Goal: Task Accomplishment & Management: Use online tool/utility

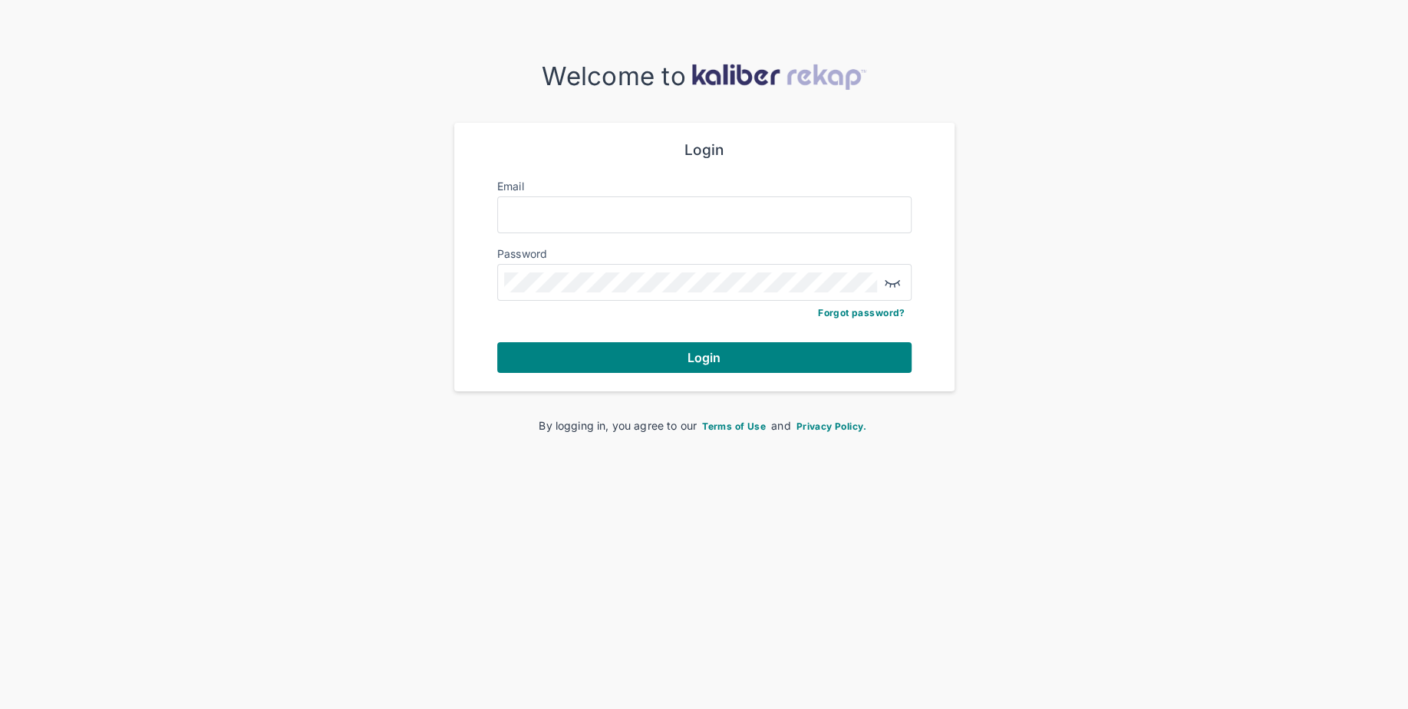
click at [637, 236] on form "Login Email Password Forgot password? Login" at bounding box center [704, 257] width 414 height 232
click at [638, 219] on input "Email" at bounding box center [704, 215] width 400 height 20
type input "**********"
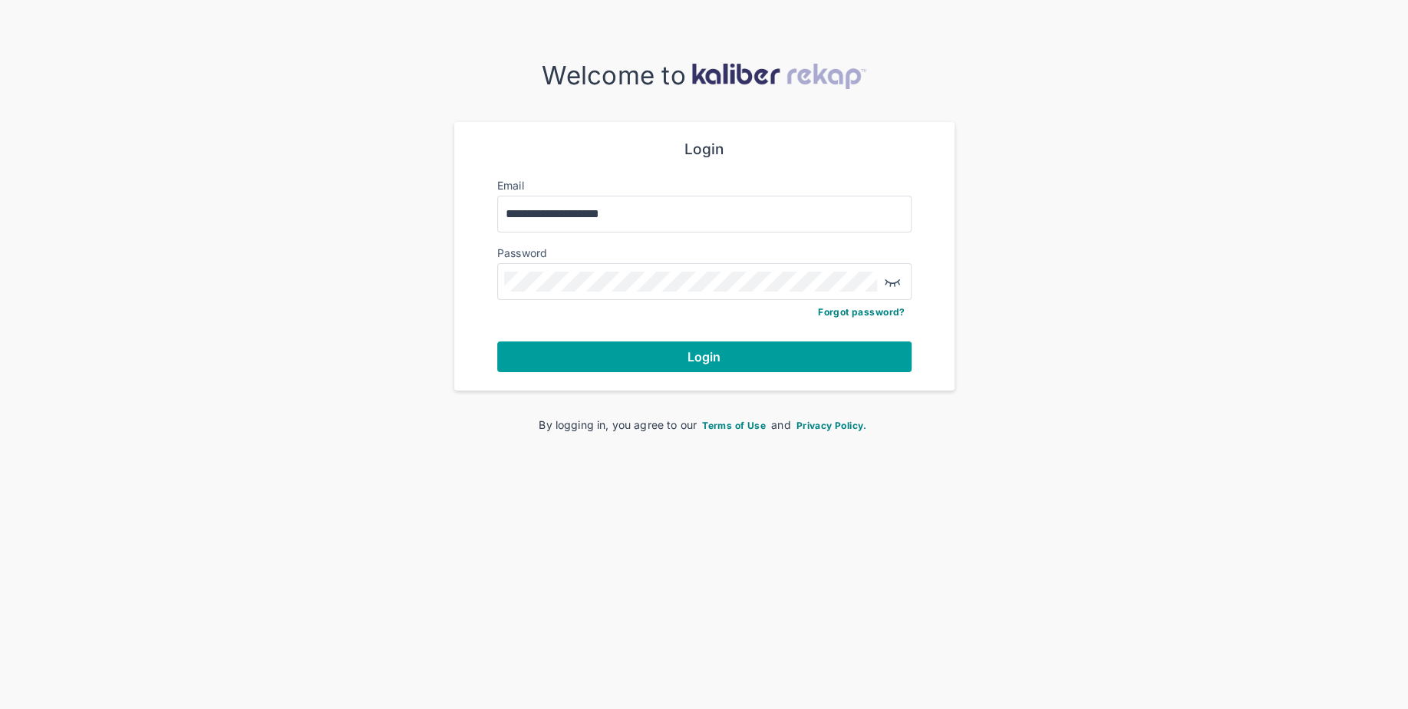
click at [600, 354] on button "Login" at bounding box center [704, 356] width 414 height 31
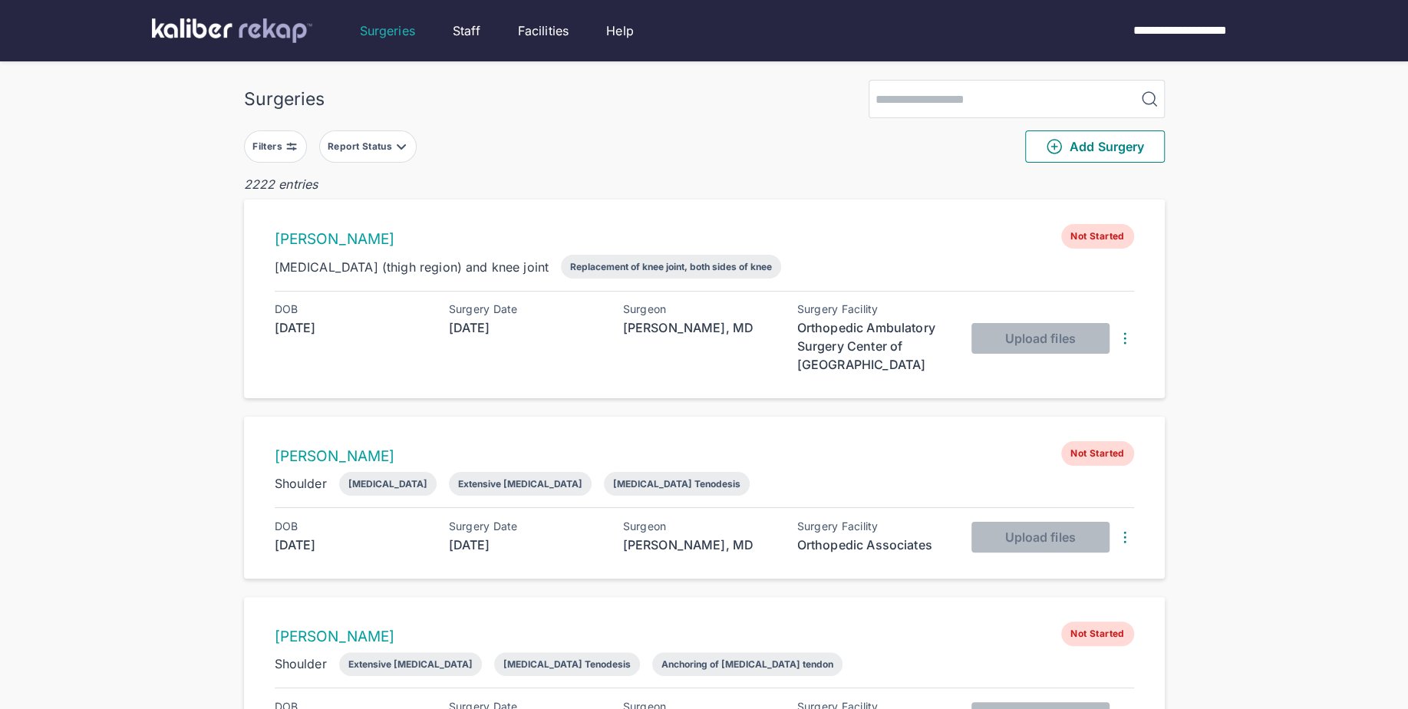
click at [292, 158] on button "Filters" at bounding box center [275, 146] width 63 height 32
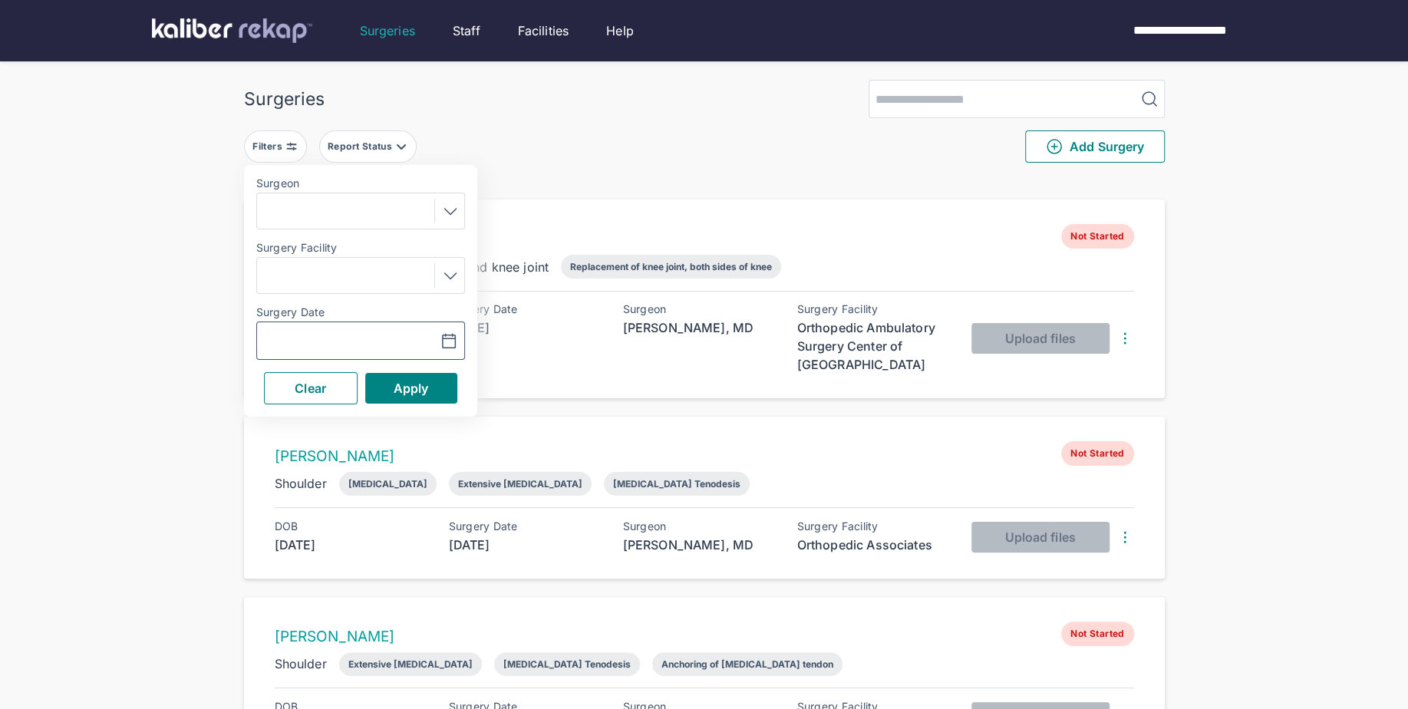
click at [456, 342] on icon "button" at bounding box center [449, 341] width 18 height 18
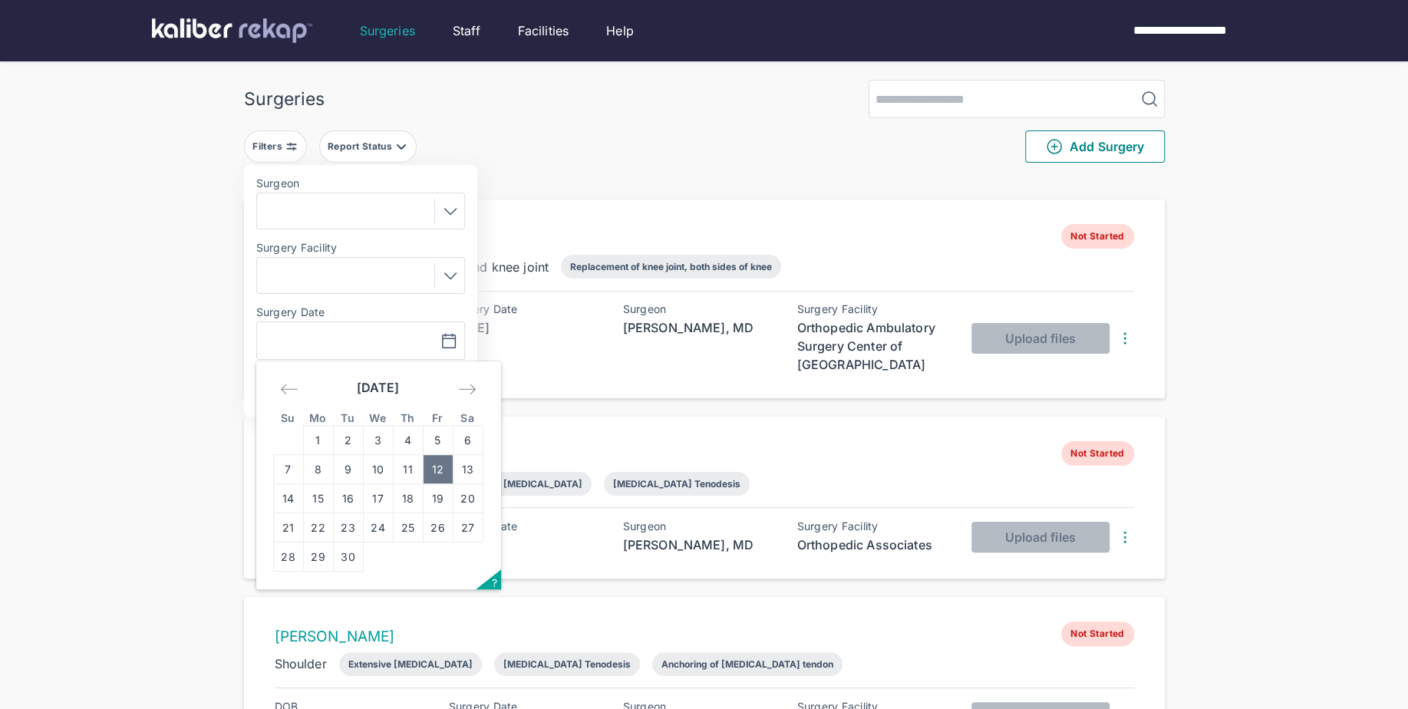
click at [433, 471] on td "12" at bounding box center [438, 469] width 30 height 29
type input "**********"
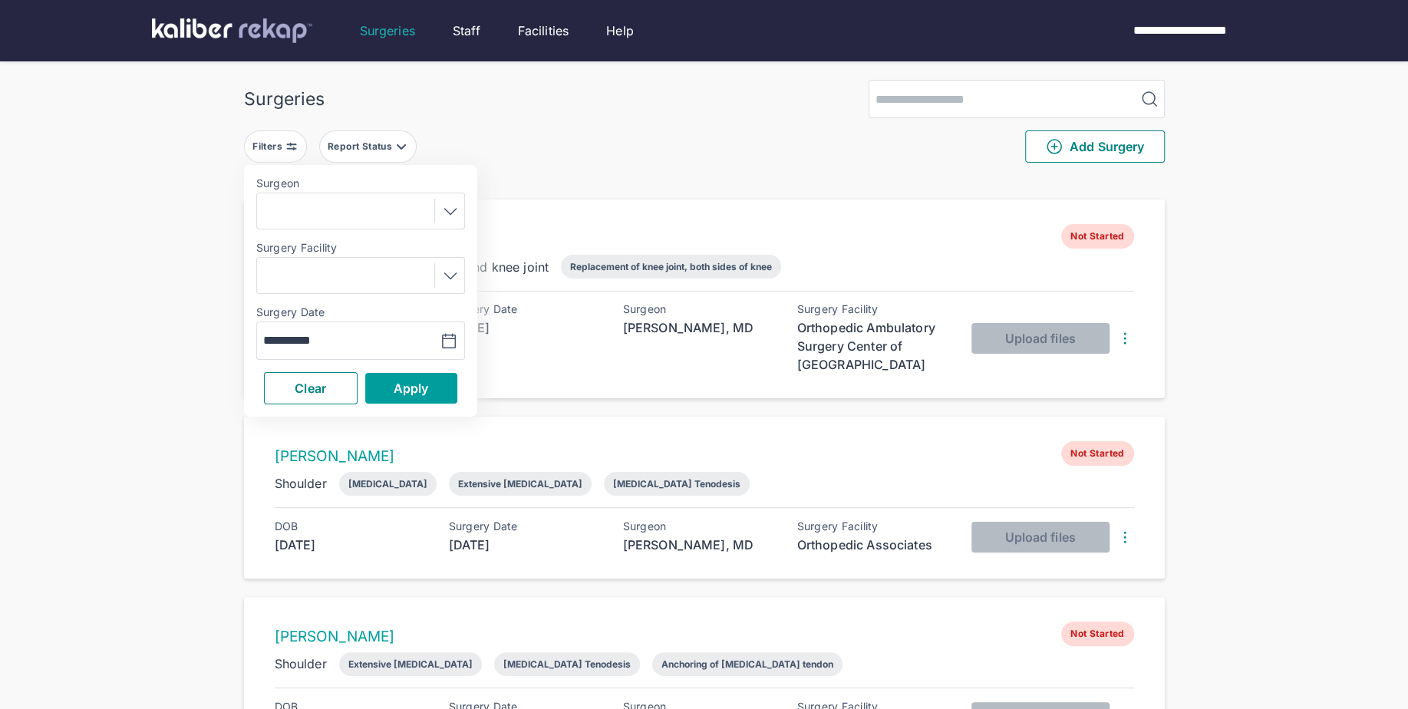
click at [414, 384] on span "Apply" at bounding box center [411, 388] width 35 height 15
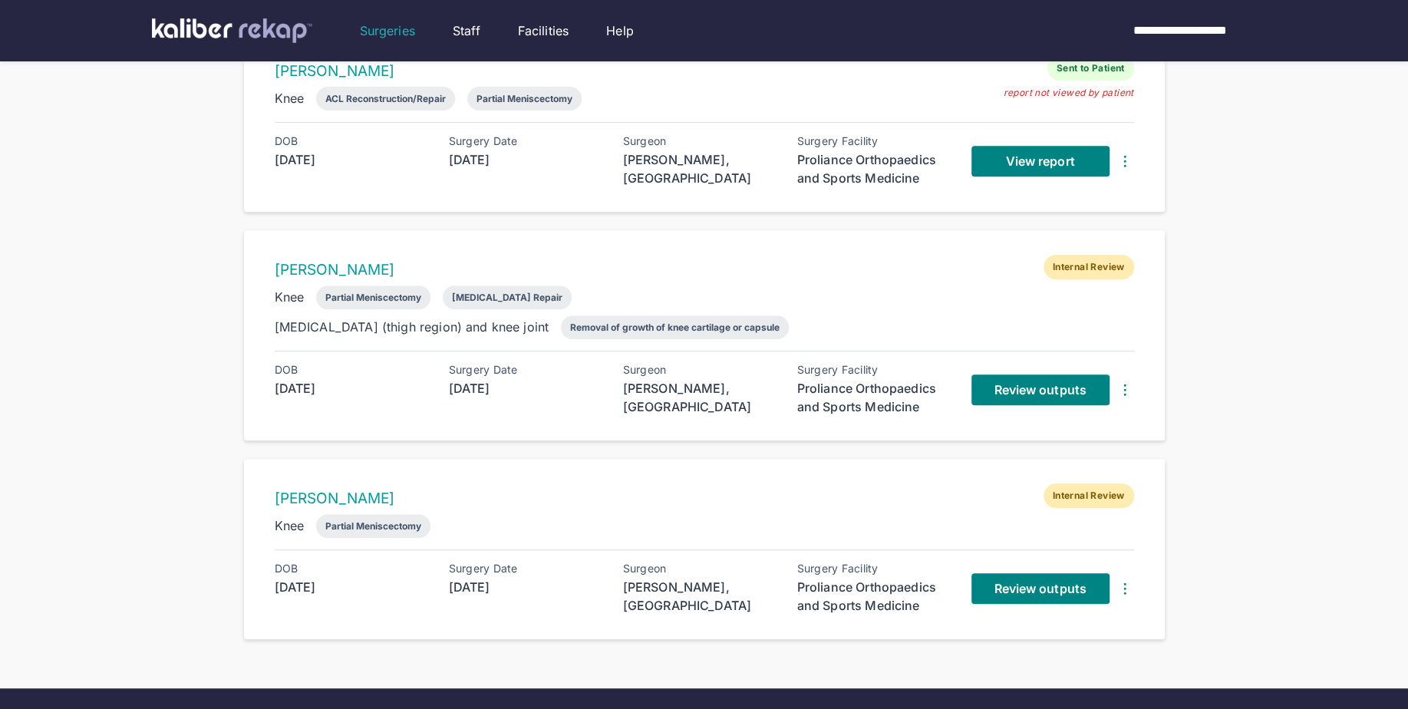
scroll to position [431, 0]
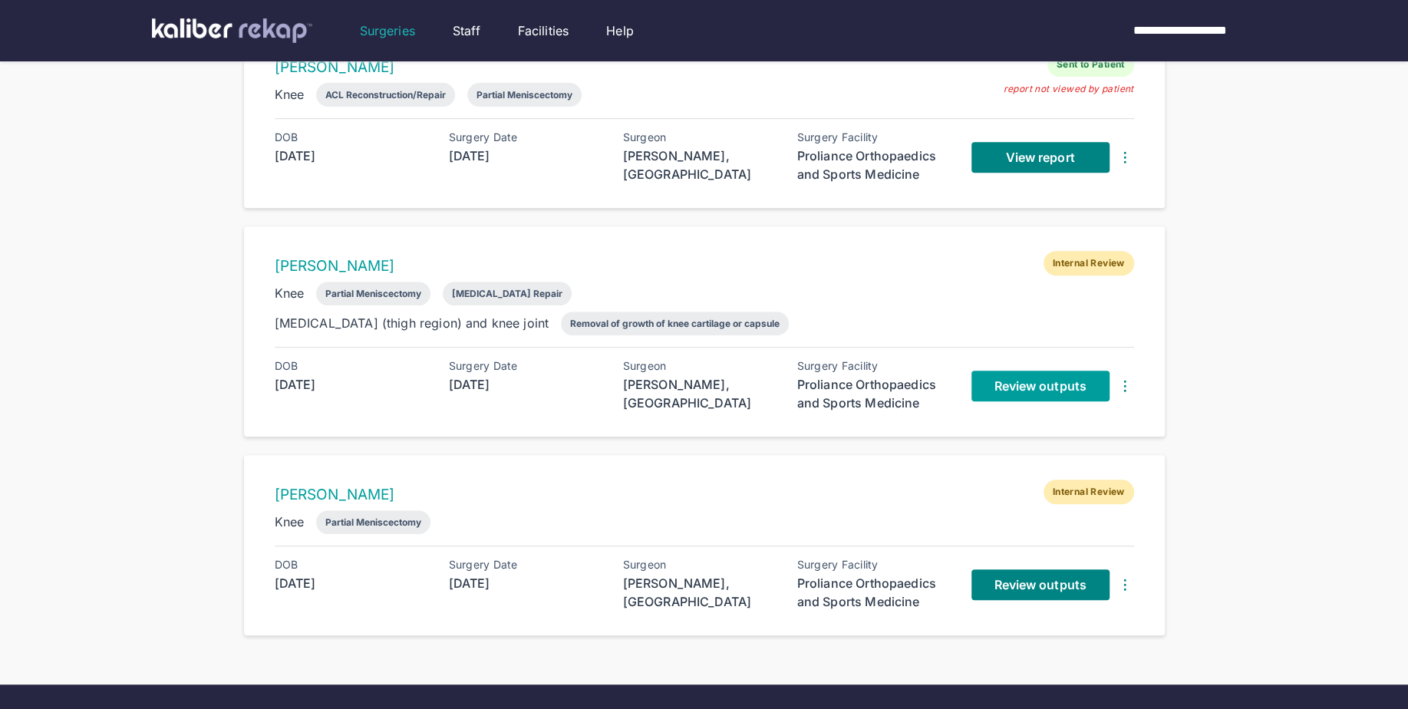
click at [1027, 384] on span "Review outputs" at bounding box center [1040, 385] width 92 height 15
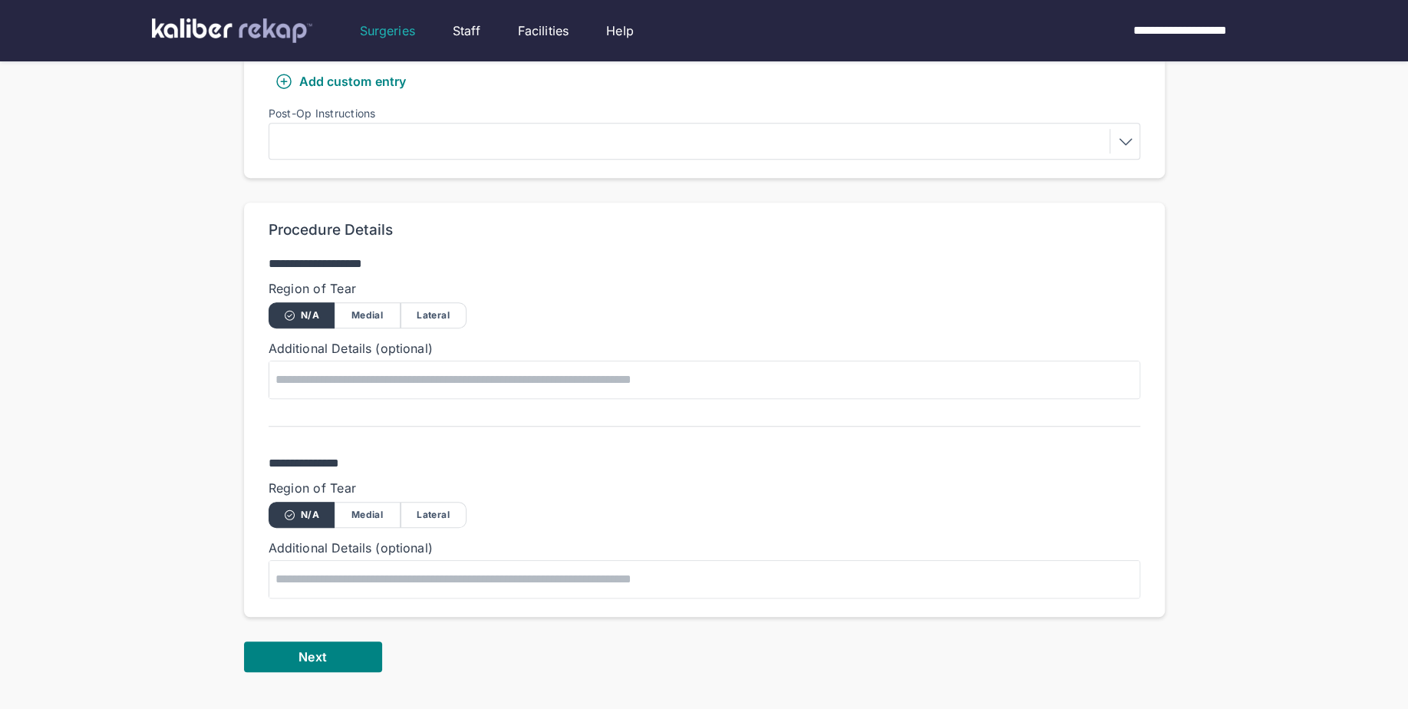
scroll to position [799, 0]
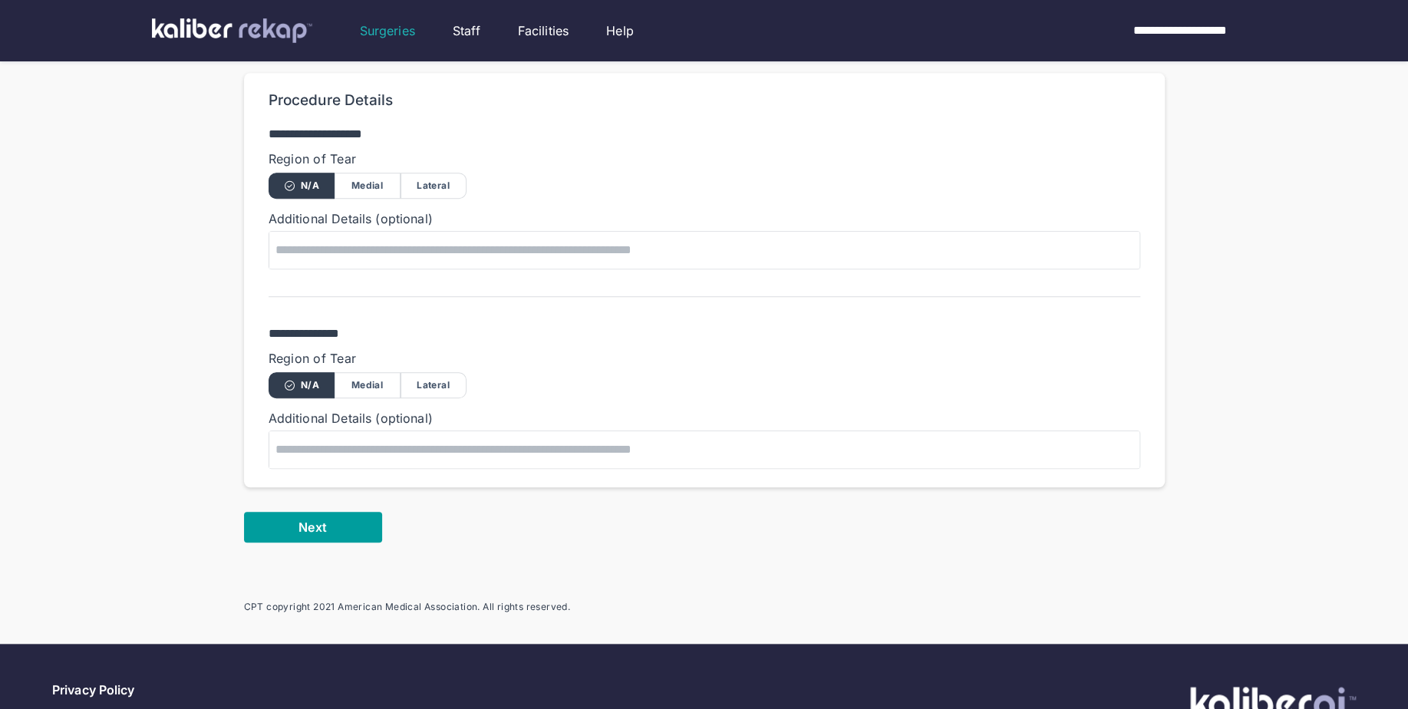
click at [275, 522] on button "Next" at bounding box center [313, 527] width 138 height 31
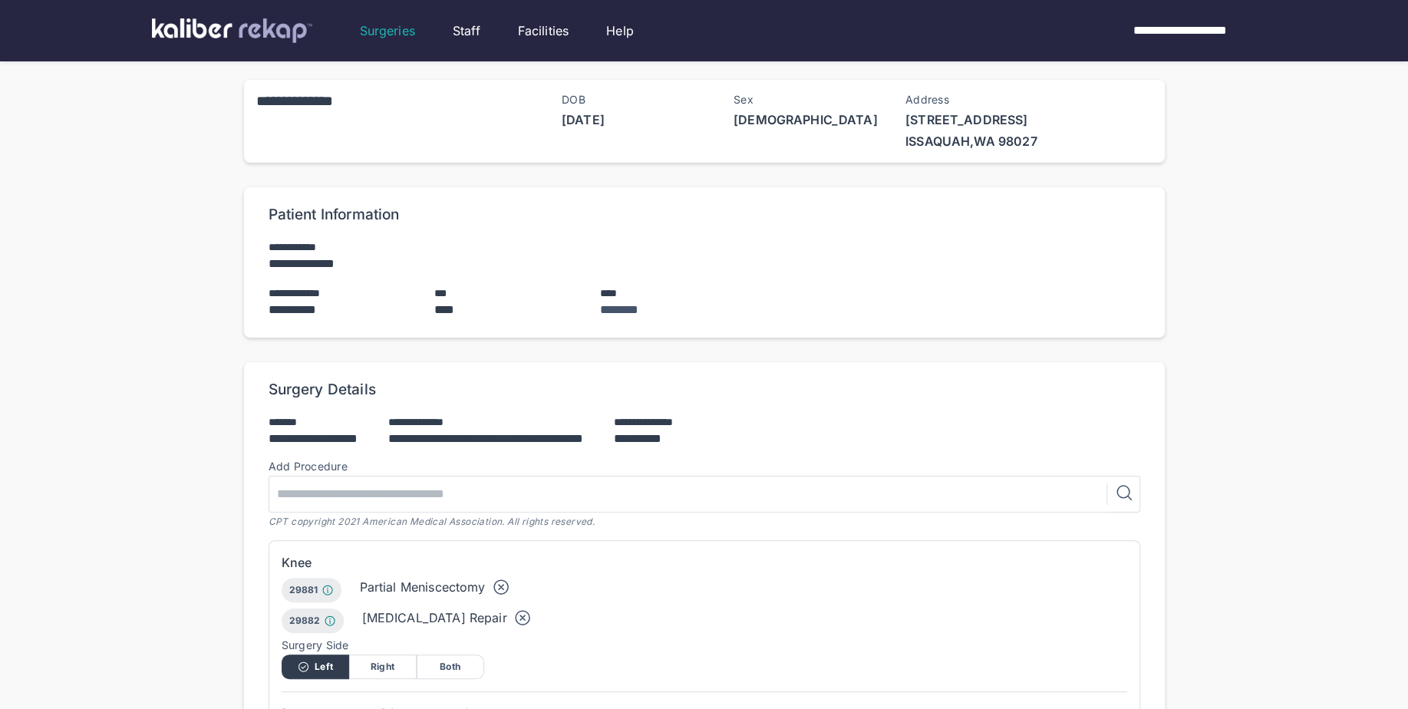
scroll to position [799, 0]
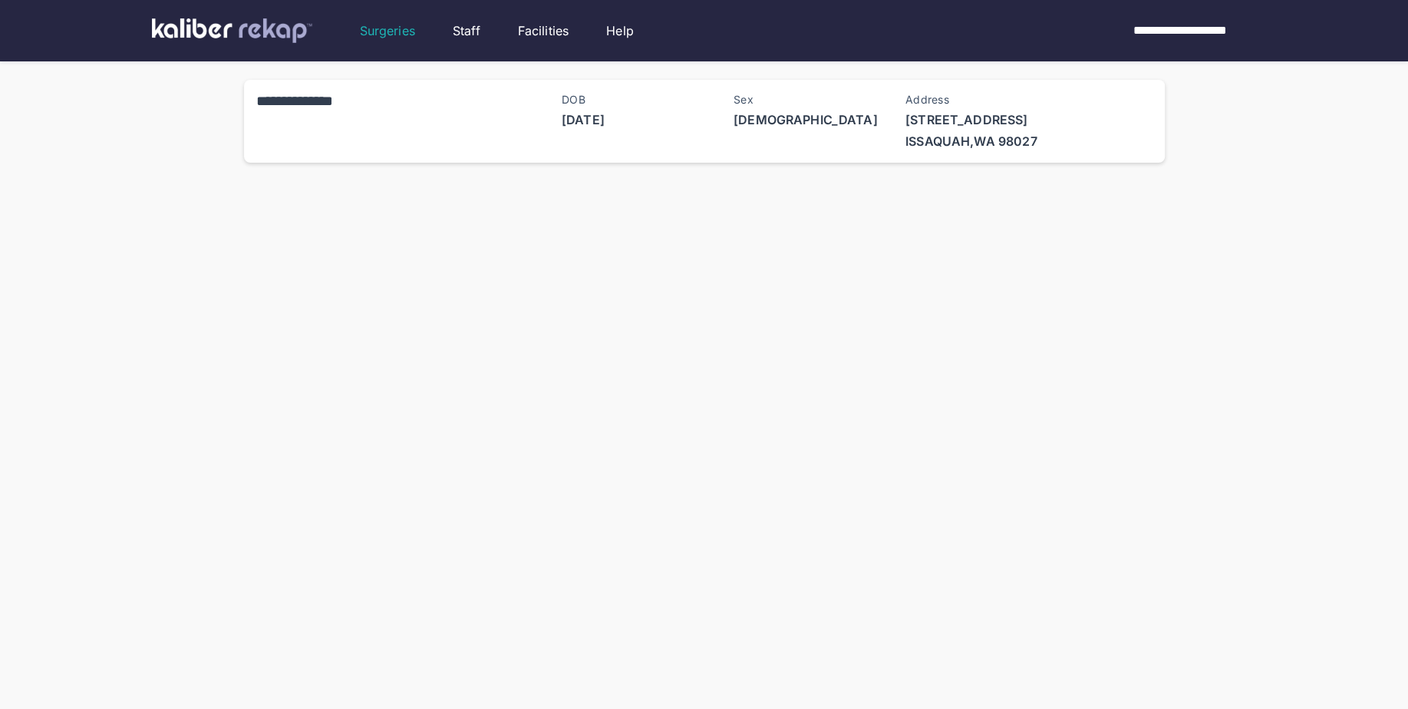
scroll to position [13, 0]
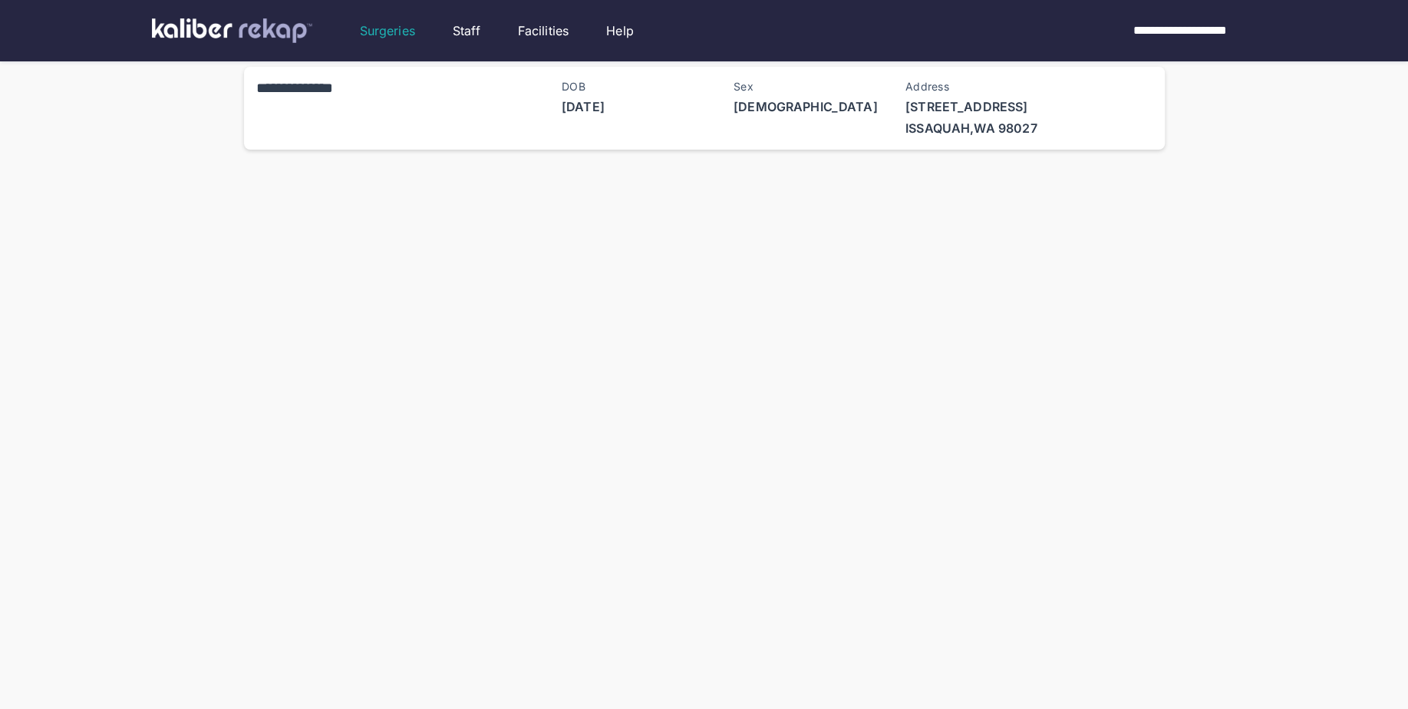
click at [298, 25] on img at bounding box center [232, 30] width 160 height 25
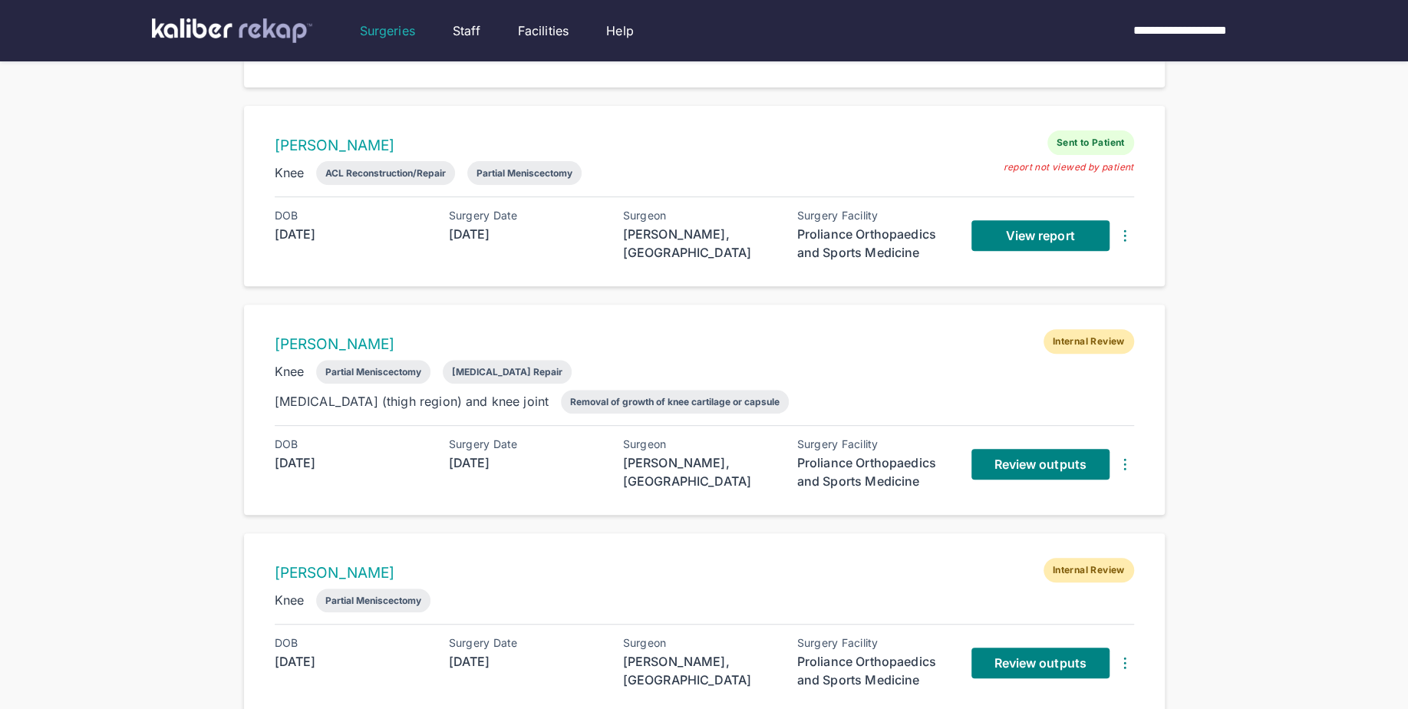
scroll to position [501, 0]
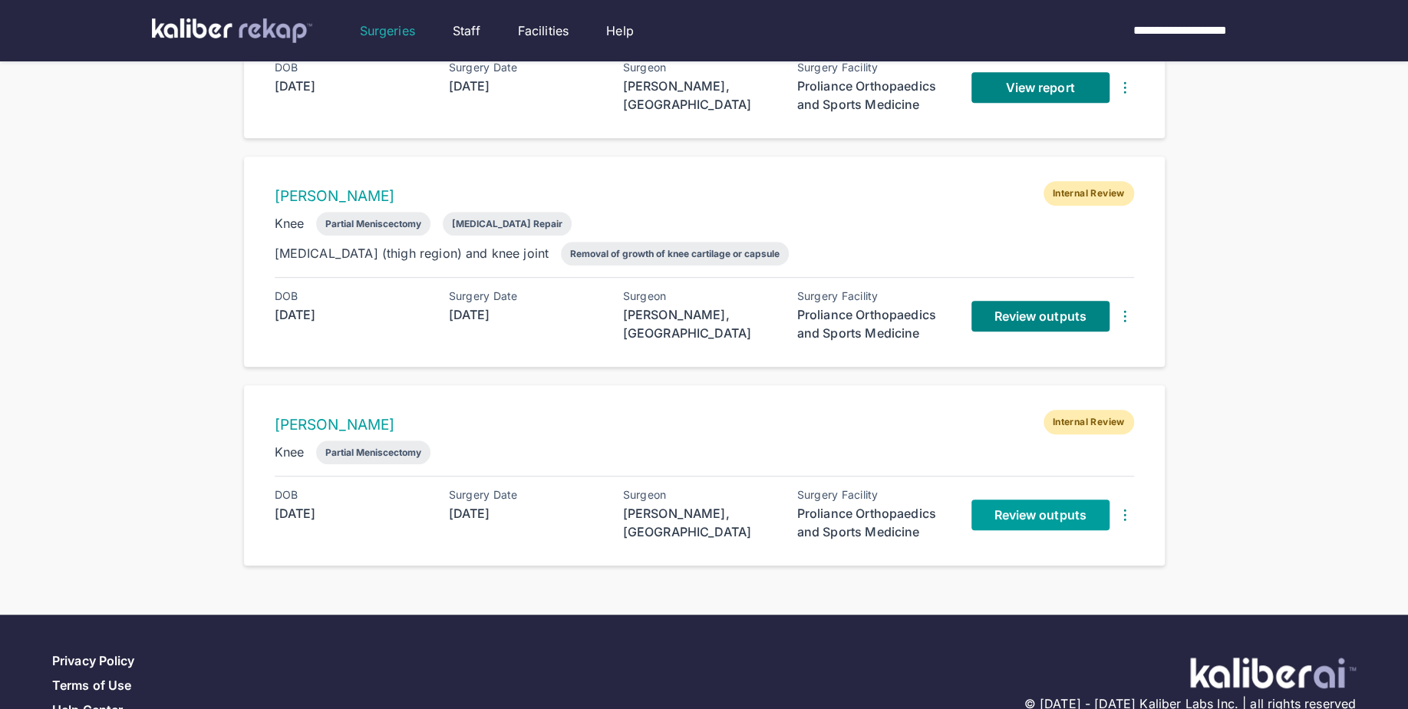
click at [1033, 507] on span "Review outputs" at bounding box center [1040, 514] width 92 height 15
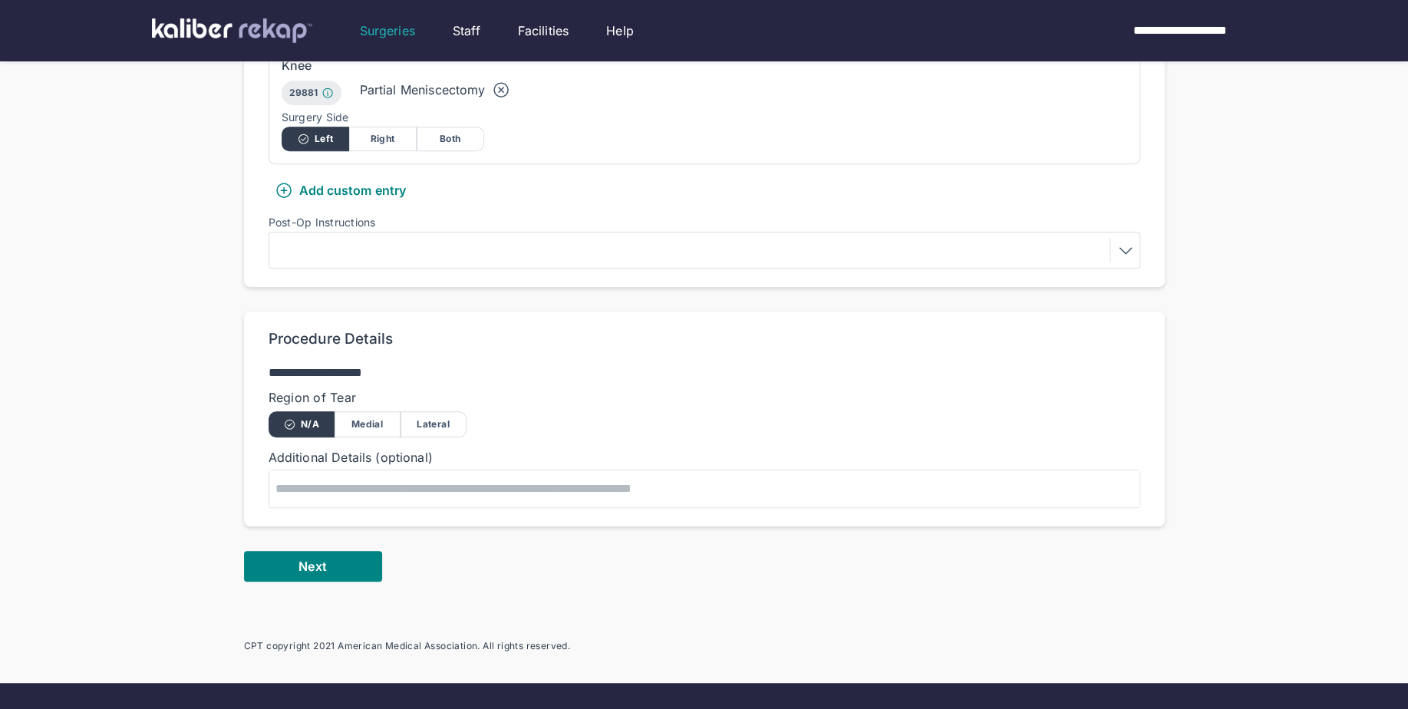
scroll to position [574, 0]
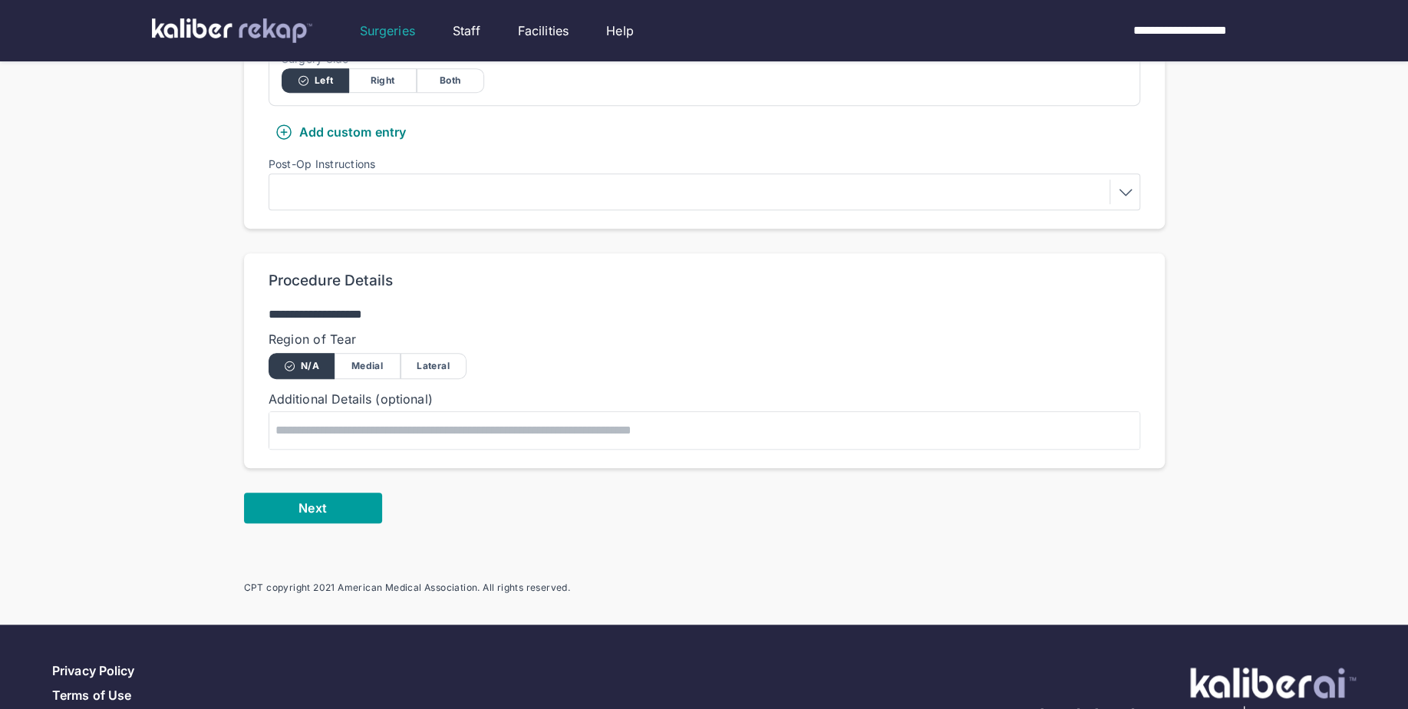
click at [306, 500] on span "Next" at bounding box center [312, 507] width 28 height 15
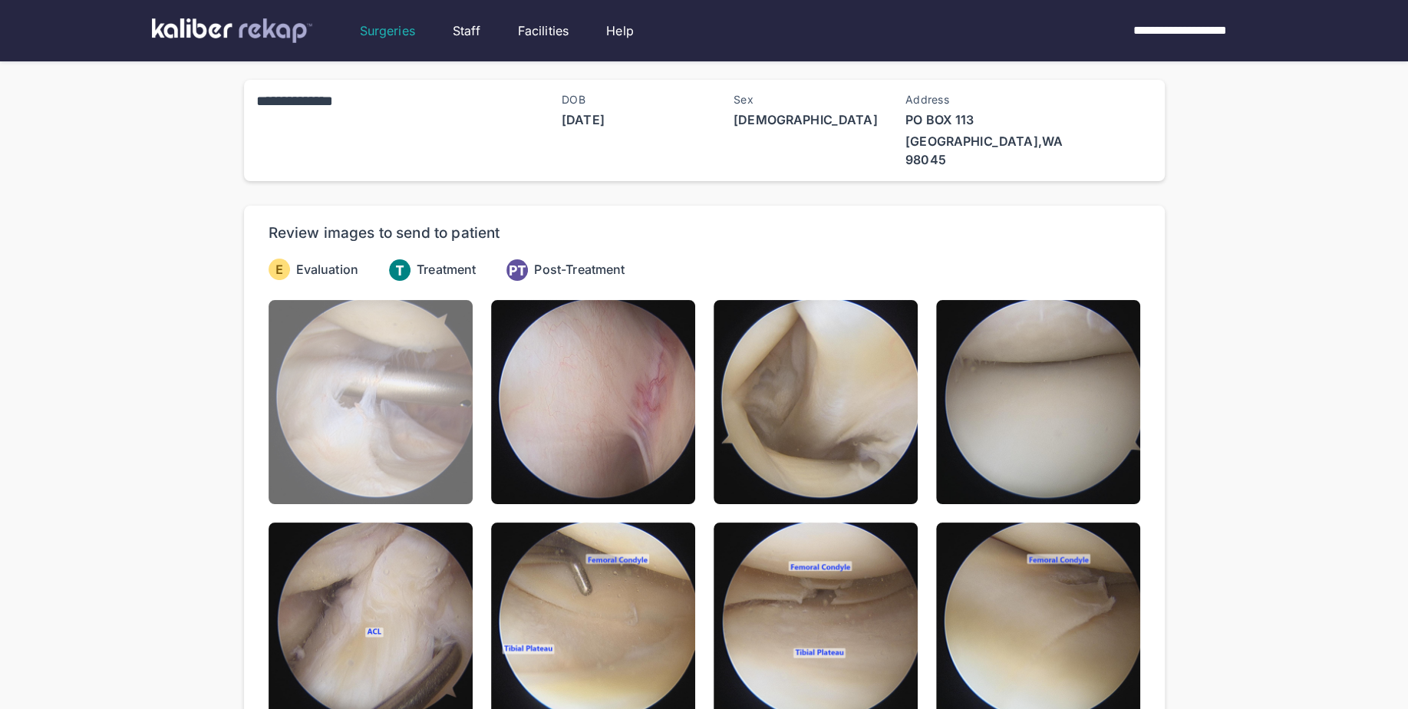
click at [382, 427] on img at bounding box center [371, 402] width 204 height 204
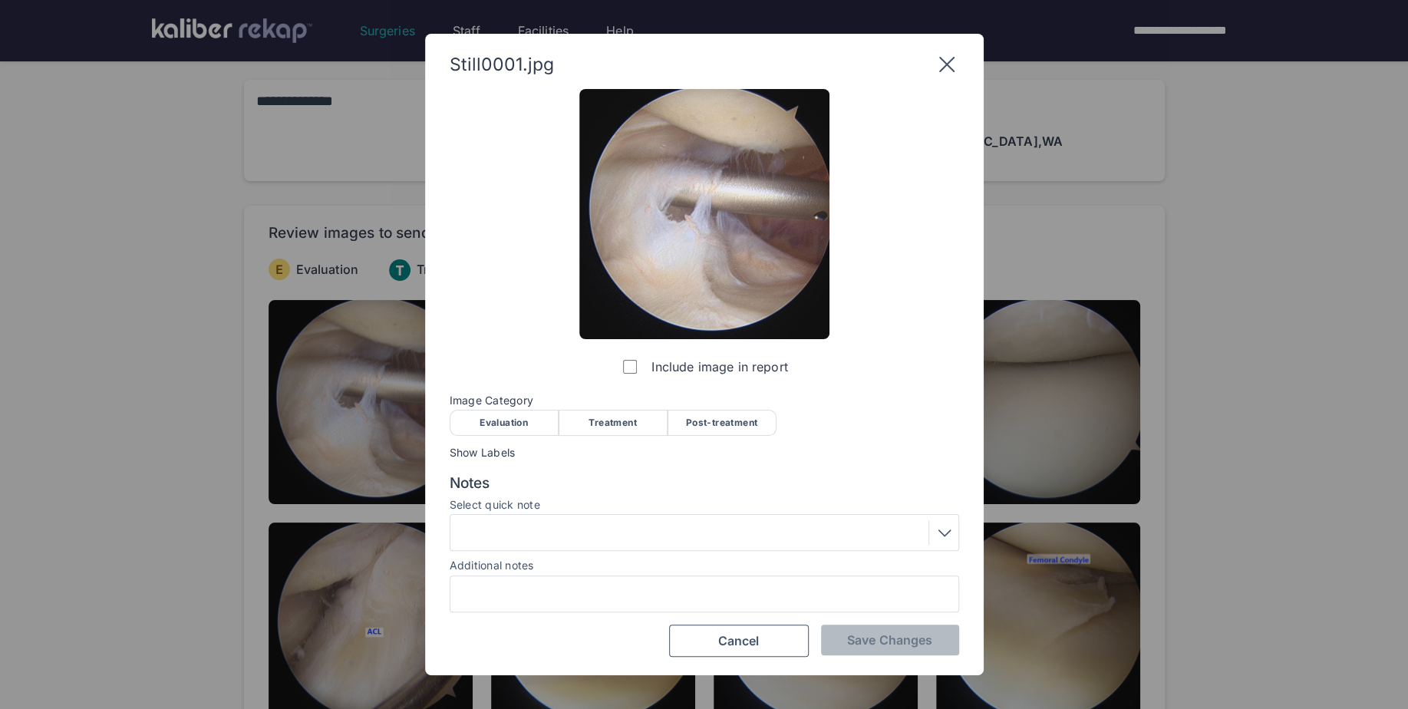
click at [503, 432] on div "Evaluation" at bounding box center [504, 423] width 109 height 26
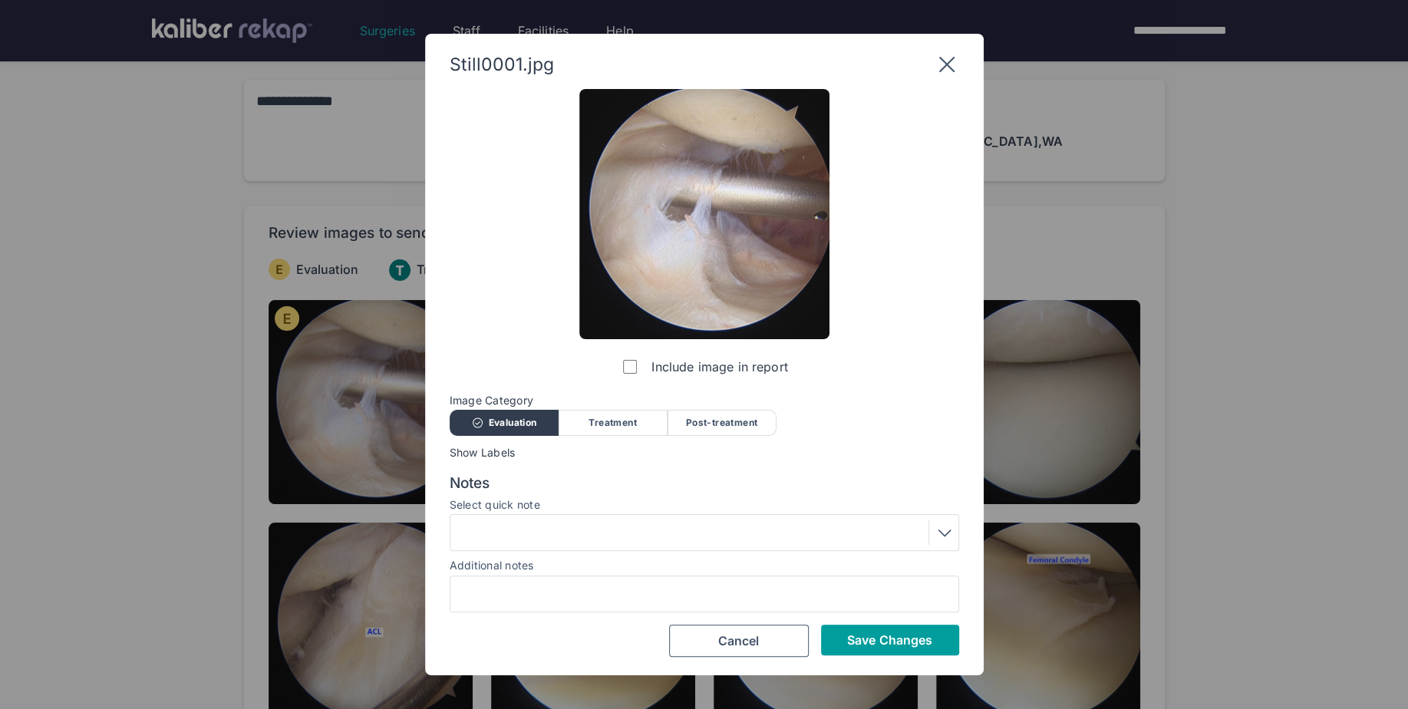
click at [862, 649] on button "Save Changes" at bounding box center [890, 640] width 138 height 31
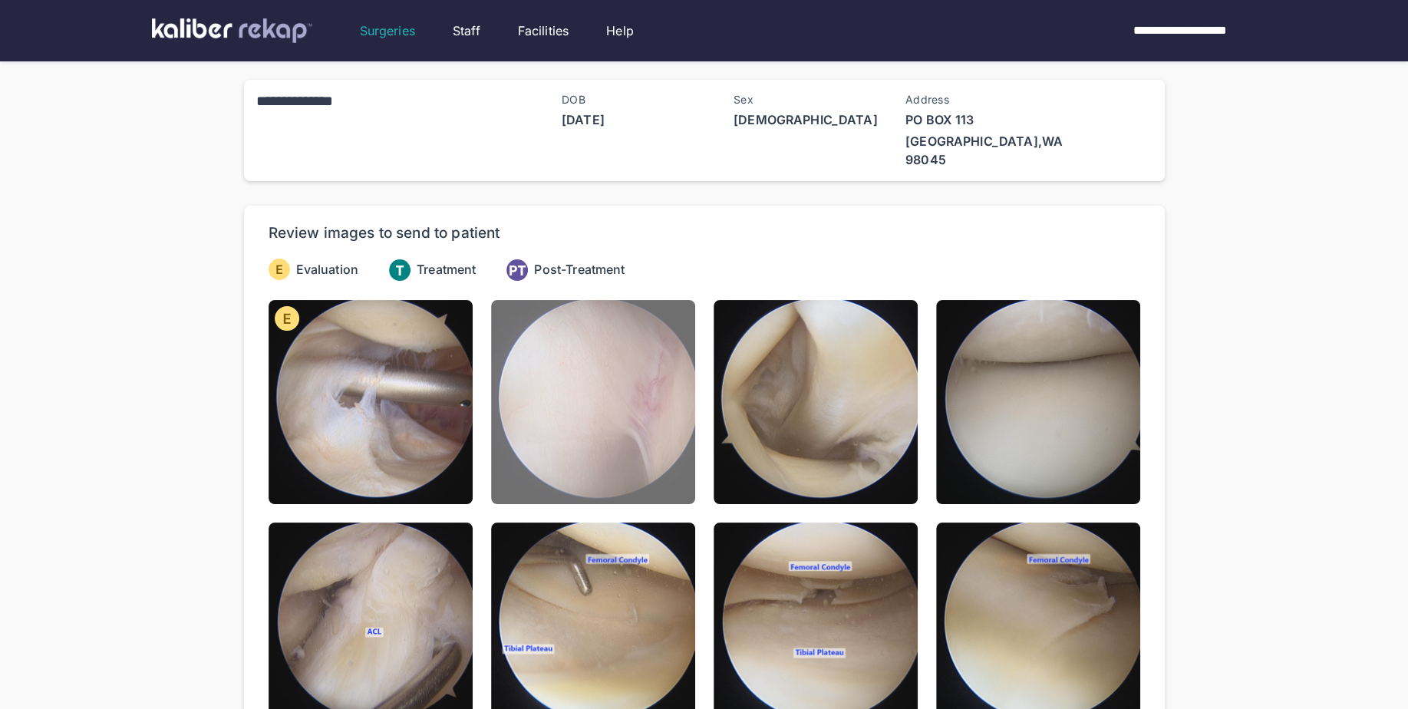
click at [634, 420] on img at bounding box center [593, 402] width 204 height 204
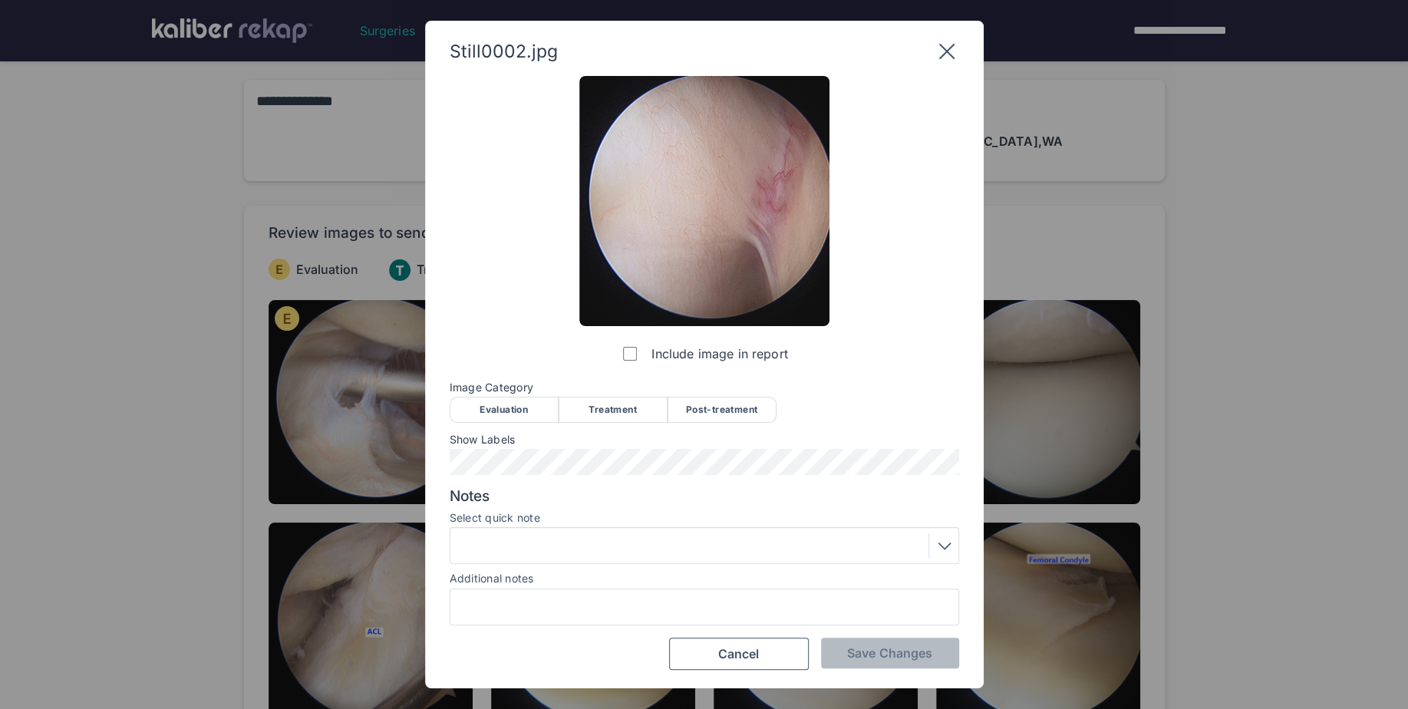
click at [503, 417] on div "Evaluation" at bounding box center [504, 410] width 109 height 26
drag, startPoint x: 911, startPoint y: 658, endPoint x: 849, endPoint y: 503, distance: 167.4
click at [911, 657] on span "Save Changes" at bounding box center [889, 652] width 85 height 15
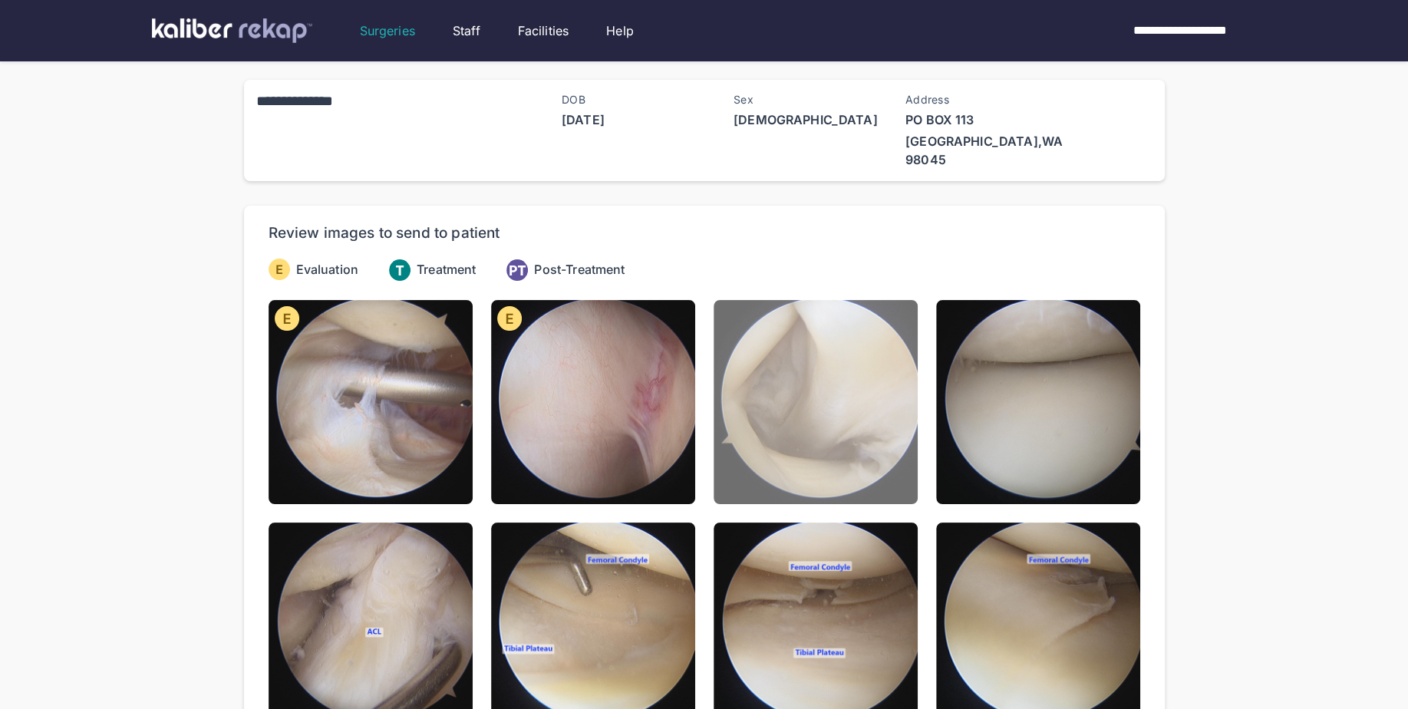
click at [828, 444] on img at bounding box center [816, 402] width 204 height 204
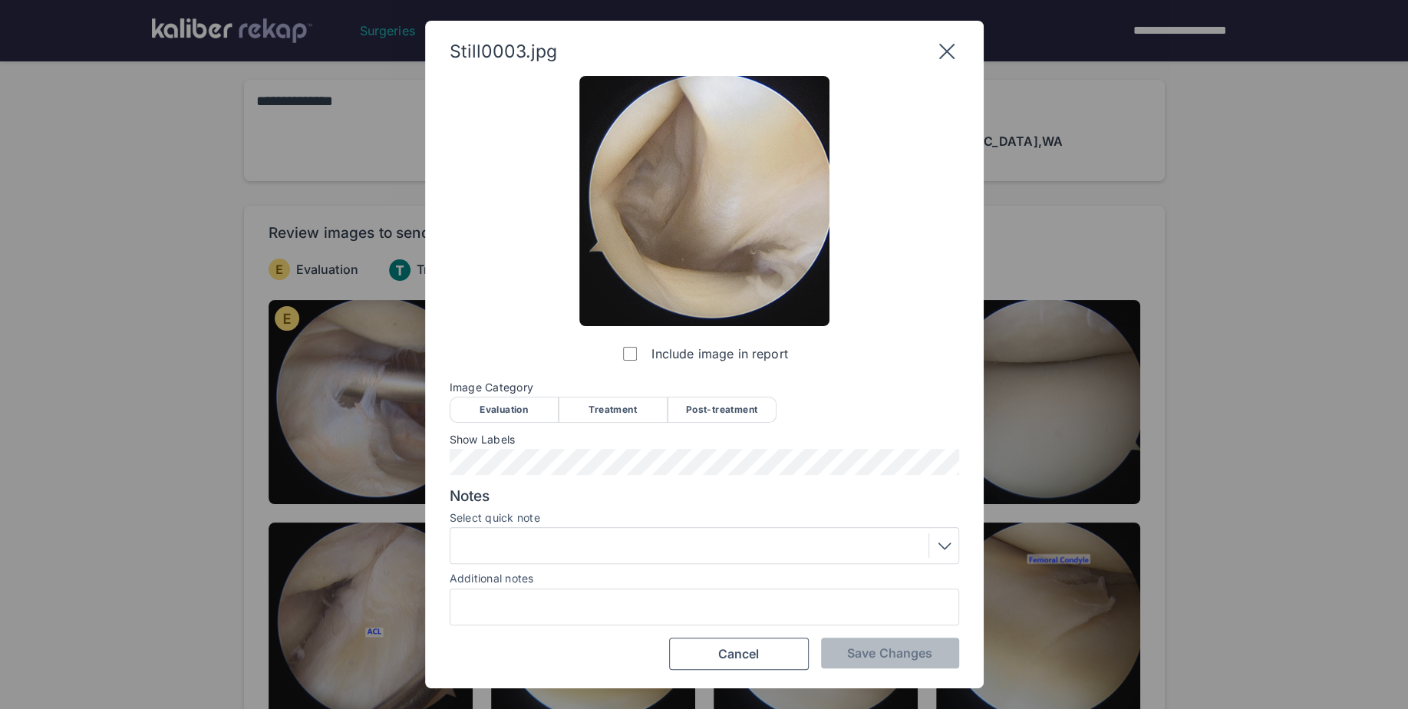
drag, startPoint x: 509, startPoint y: 406, endPoint x: 511, endPoint y: 443, distance: 37.6
click at [509, 409] on div "Evaluation" at bounding box center [504, 410] width 109 height 26
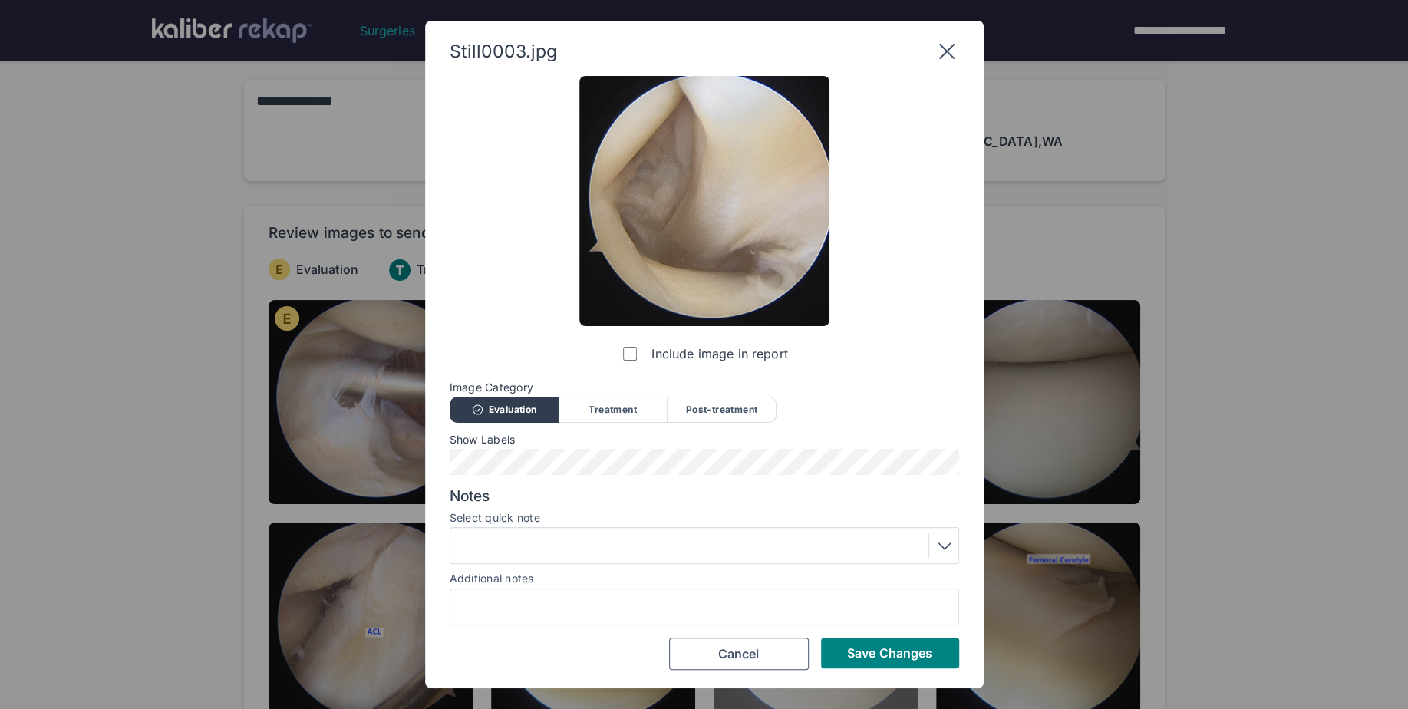
drag, startPoint x: 888, startPoint y: 657, endPoint x: 898, endPoint y: 633, distance: 25.8
click at [888, 654] on span "Save Changes" at bounding box center [889, 652] width 85 height 15
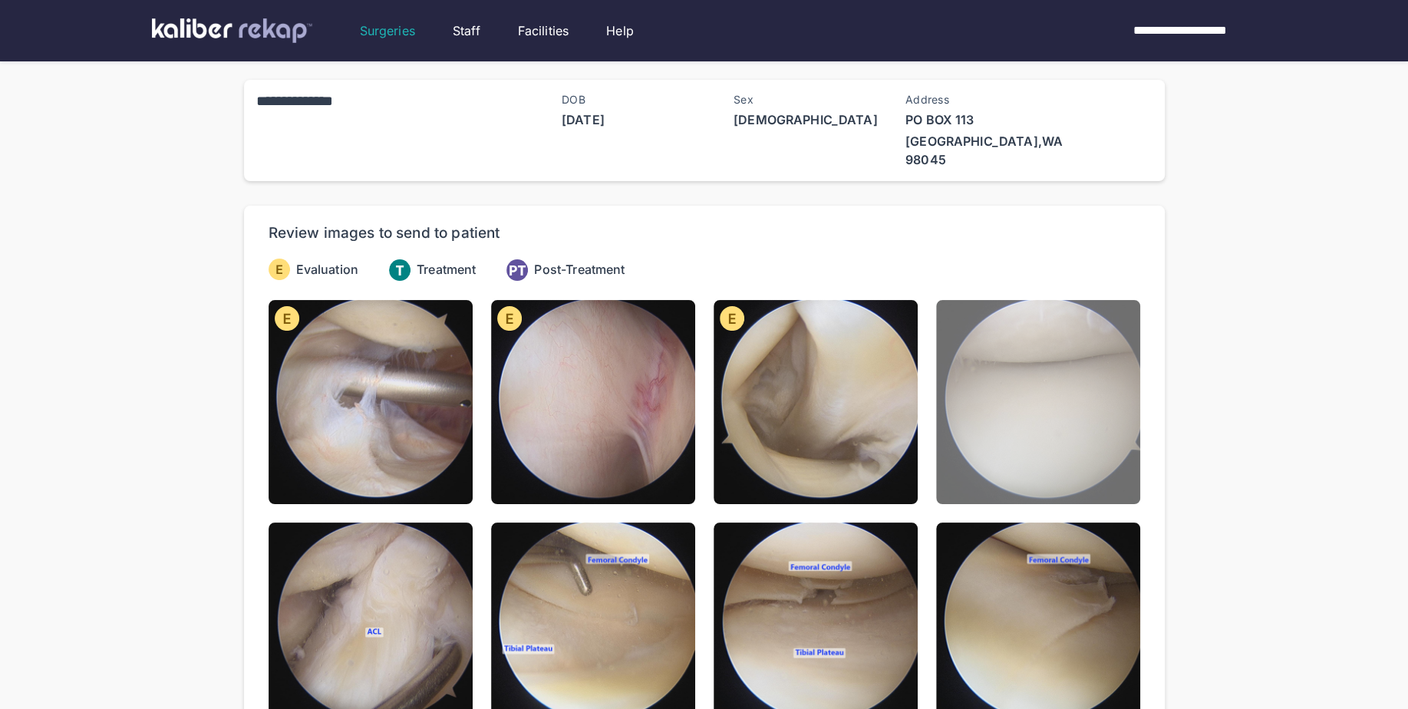
click at [1029, 431] on img at bounding box center [1038, 402] width 204 height 204
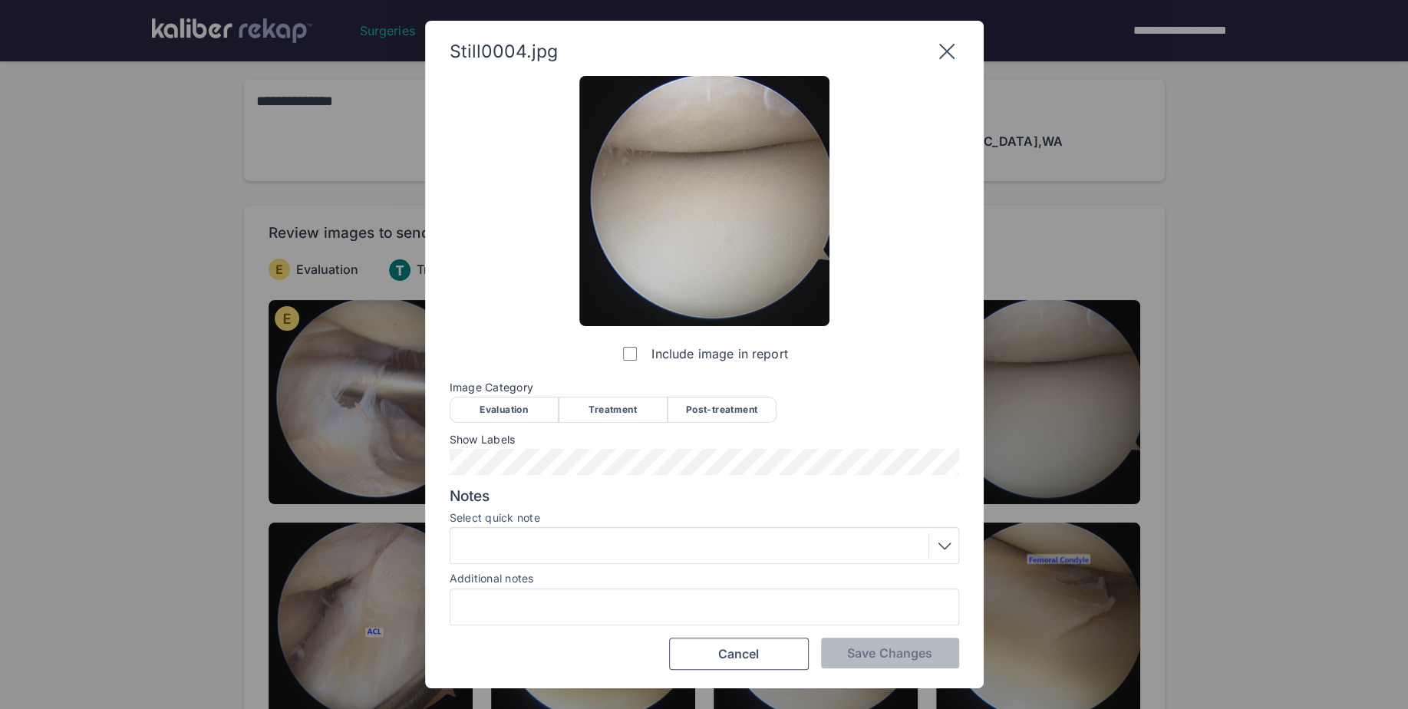
drag, startPoint x: 504, startPoint y: 412, endPoint x: 507, endPoint y: 436, distance: 24.0
click at [504, 414] on div "Evaluation" at bounding box center [504, 410] width 109 height 26
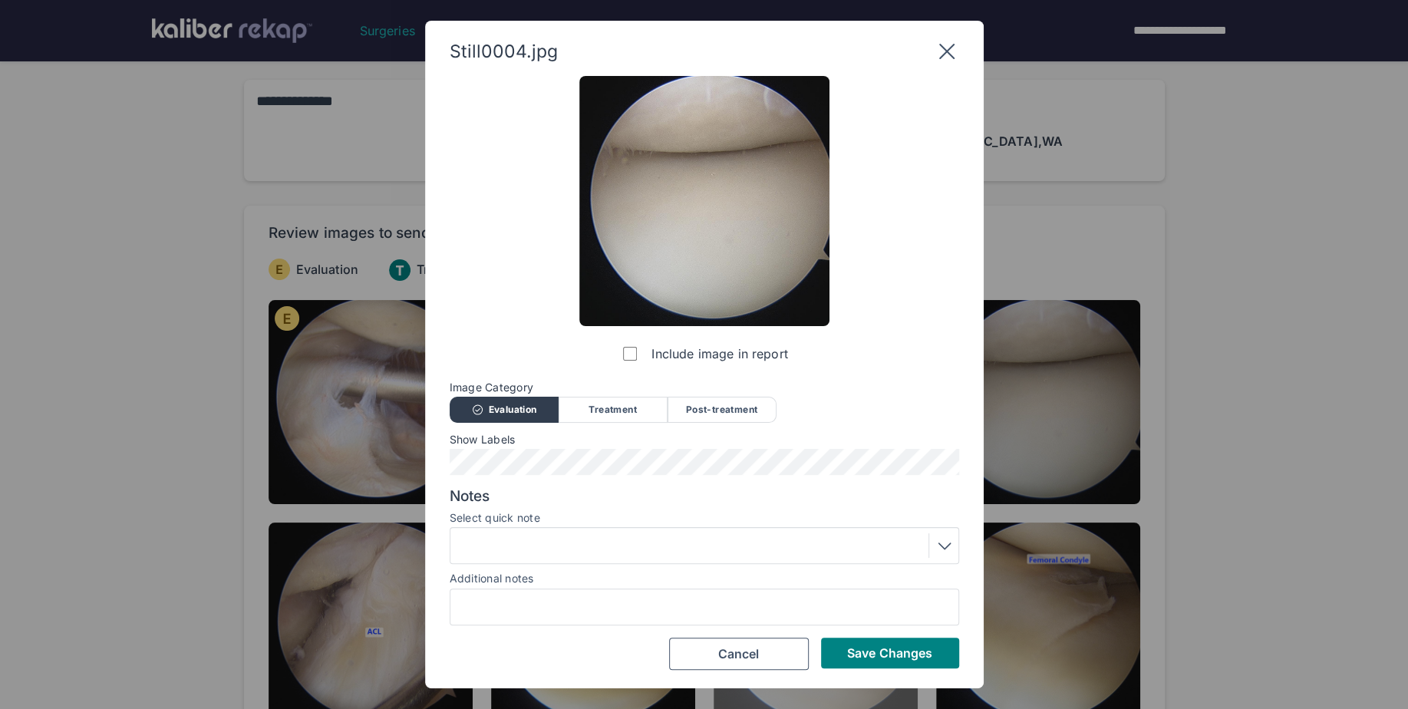
drag, startPoint x: 930, startPoint y: 641, endPoint x: 823, endPoint y: 622, distance: 108.4
click at [929, 641] on button "Save Changes" at bounding box center [890, 653] width 138 height 31
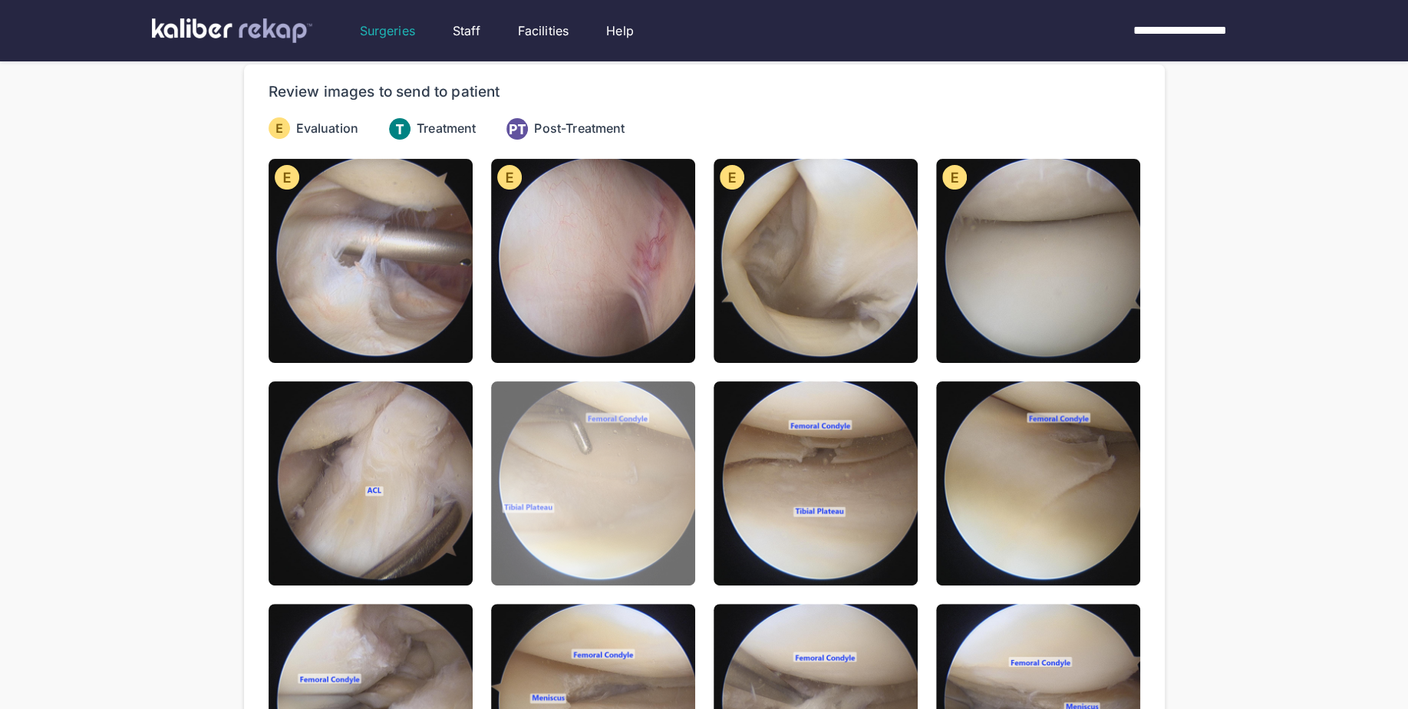
scroll to position [146, 0]
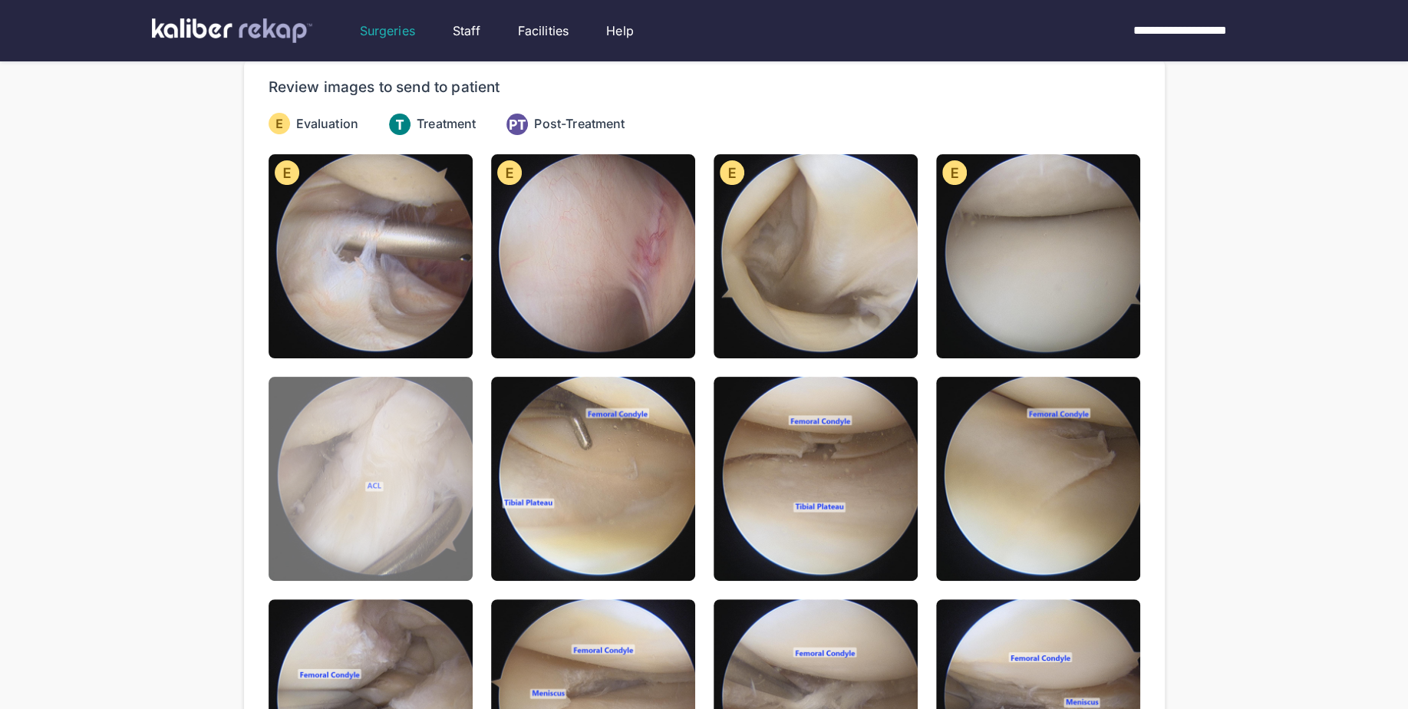
click at [431, 518] on img at bounding box center [371, 479] width 204 height 204
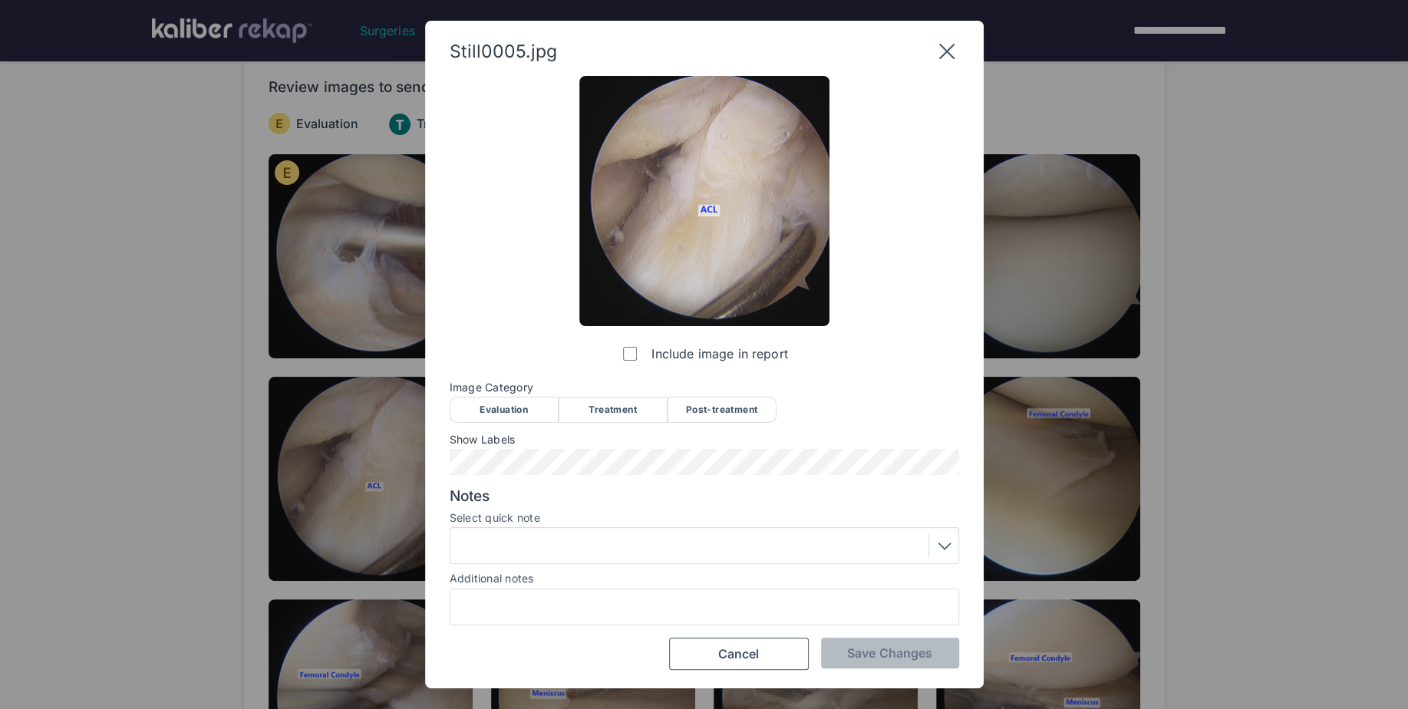
click at [513, 406] on div "Evaluation" at bounding box center [504, 410] width 109 height 26
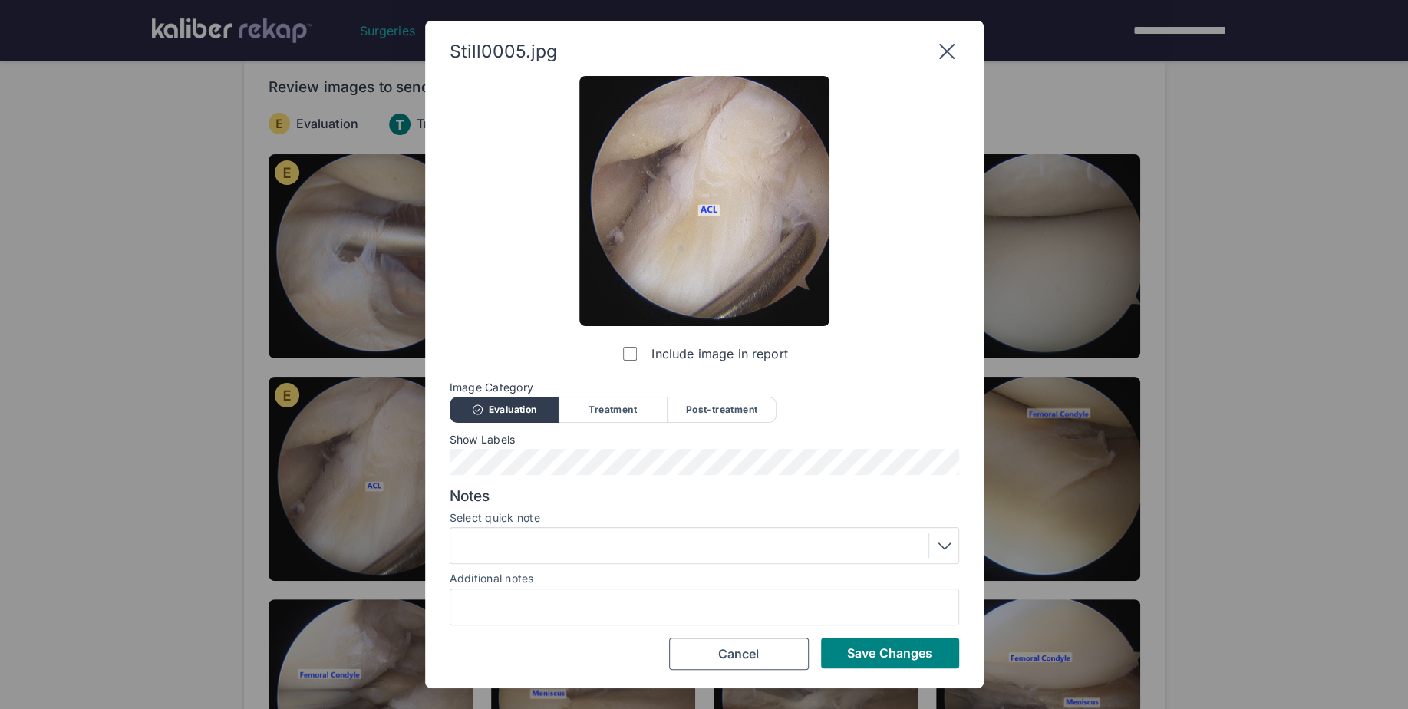
click at [506, 446] on span "Show Labels" at bounding box center [704, 439] width 509 height 12
click at [536, 545] on div at bounding box center [704, 545] width 499 height 25
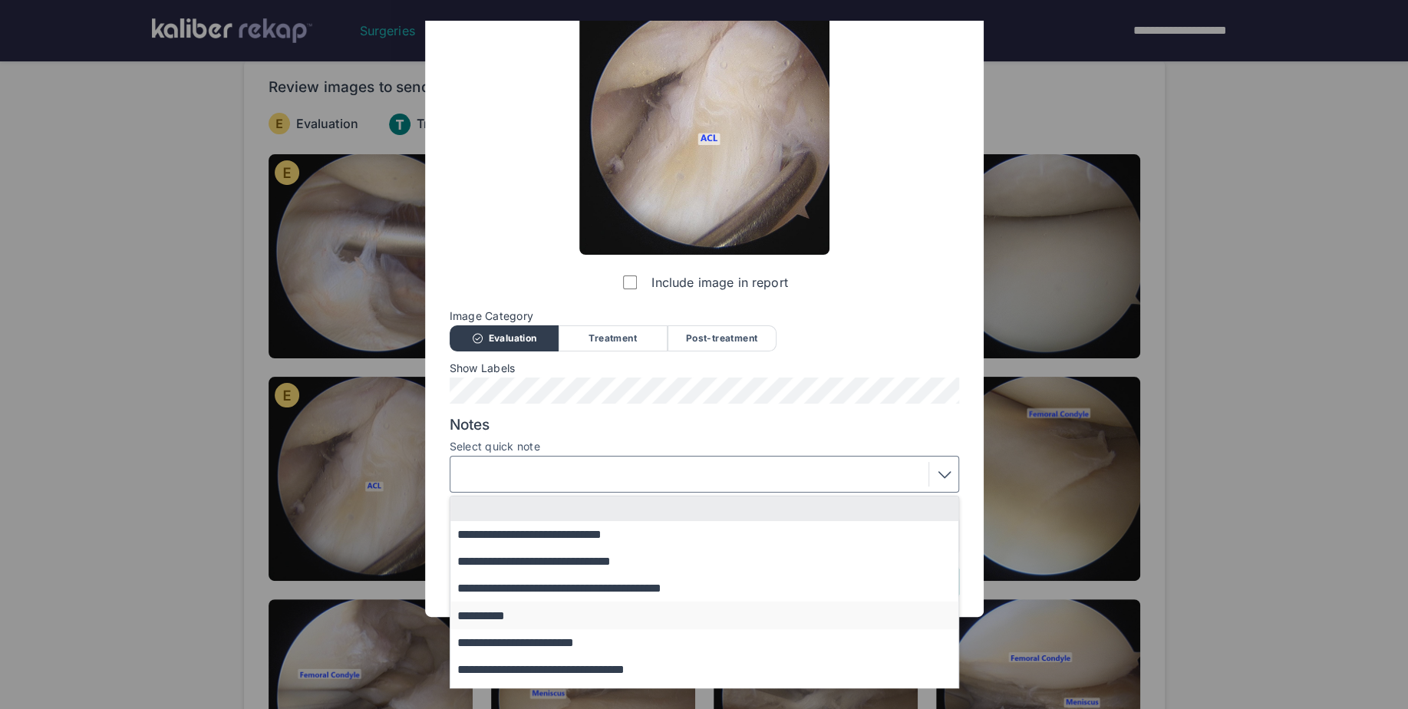
scroll to position [95, 0]
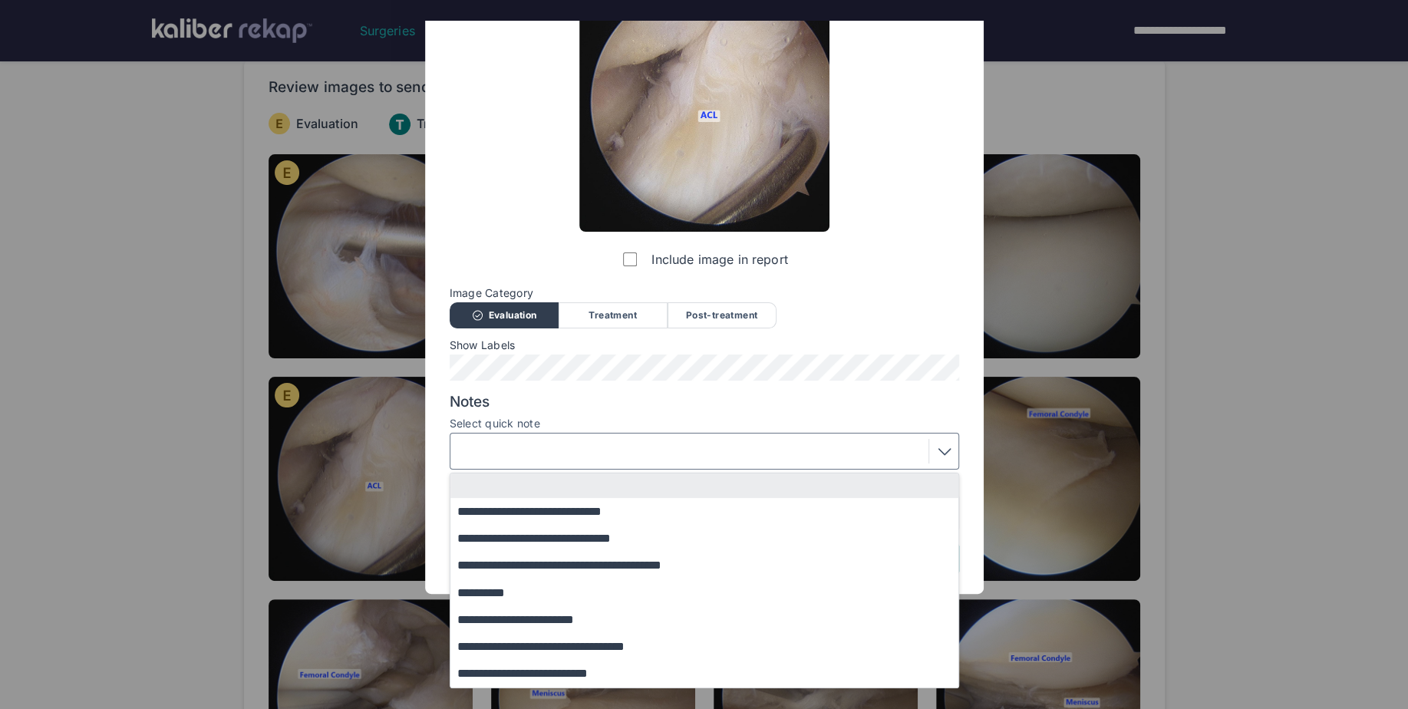
drag, startPoint x: 502, startPoint y: 592, endPoint x: 616, endPoint y: 617, distance: 116.9
click at [503, 592] on button "**********" at bounding box center [711, 591] width 522 height 27
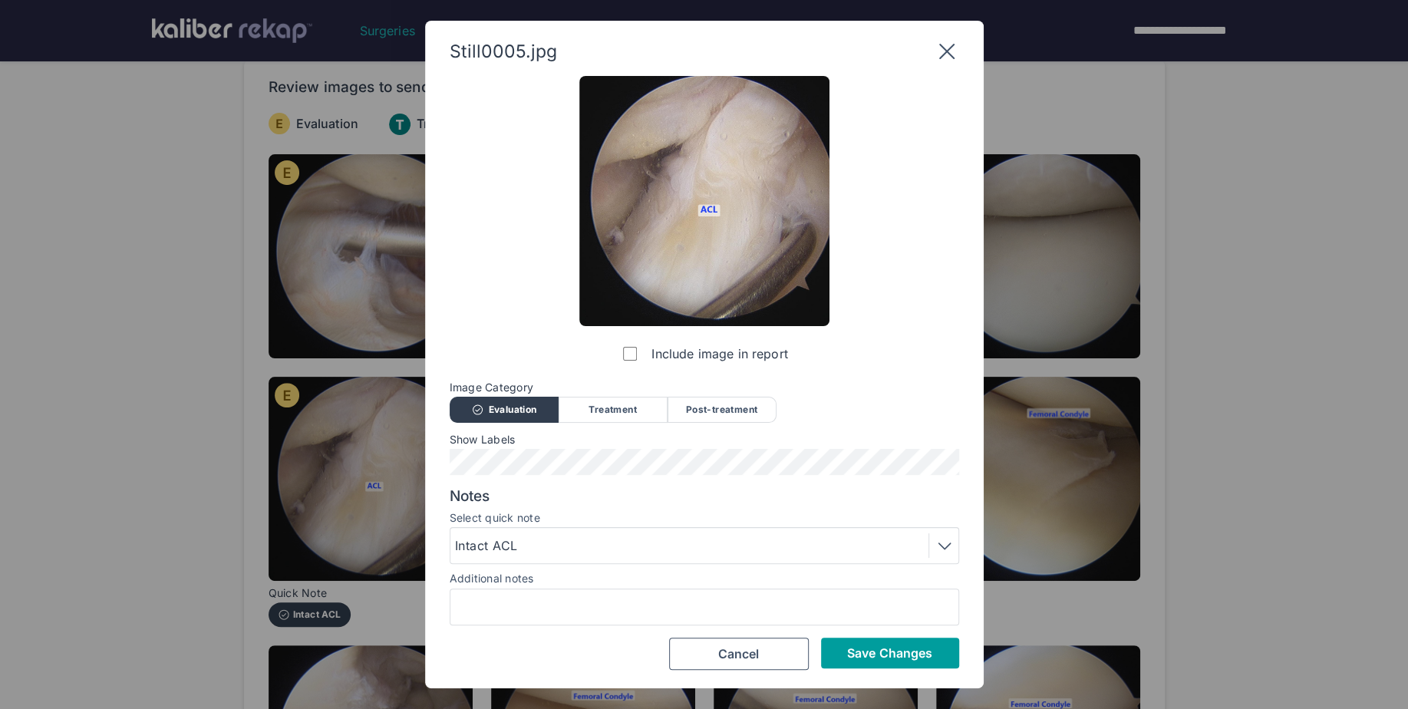
click at [859, 664] on button "Save Changes" at bounding box center [890, 653] width 138 height 31
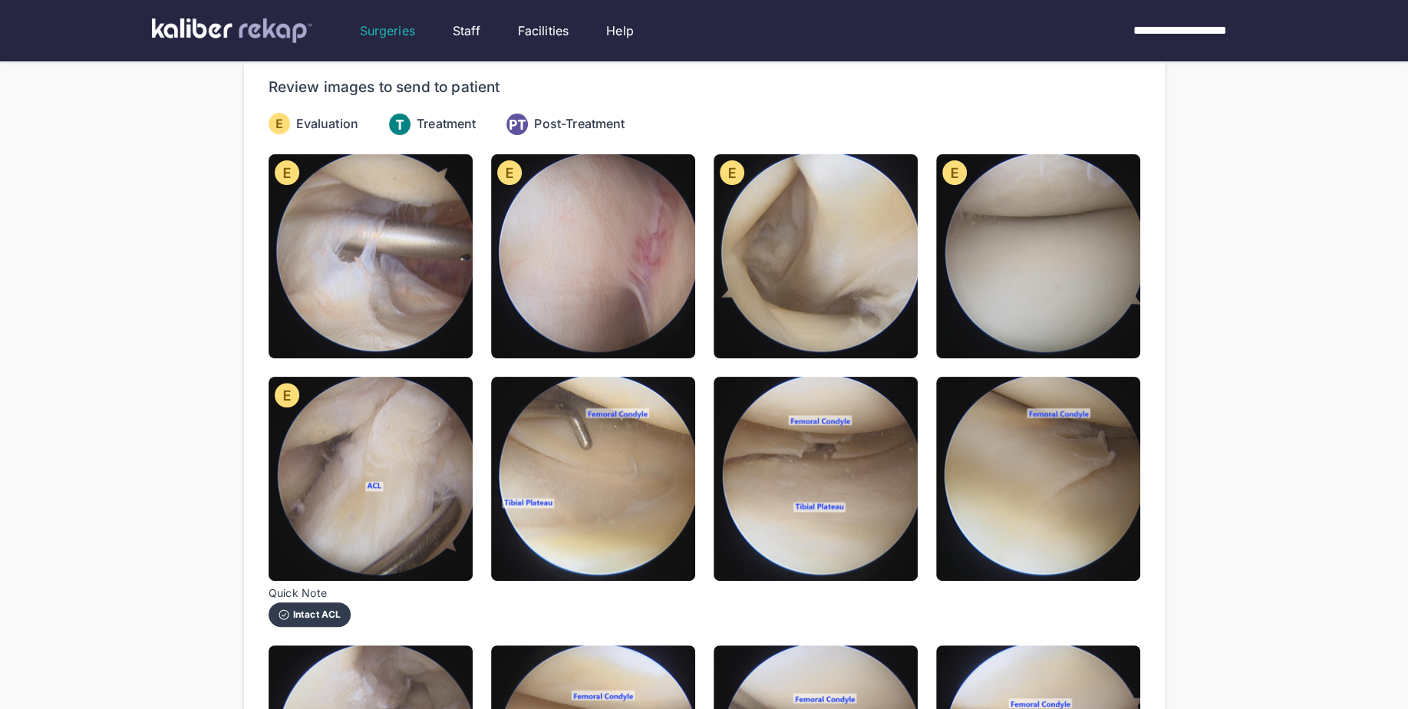
drag, startPoint x: 651, startPoint y: 479, endPoint x: 621, endPoint y: 476, distance: 30.8
click at [651, 479] on img at bounding box center [593, 479] width 204 height 204
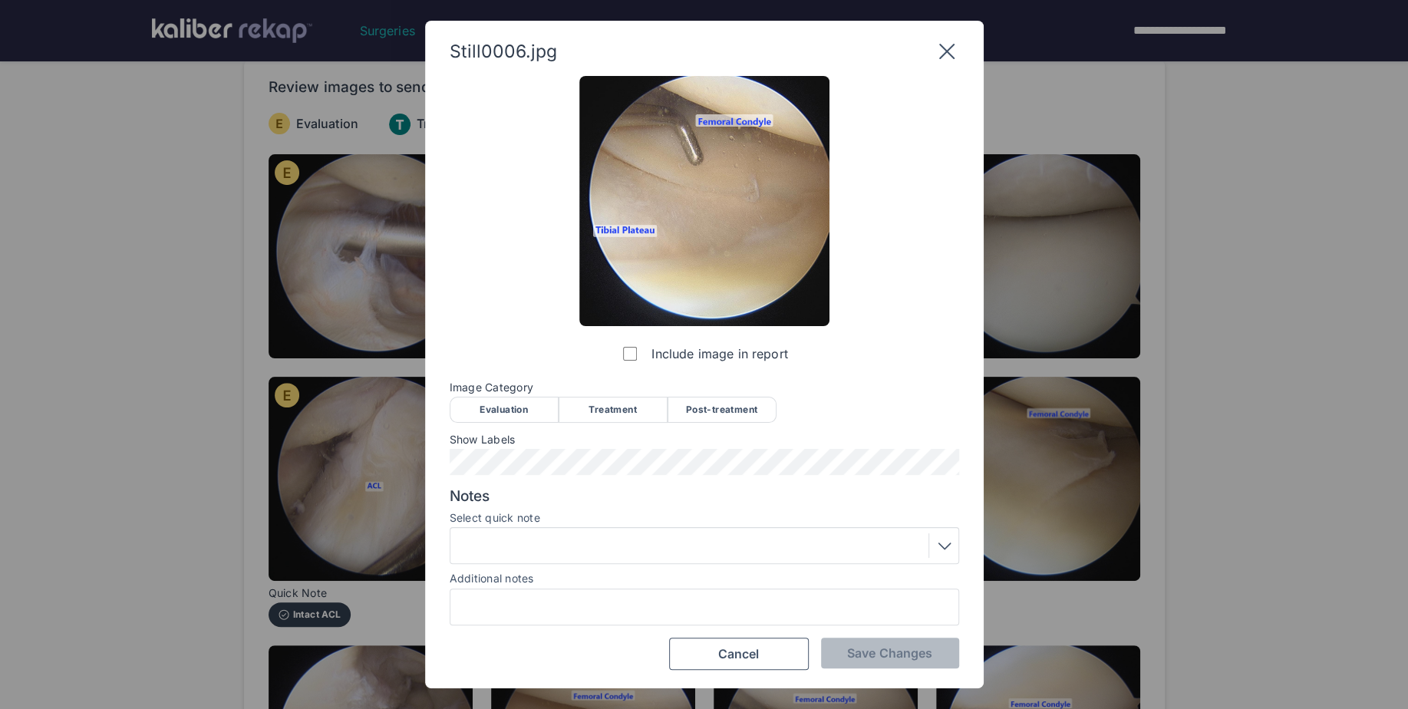
click at [522, 410] on div "Evaluation" at bounding box center [504, 410] width 109 height 26
drag, startPoint x: 891, startPoint y: 648, endPoint x: 807, endPoint y: 519, distance: 154.3
click at [890, 648] on span "Save Changes" at bounding box center [889, 652] width 85 height 15
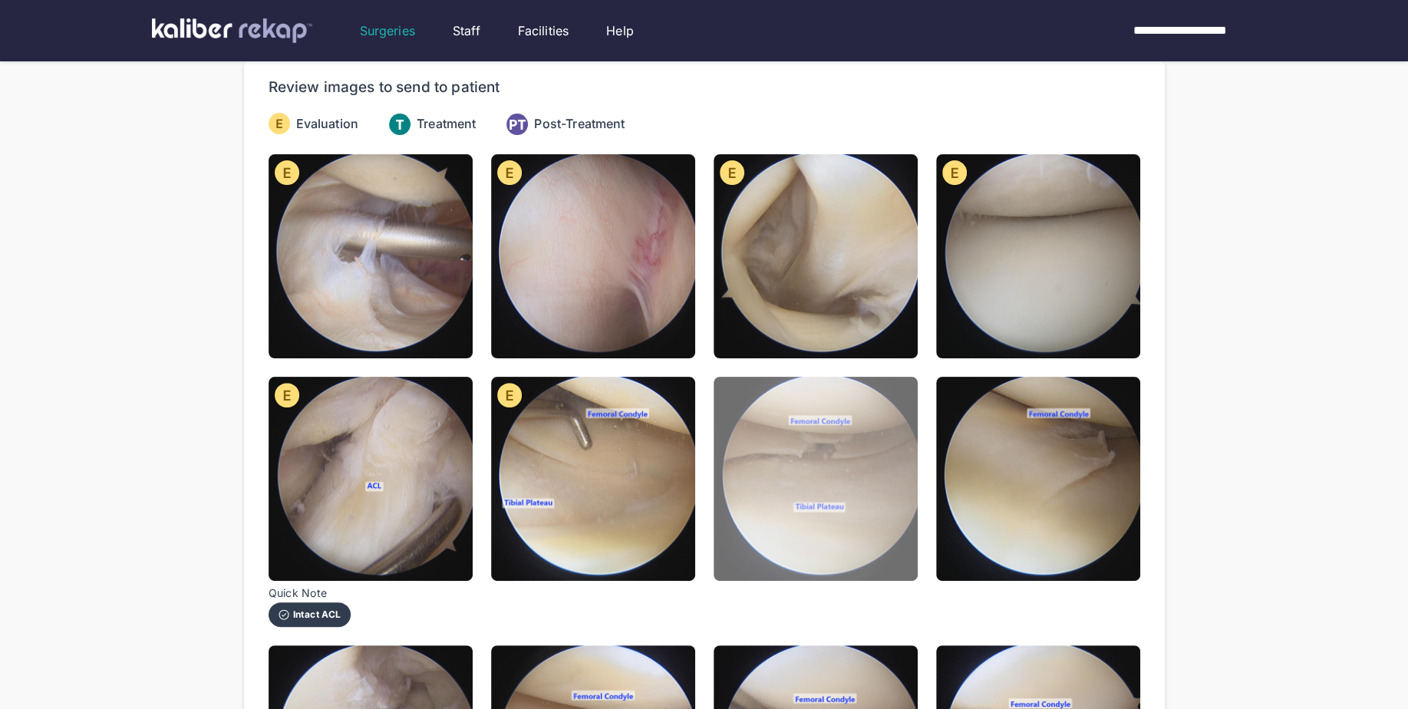
click at [799, 499] on img at bounding box center [816, 479] width 204 height 204
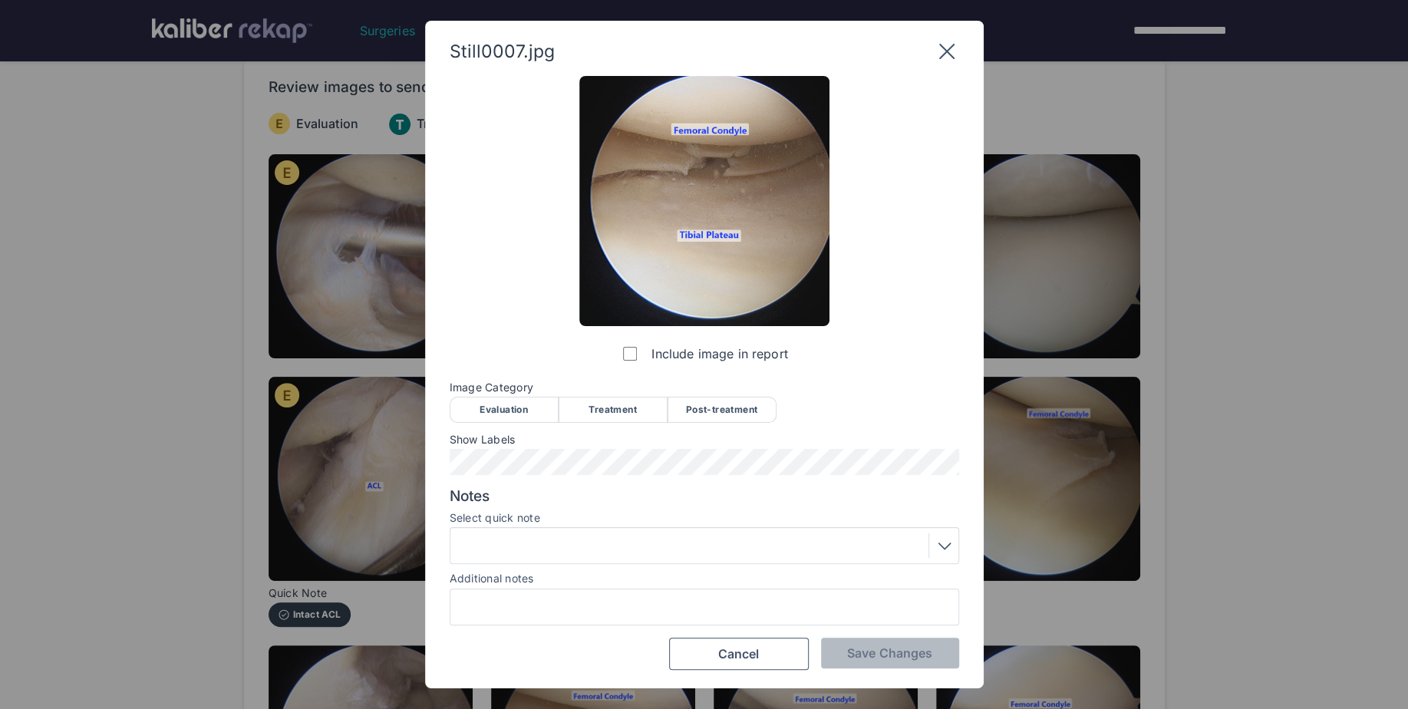
click at [520, 405] on div "Evaluation" at bounding box center [504, 410] width 109 height 26
click at [657, 532] on div at bounding box center [704, 545] width 509 height 37
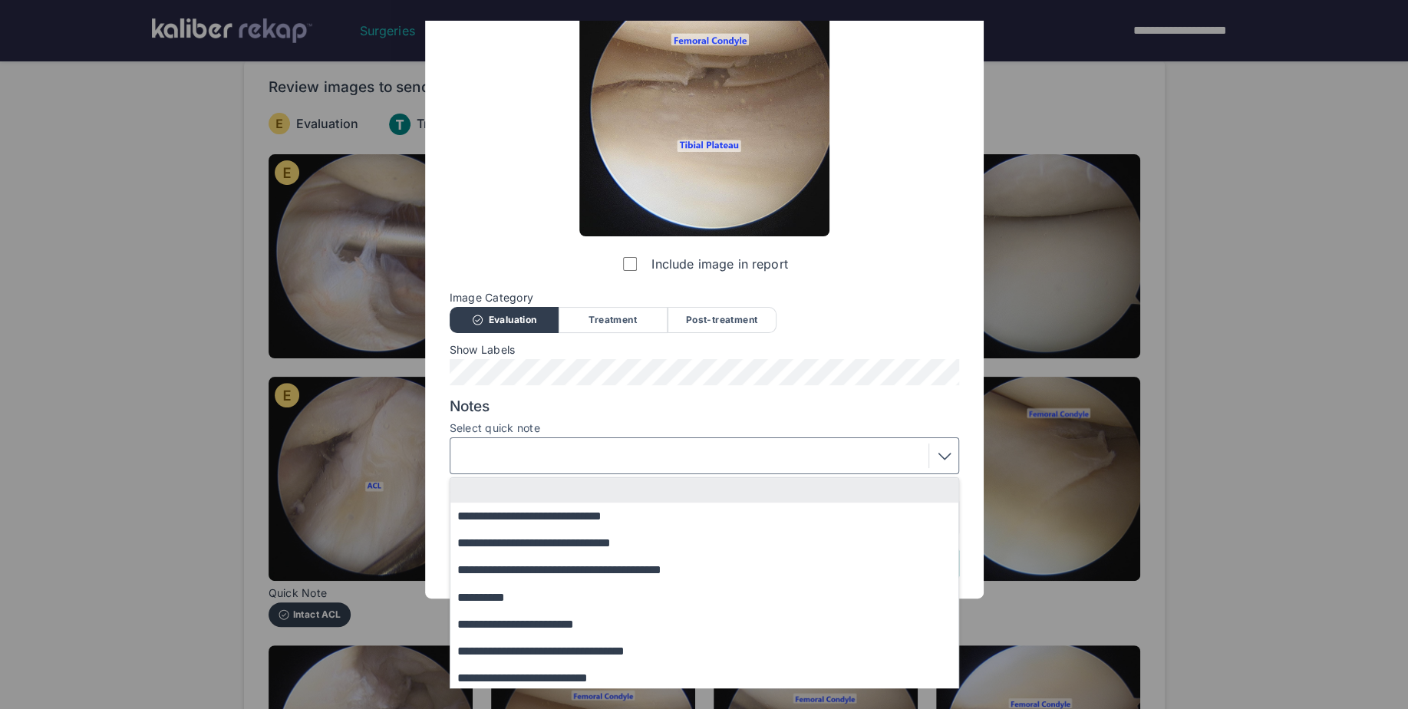
scroll to position [95, 0]
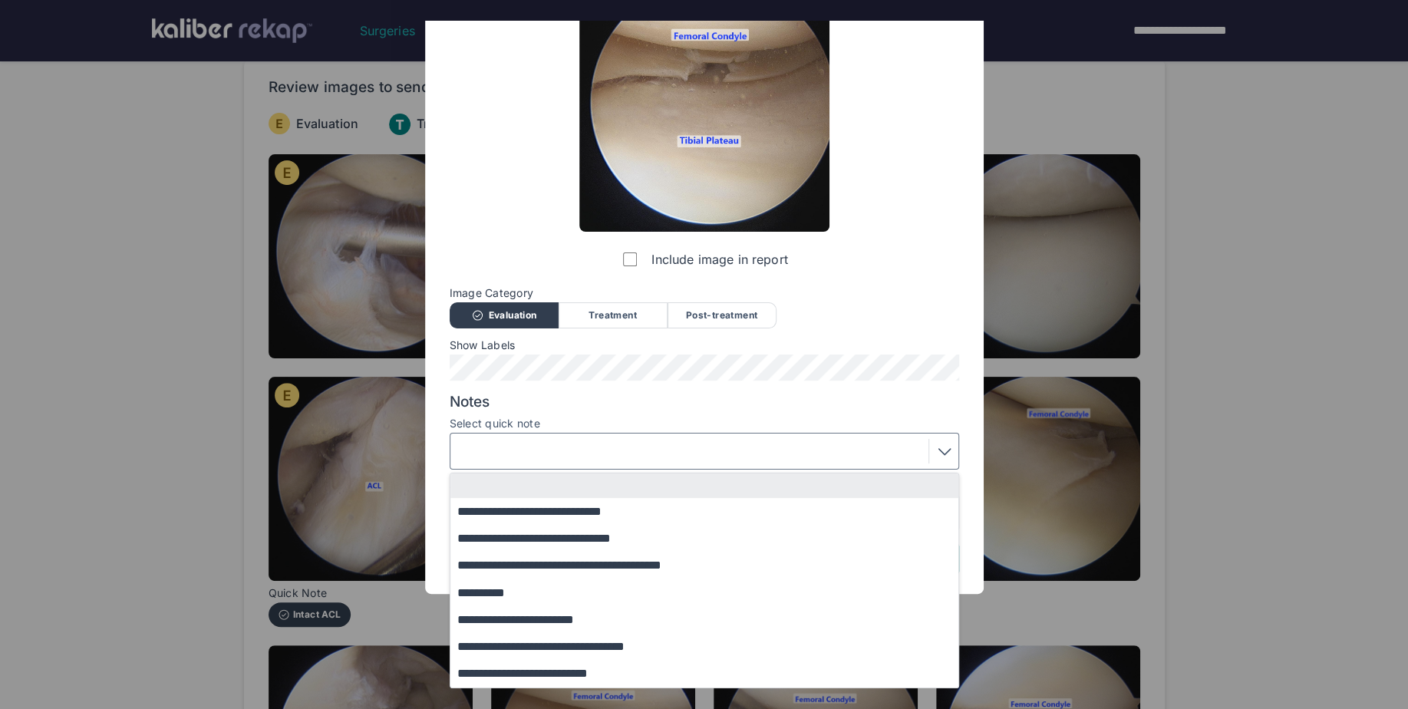
drag, startPoint x: 544, startPoint y: 646, endPoint x: 583, endPoint y: 645, distance: 39.1
click at [545, 645] on button "**********" at bounding box center [711, 646] width 522 height 27
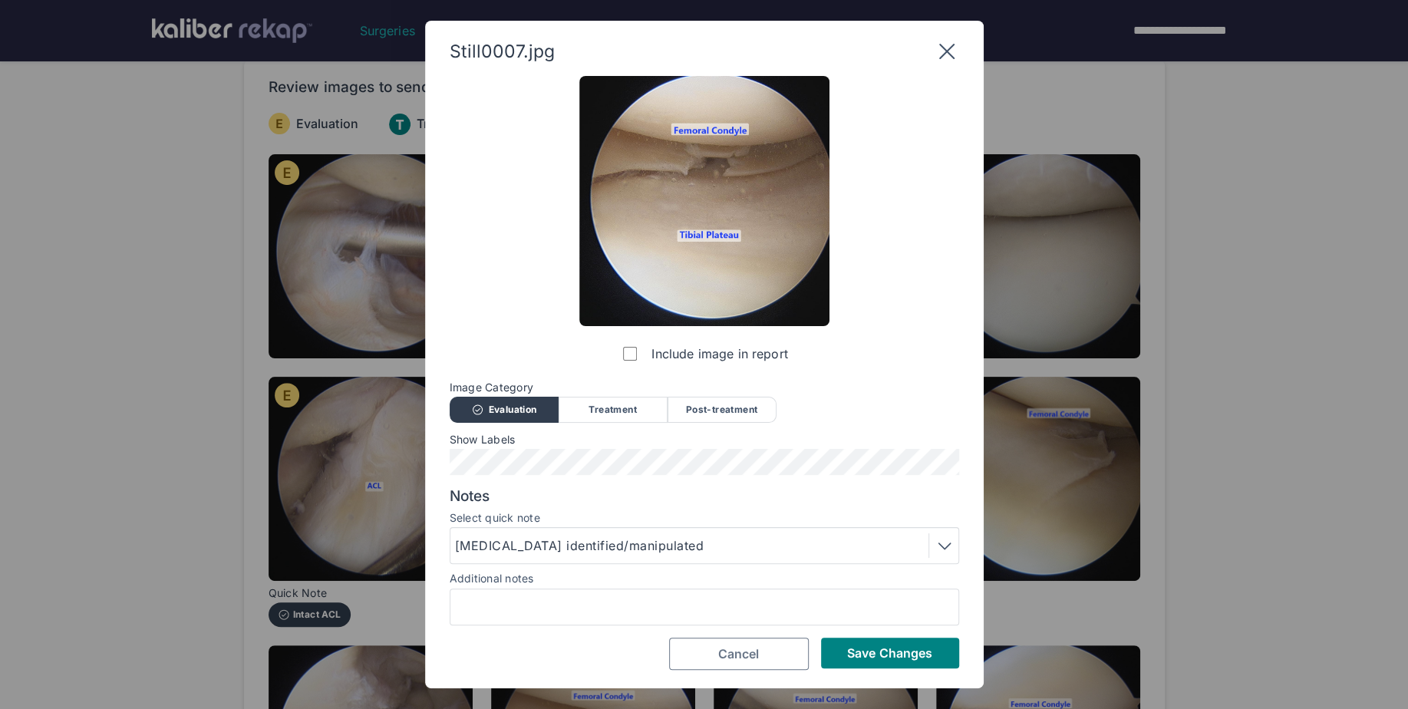
scroll to position [0, 0]
click at [870, 649] on span "Save Changes" at bounding box center [889, 652] width 85 height 15
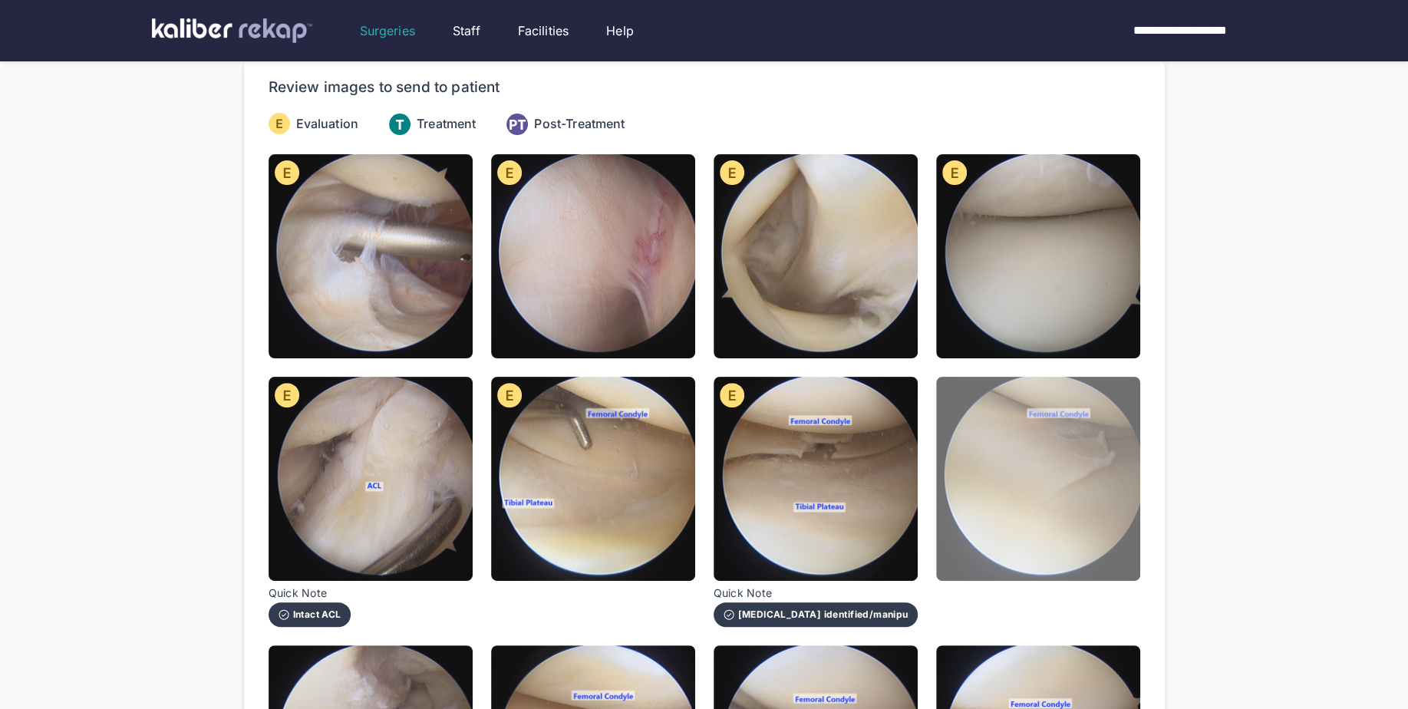
click at [1075, 453] on img at bounding box center [1038, 479] width 204 height 204
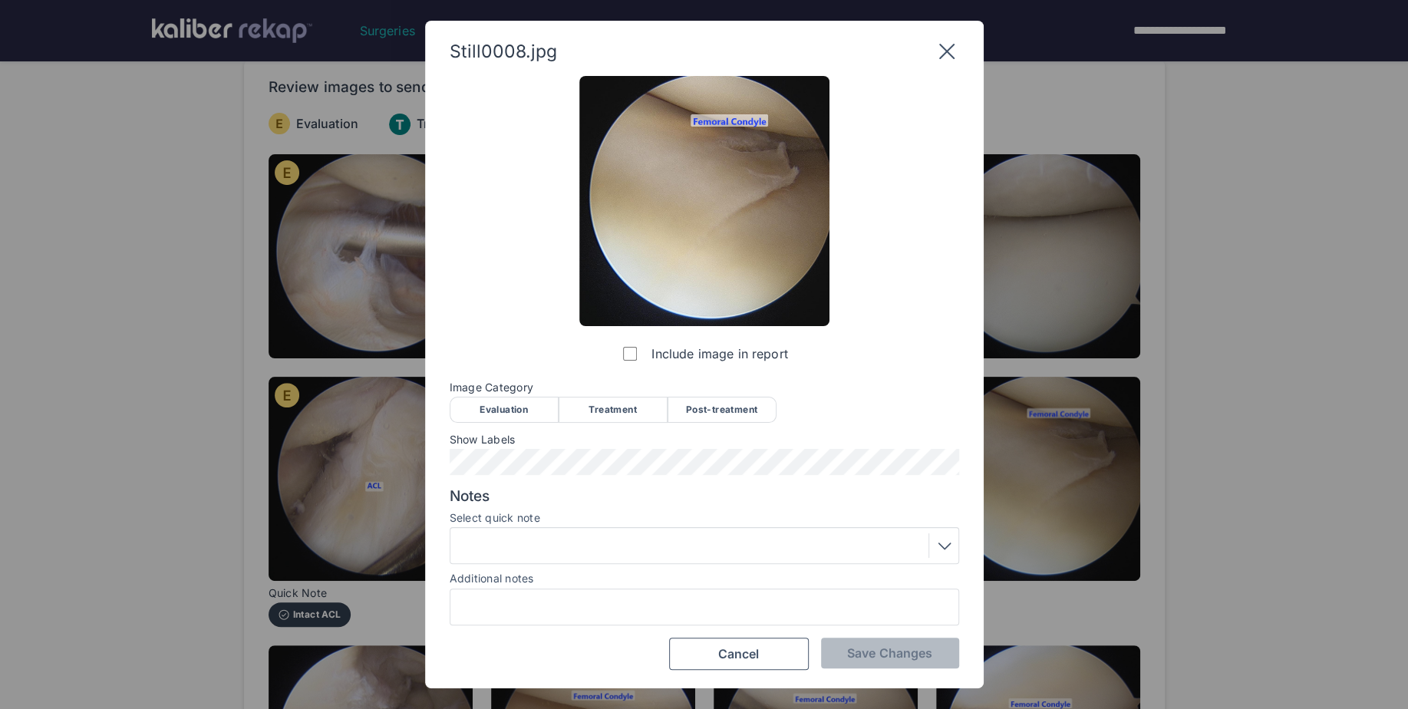
click at [484, 401] on div "Evaluation" at bounding box center [504, 410] width 109 height 26
click at [518, 553] on div at bounding box center [704, 545] width 499 height 25
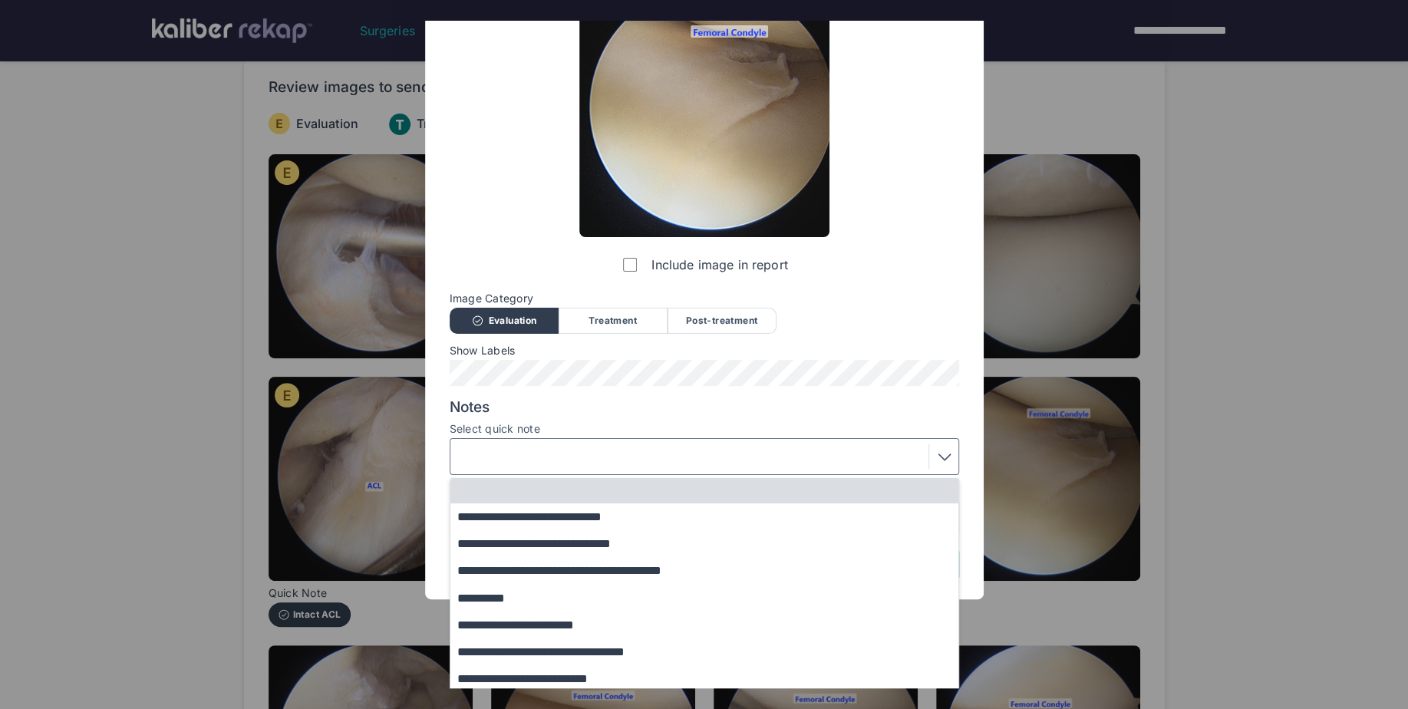
scroll to position [95, 0]
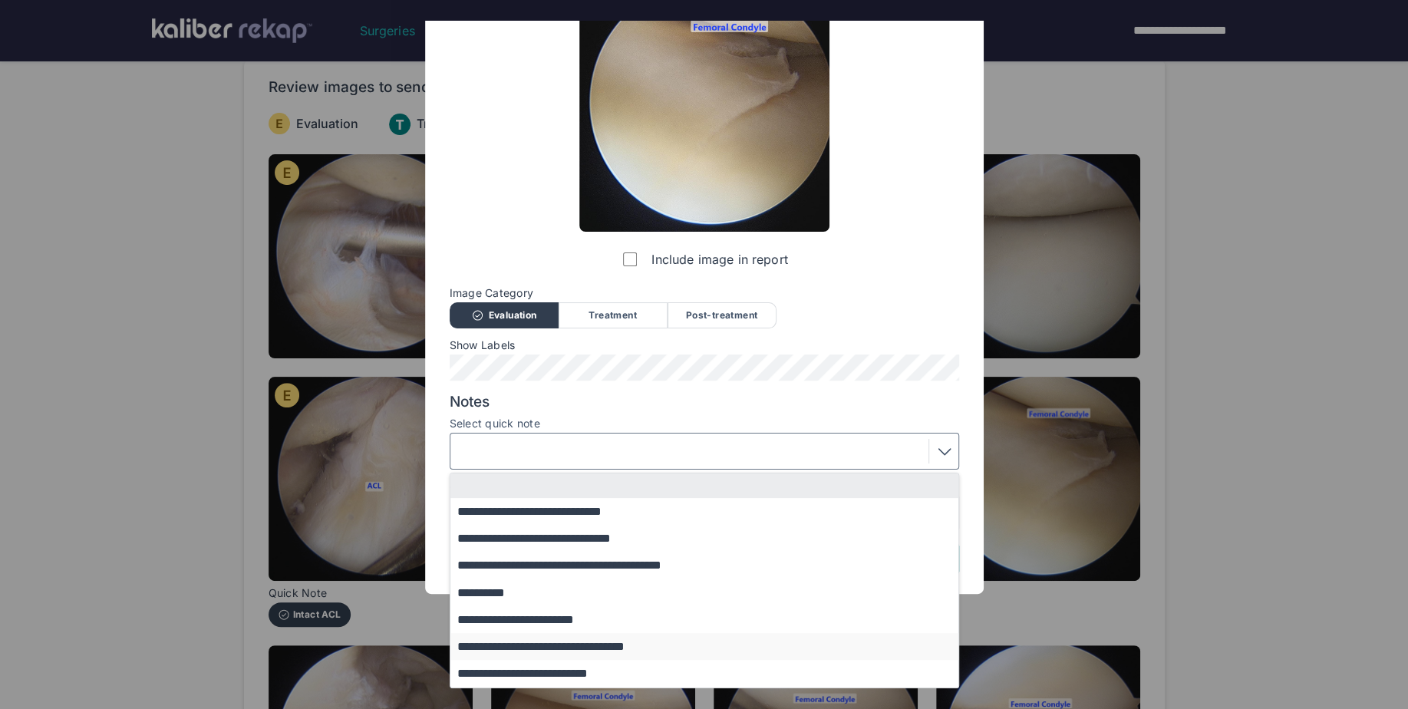
click at [559, 647] on button "**********" at bounding box center [711, 646] width 522 height 27
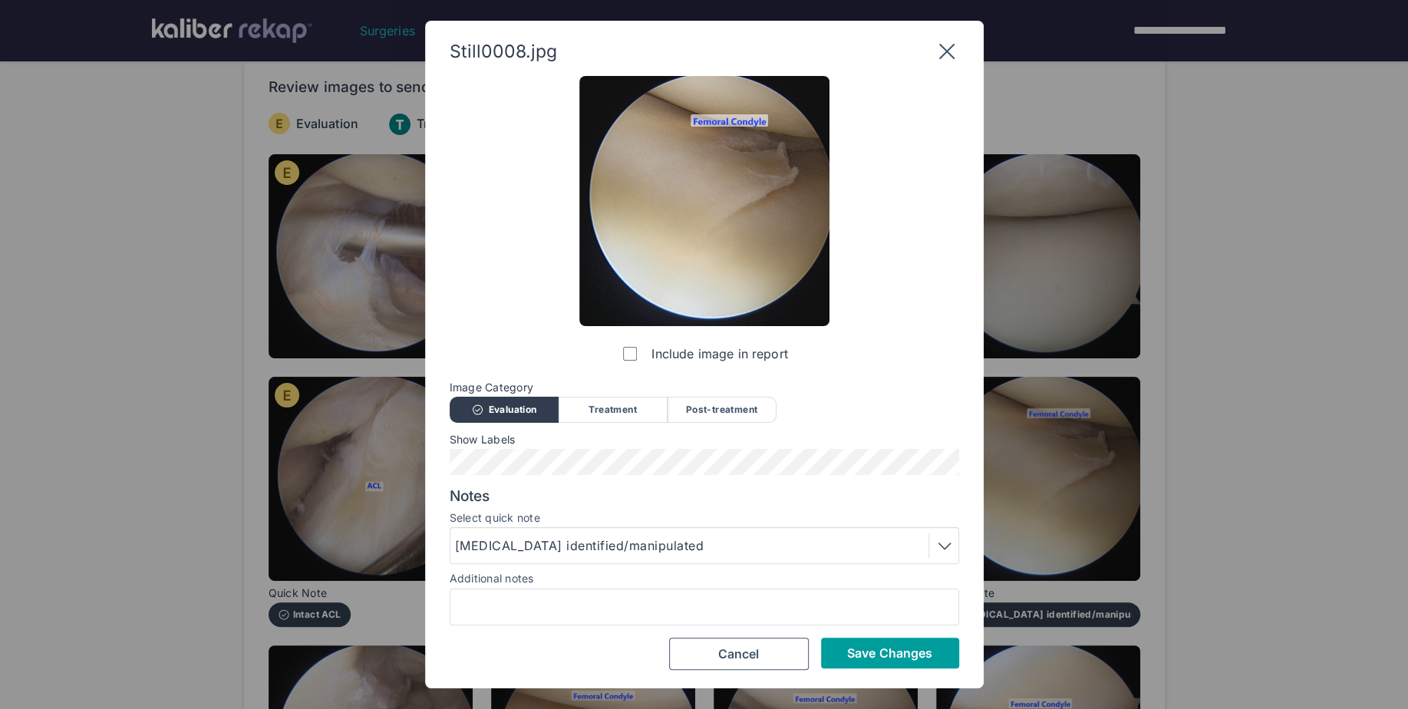
click at [889, 655] on span "Save Changes" at bounding box center [889, 652] width 85 height 15
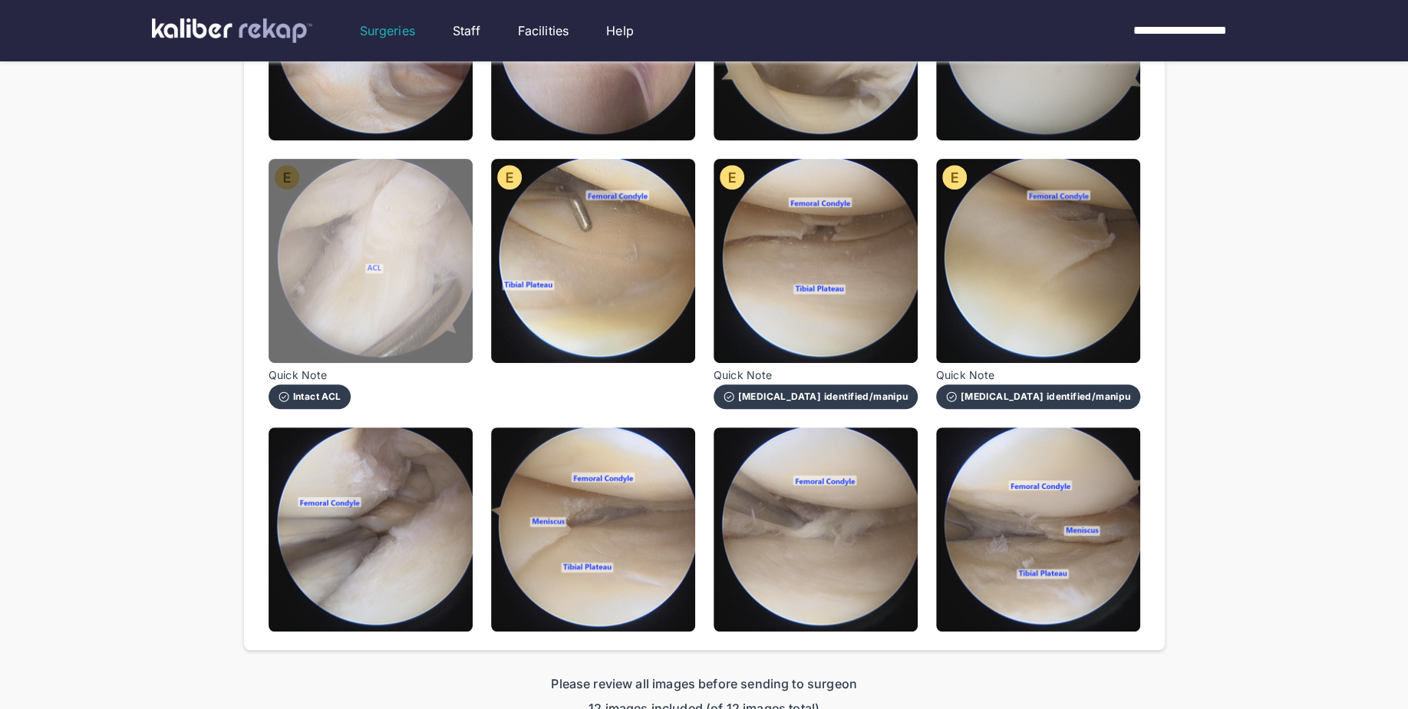
scroll to position [374, 0]
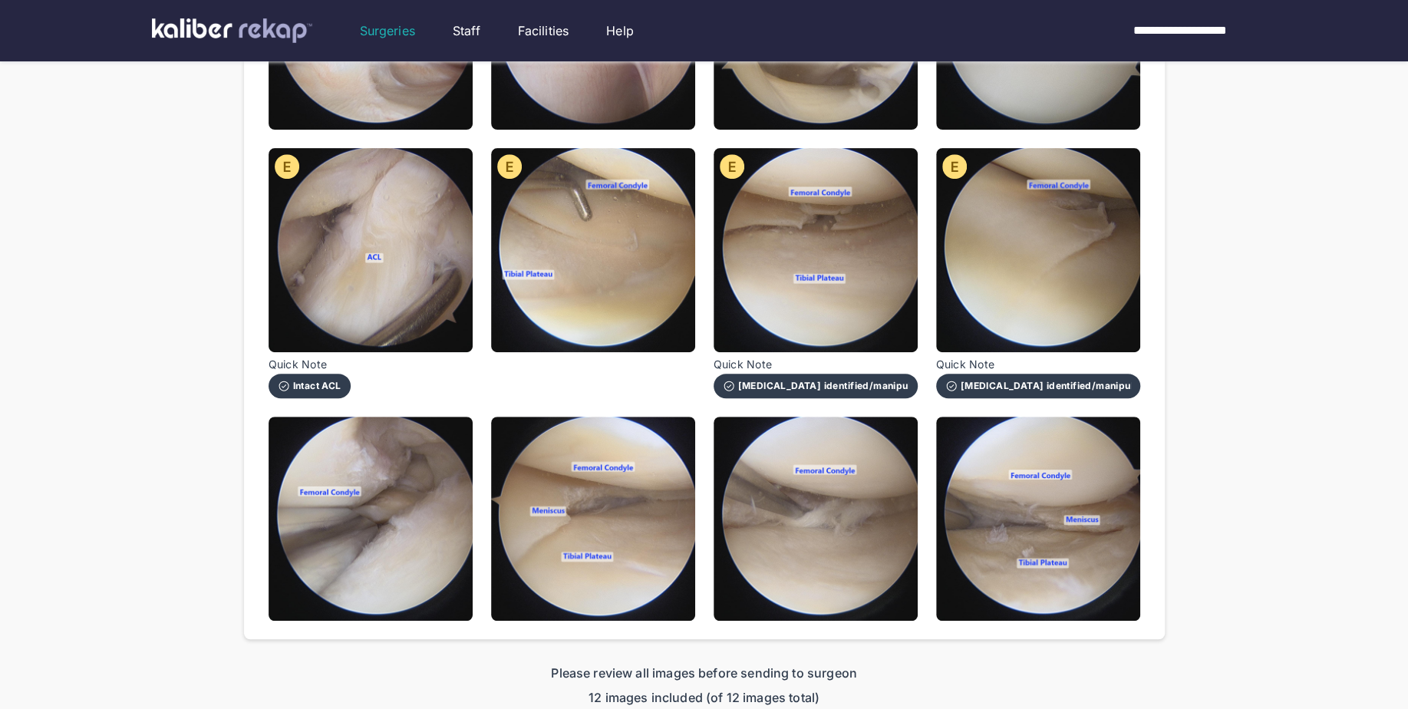
drag, startPoint x: 403, startPoint y: 542, endPoint x: 595, endPoint y: 506, distance: 195.2
click at [403, 542] on img at bounding box center [371, 519] width 204 height 204
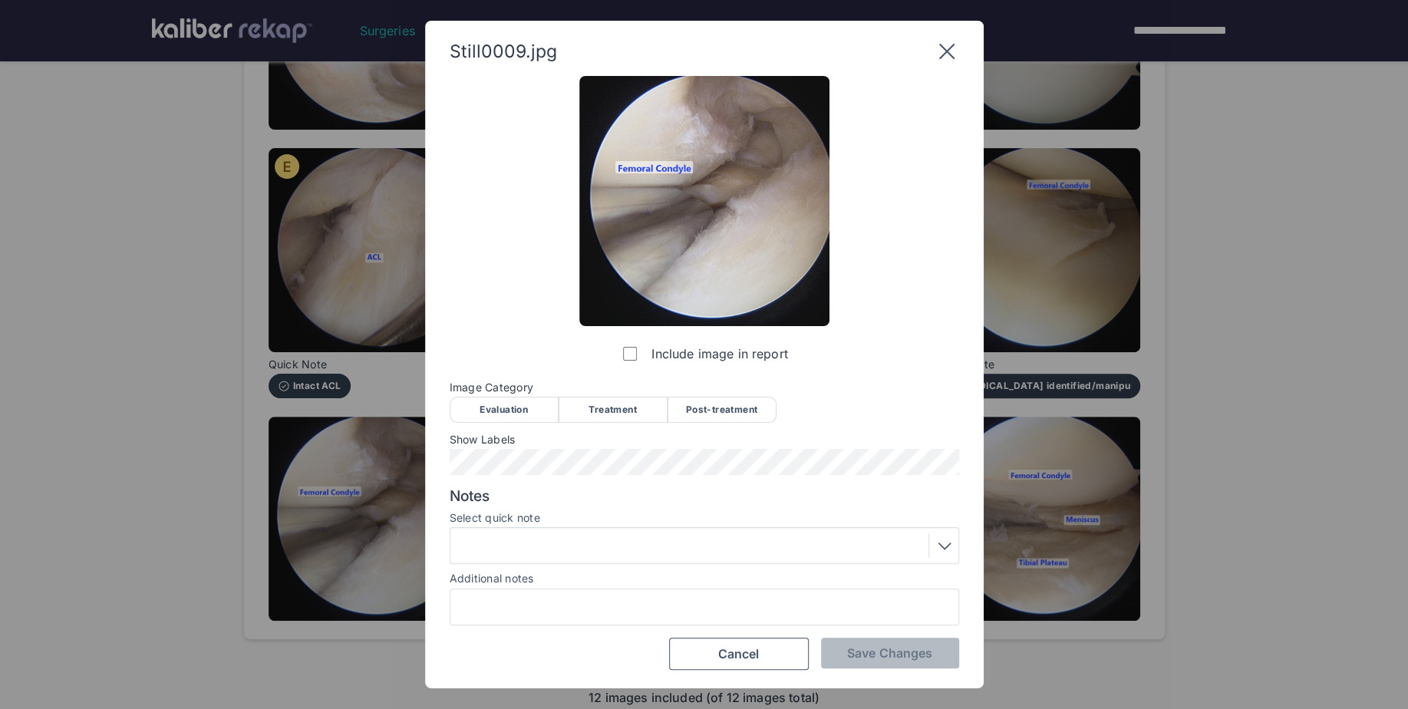
click at [622, 407] on div "Treatment" at bounding box center [613, 410] width 109 height 26
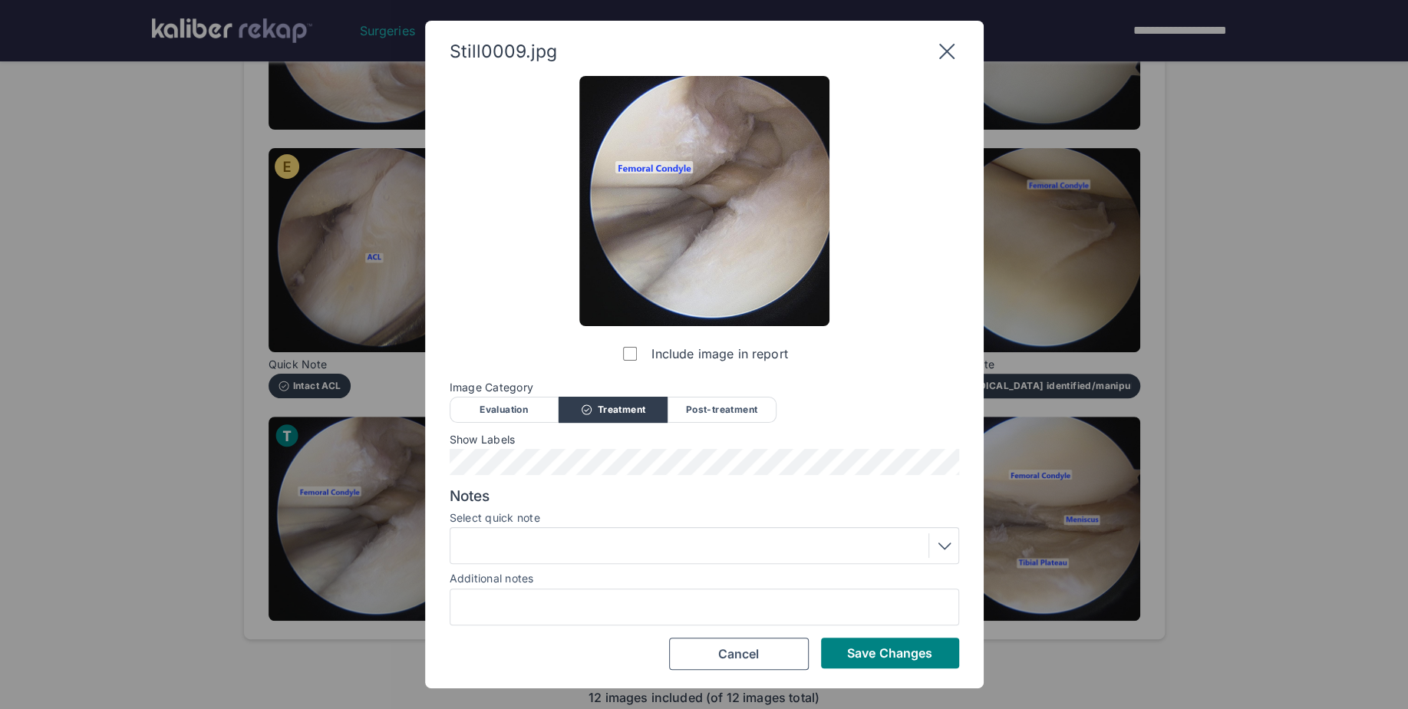
click at [566, 550] on div at bounding box center [704, 545] width 499 height 25
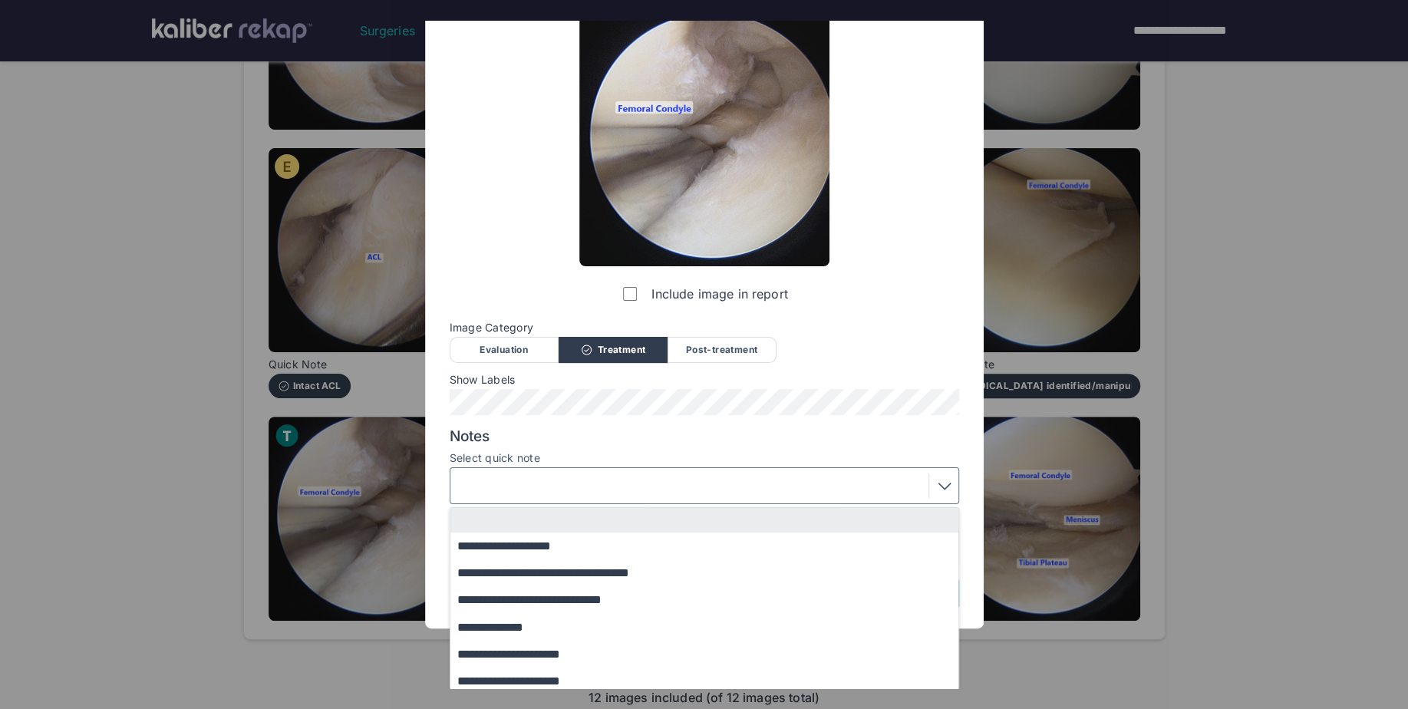
scroll to position [126, 0]
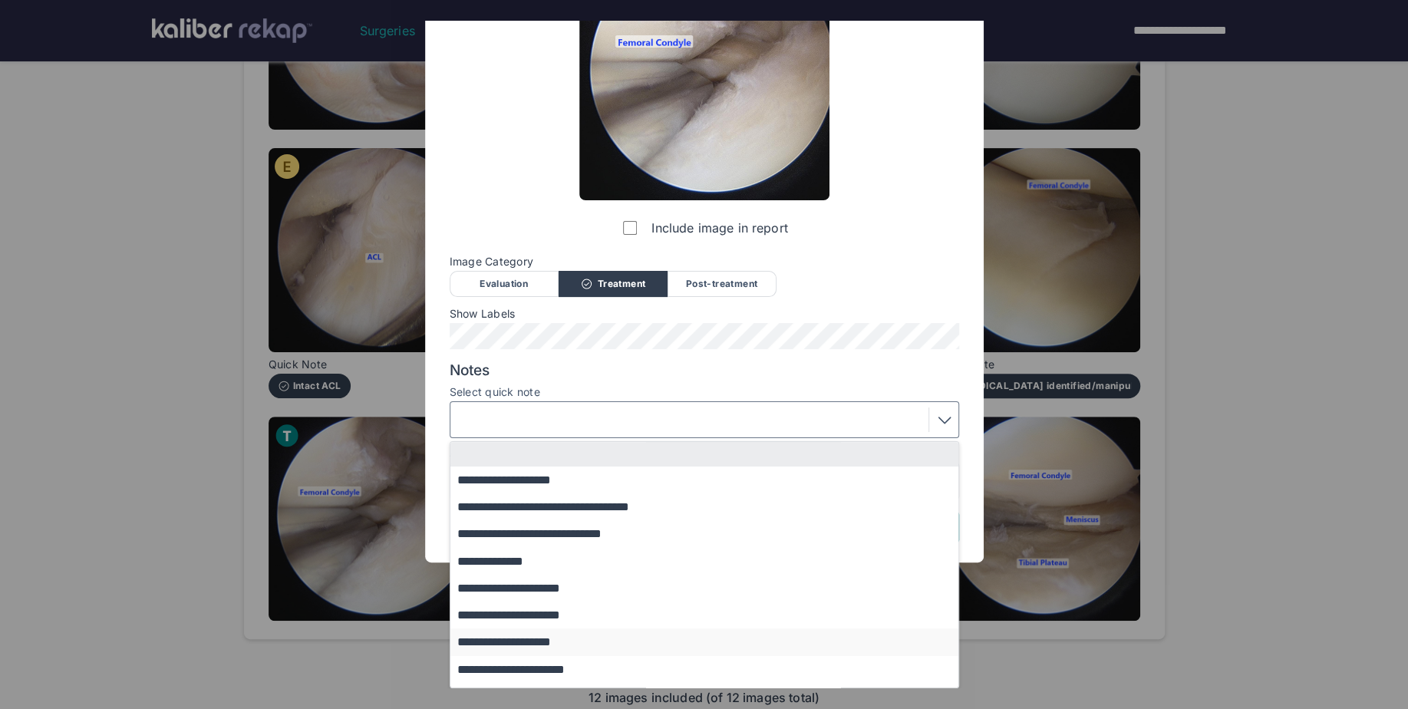
click at [561, 639] on button "**********" at bounding box center [711, 641] width 522 height 27
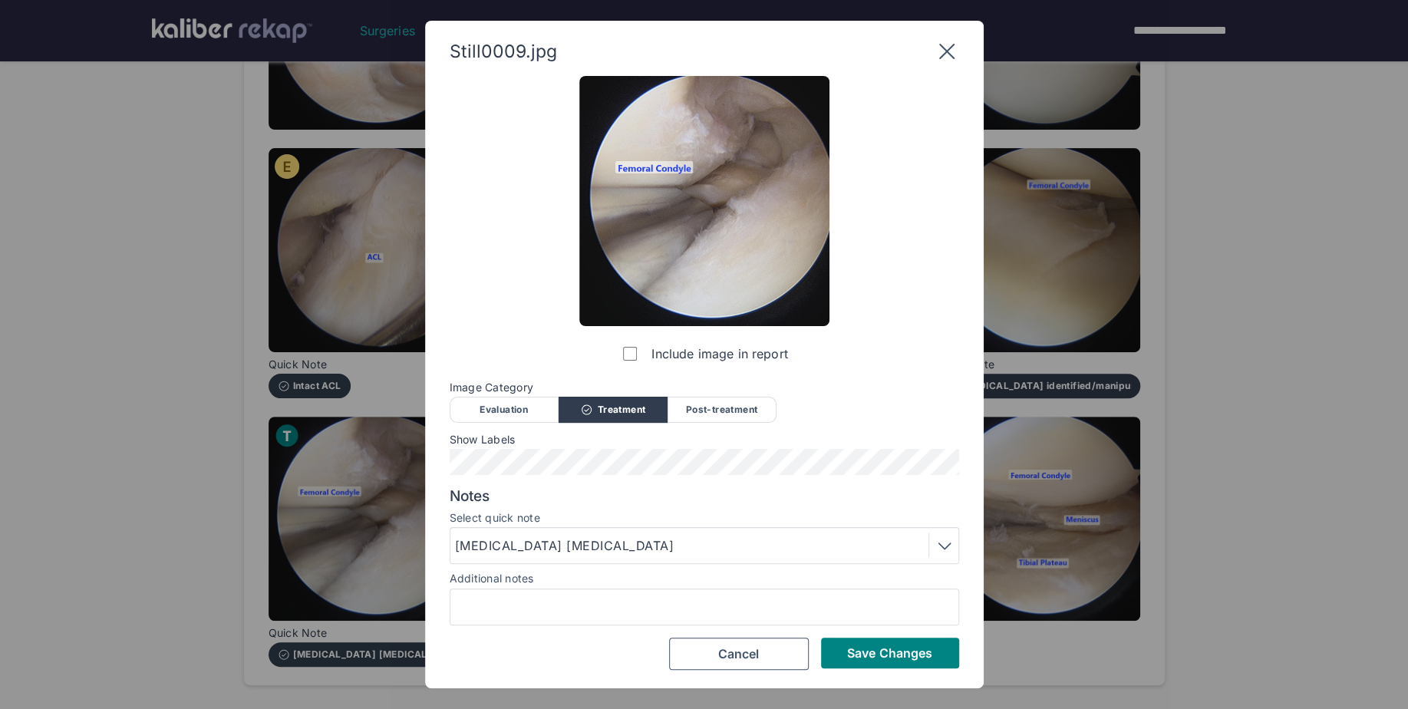
drag, startPoint x: 899, startPoint y: 654, endPoint x: 863, endPoint y: 628, distance: 44.5
click at [898, 654] on span "Save Changes" at bounding box center [889, 652] width 85 height 15
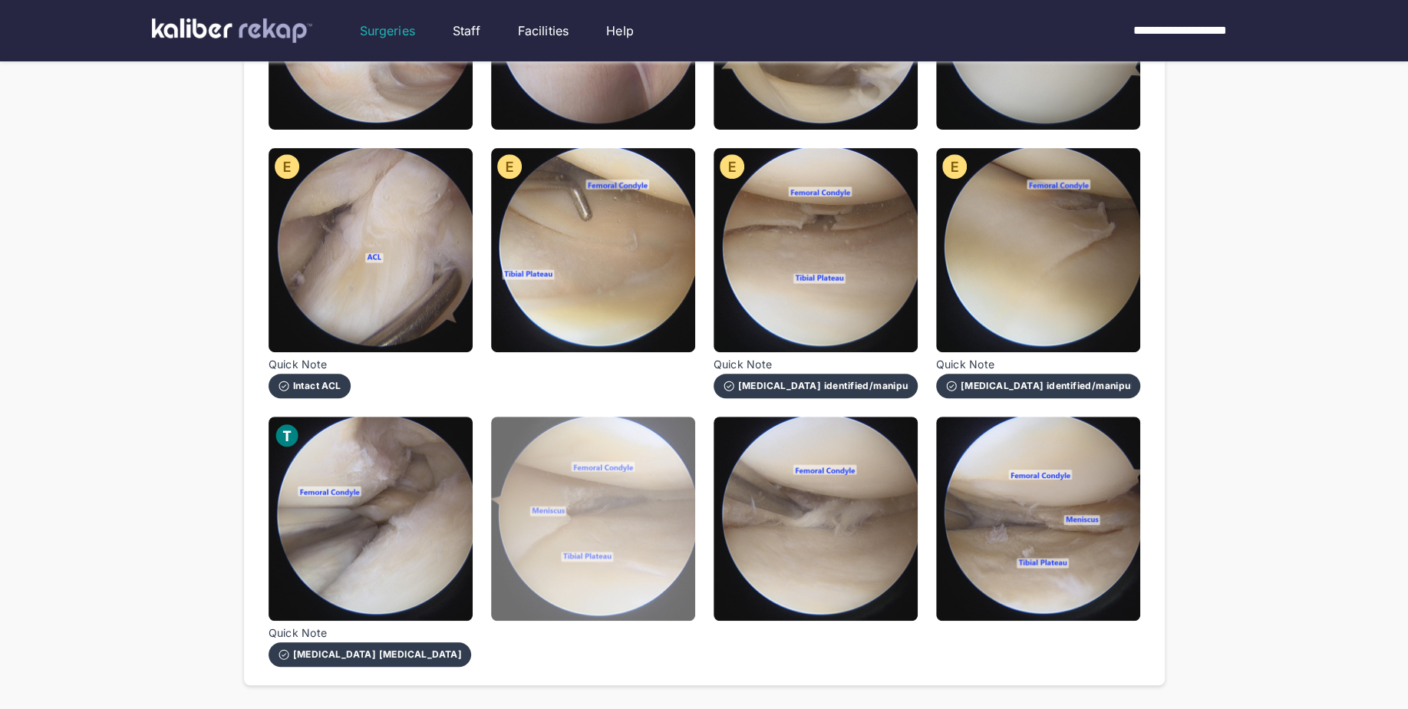
click at [644, 537] on img at bounding box center [593, 519] width 204 height 204
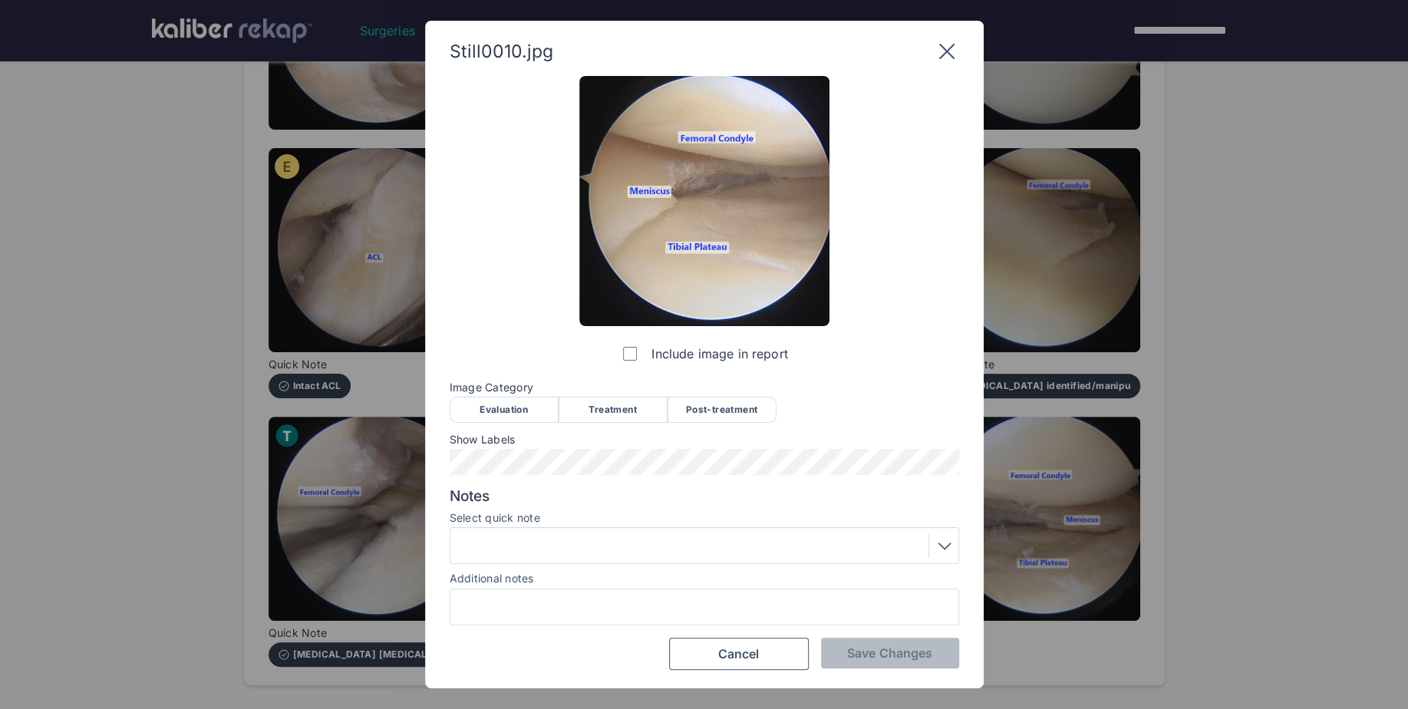
click at [705, 417] on div "Post-treatment" at bounding box center [721, 410] width 109 height 26
drag, startPoint x: 603, startPoint y: 546, endPoint x: 611, endPoint y: 550, distance: 9.3
click at [605, 547] on div at bounding box center [704, 545] width 499 height 25
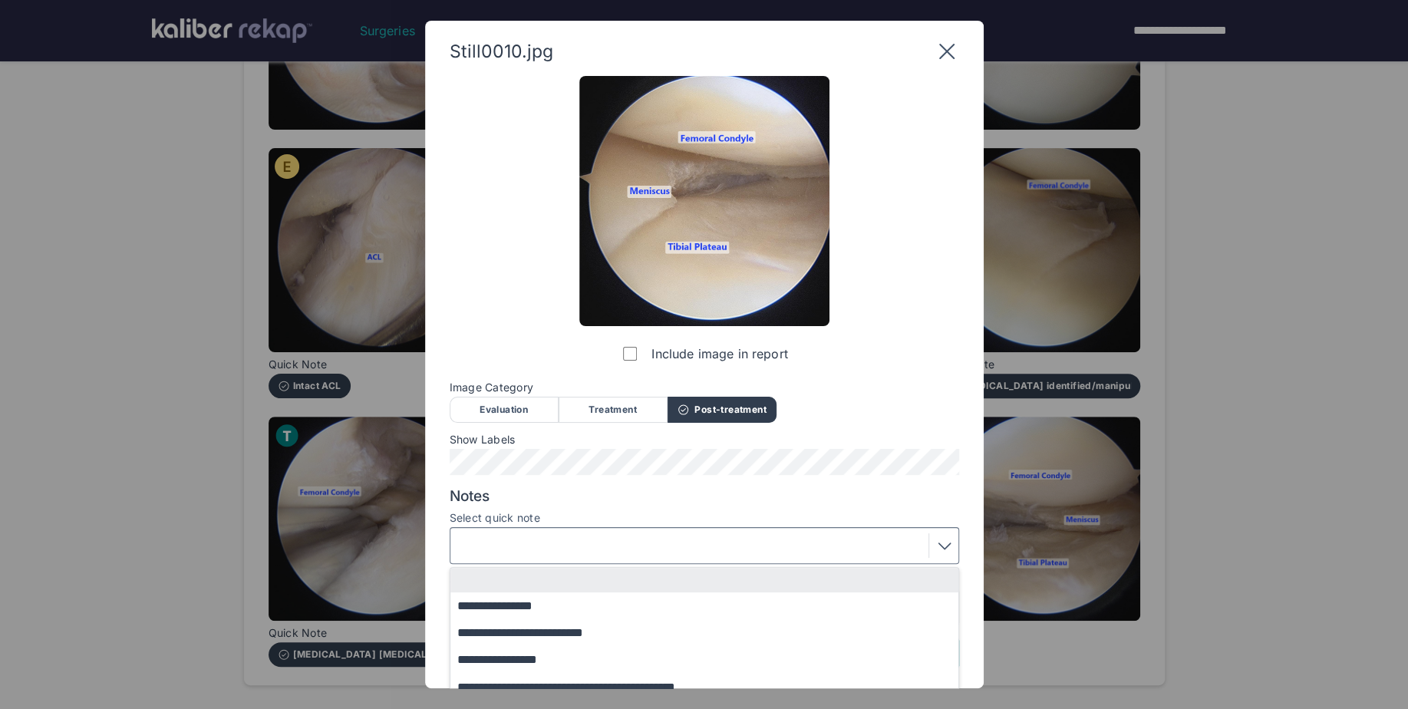
drag, startPoint x: 511, startPoint y: 660, endPoint x: 656, endPoint y: 654, distance: 145.1
click at [513, 659] on button "**********" at bounding box center [711, 659] width 522 height 27
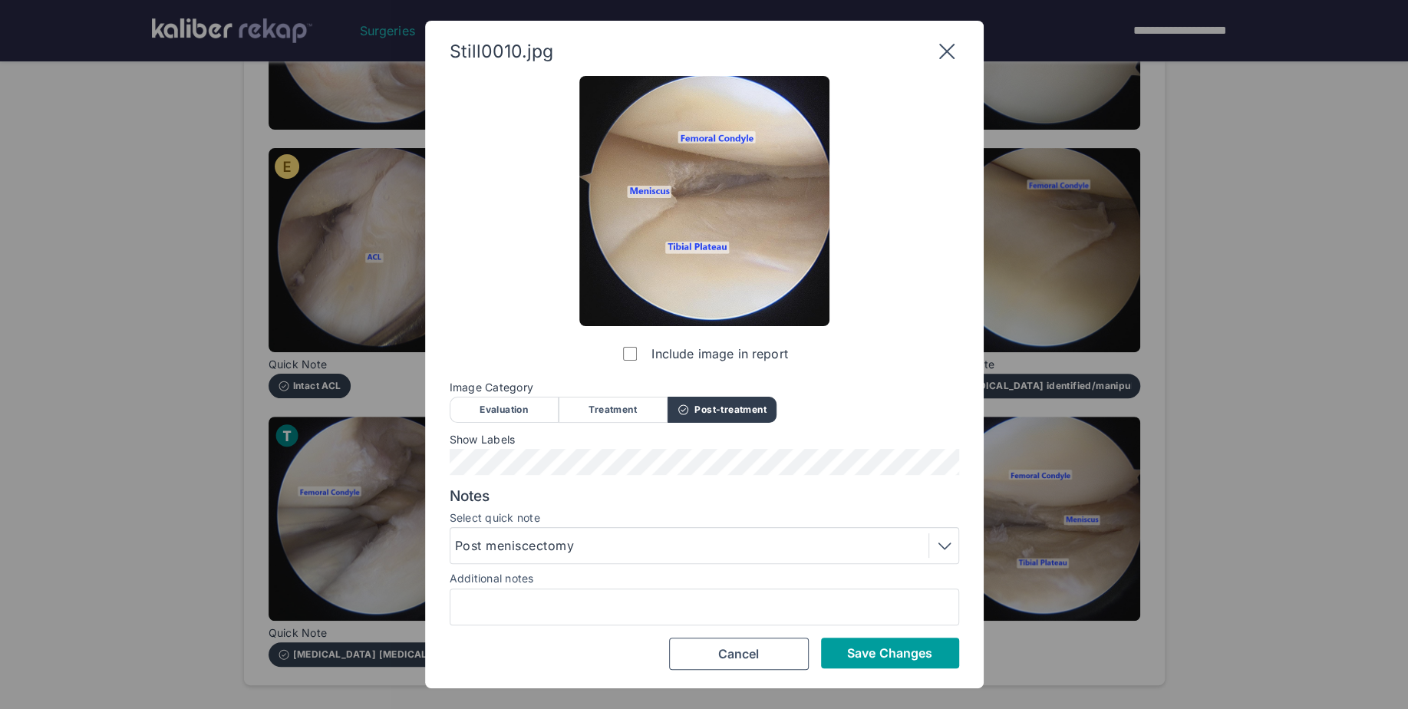
click at [872, 658] on span "Save Changes" at bounding box center [889, 652] width 85 height 15
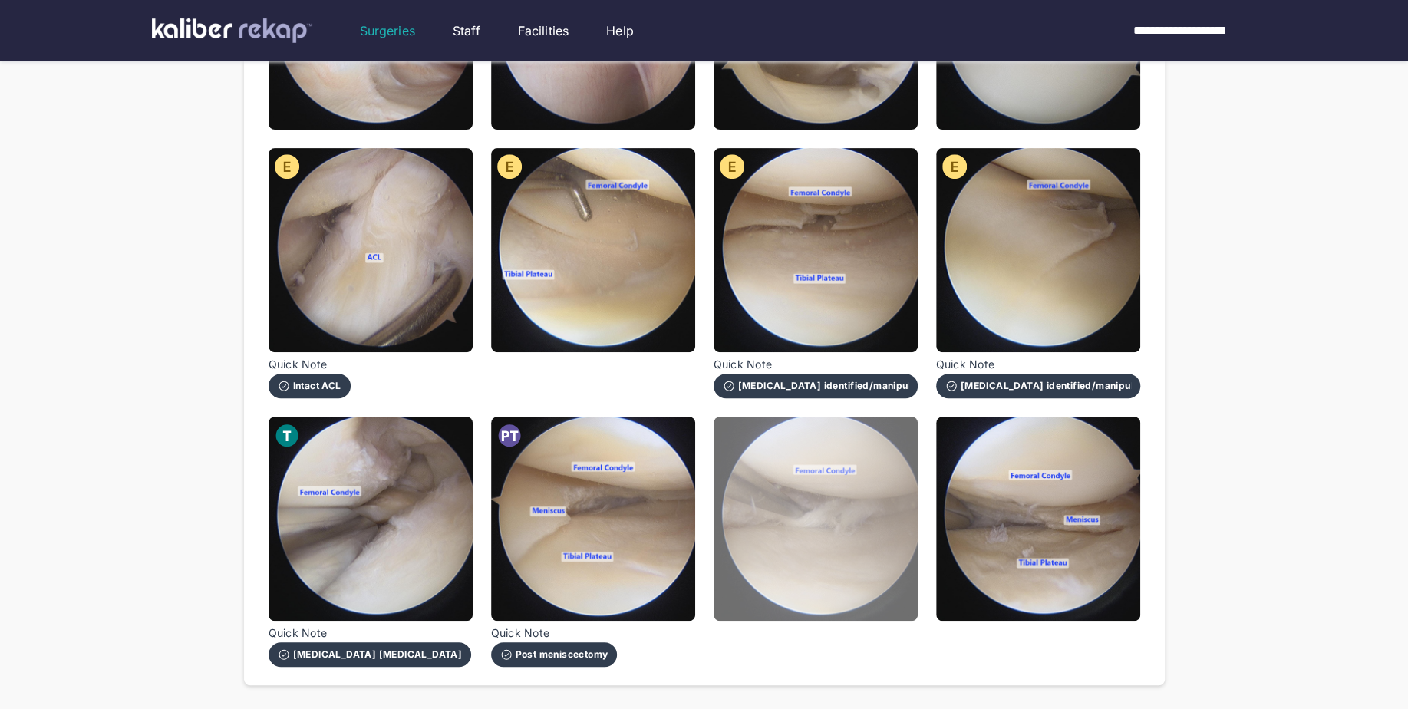
click at [850, 571] on img at bounding box center [816, 519] width 204 height 204
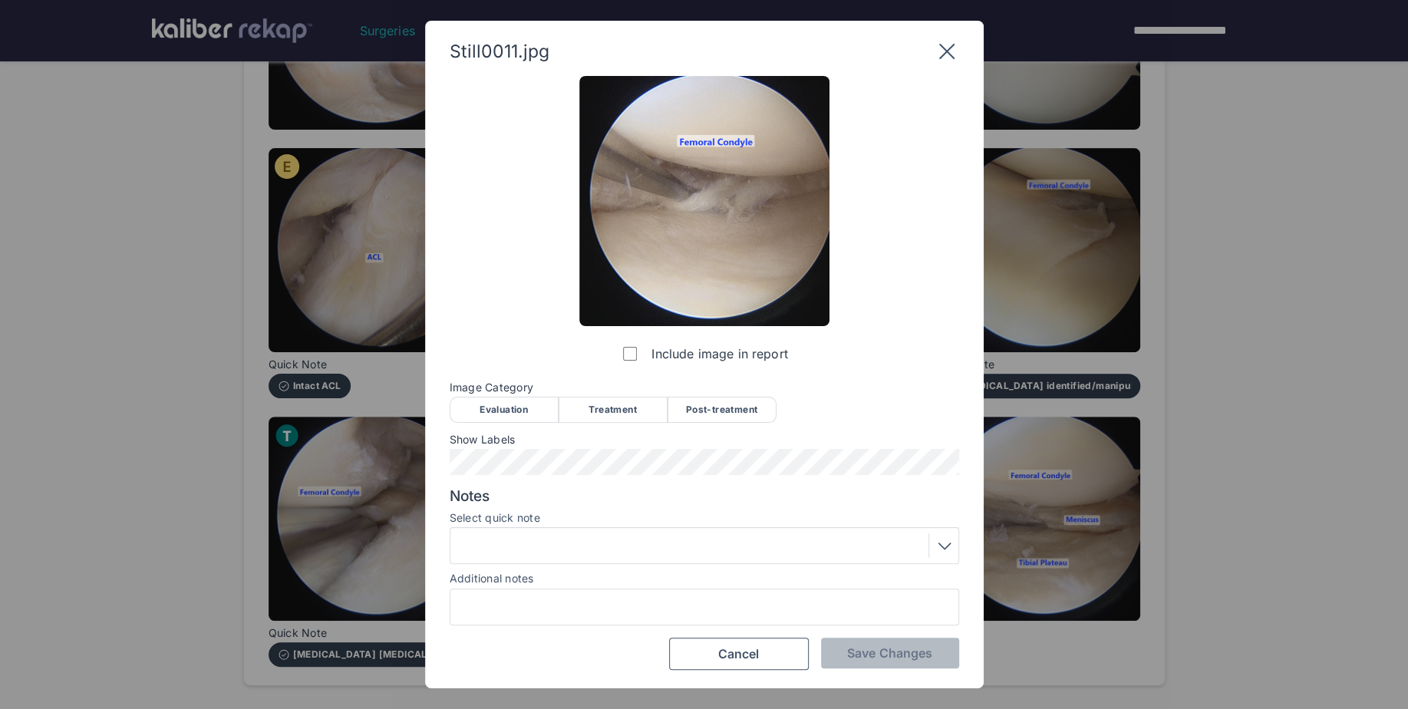
click at [582, 560] on div at bounding box center [704, 545] width 509 height 37
click at [572, 551] on div at bounding box center [704, 545] width 499 height 25
click at [501, 407] on div "Evaluation" at bounding box center [504, 410] width 109 height 26
click at [620, 556] on div at bounding box center [704, 545] width 499 height 25
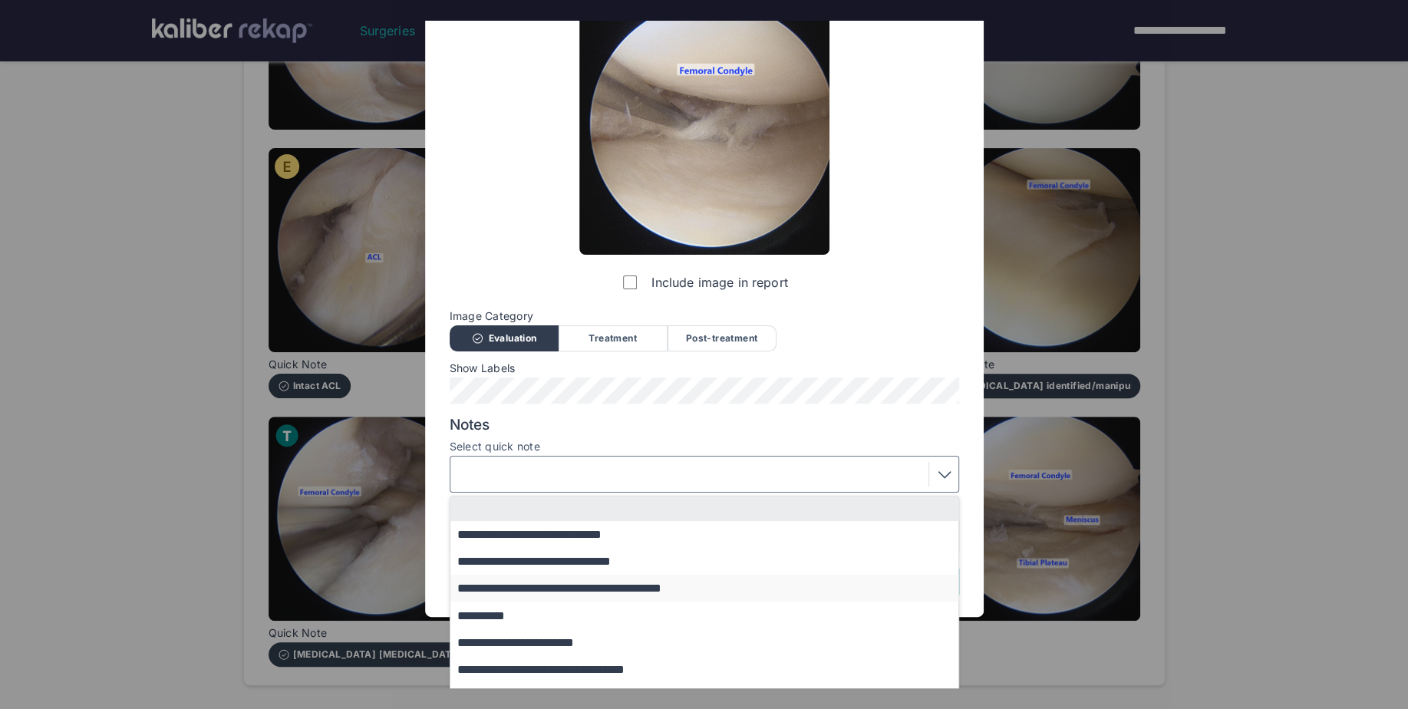
scroll to position [72, 0]
drag, startPoint x: 547, startPoint y: 662, endPoint x: 759, endPoint y: 642, distance: 212.7
click at [552, 661] on button "**********" at bounding box center [711, 668] width 522 height 27
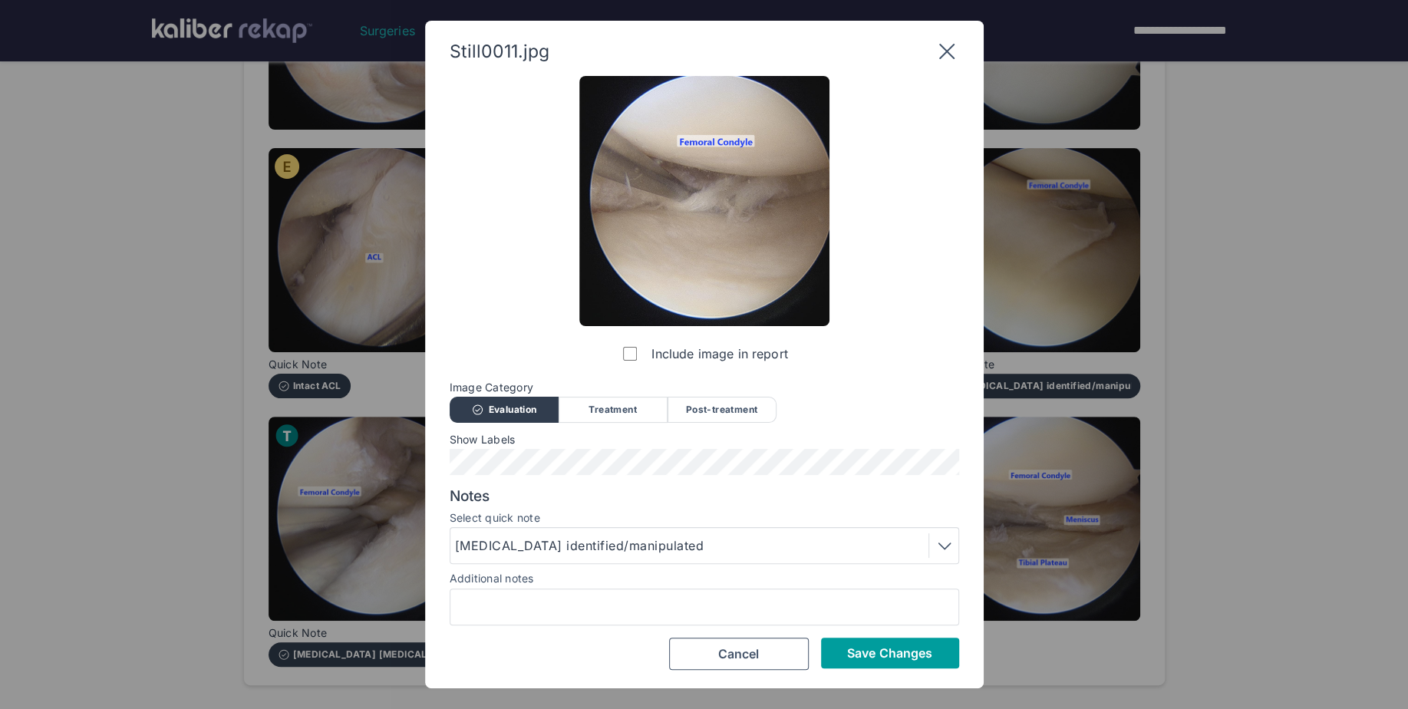
click at [898, 662] on button "Save Changes" at bounding box center [890, 653] width 138 height 31
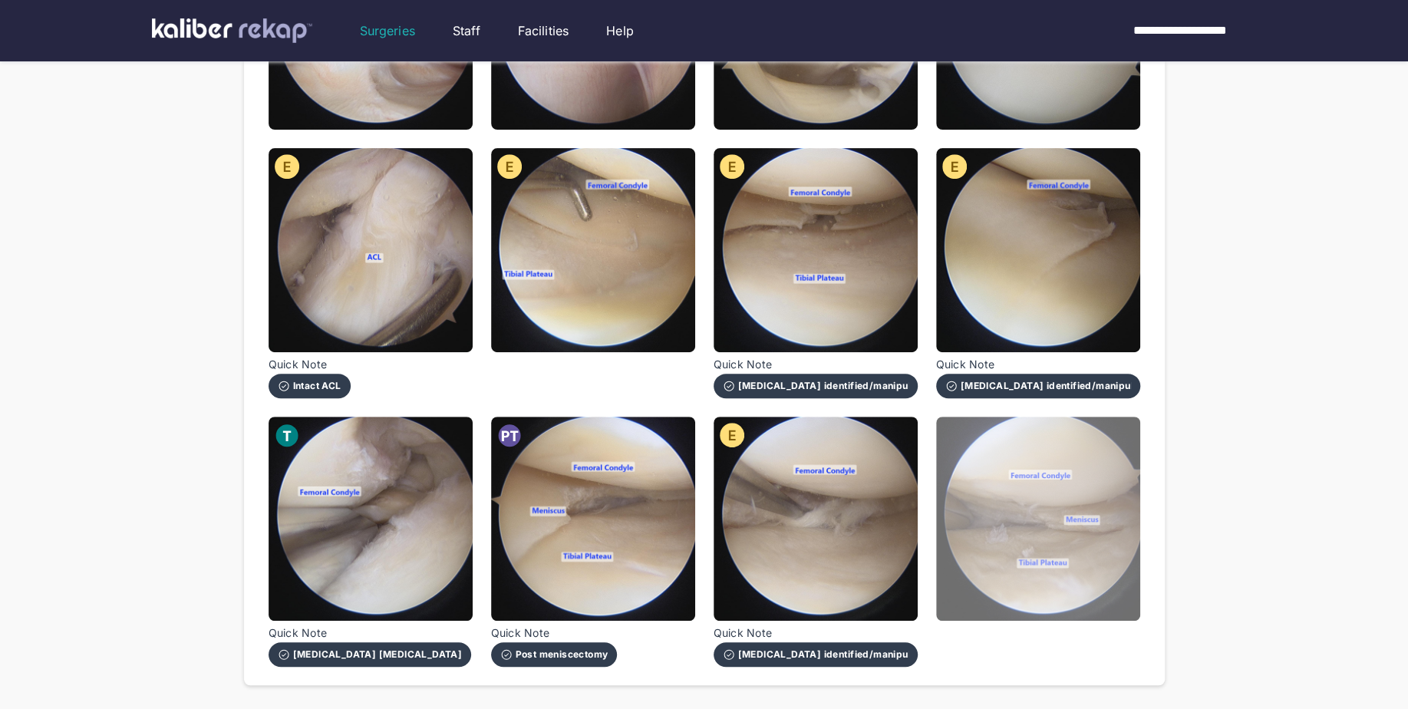
click at [1073, 559] on img at bounding box center [1038, 519] width 204 height 204
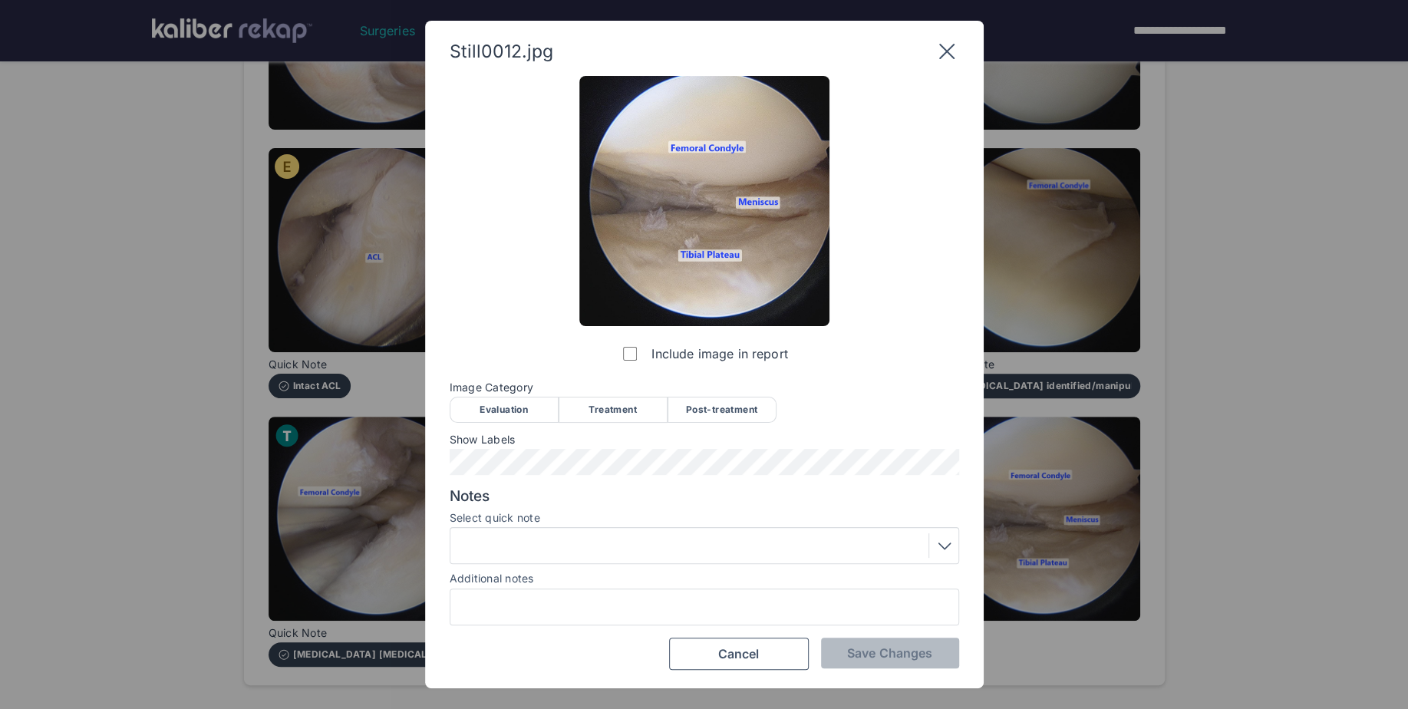
click at [728, 408] on div "Post-treatment" at bounding box center [721, 410] width 109 height 26
click at [594, 585] on div "Additional notes" at bounding box center [704, 579] width 509 height 18
click at [581, 552] on div at bounding box center [704, 545] width 499 height 25
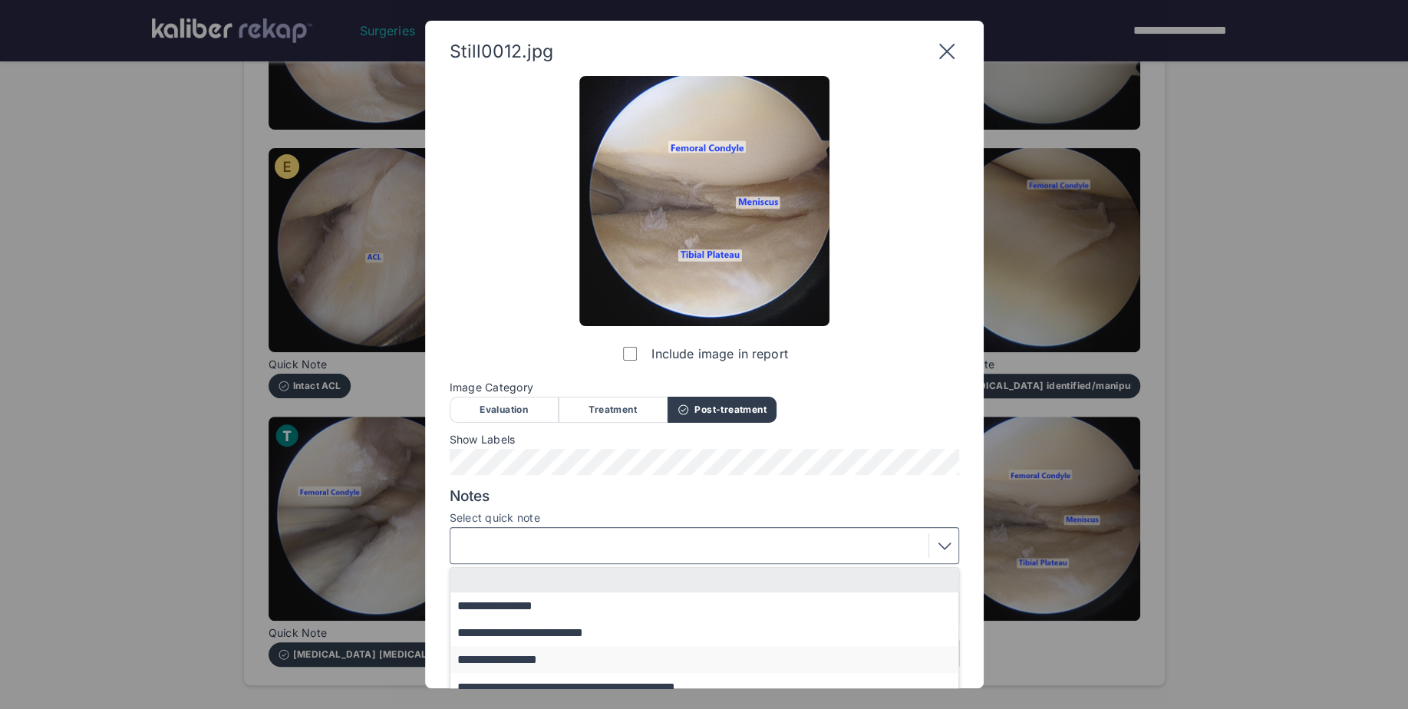
click at [544, 659] on button "**********" at bounding box center [711, 659] width 522 height 27
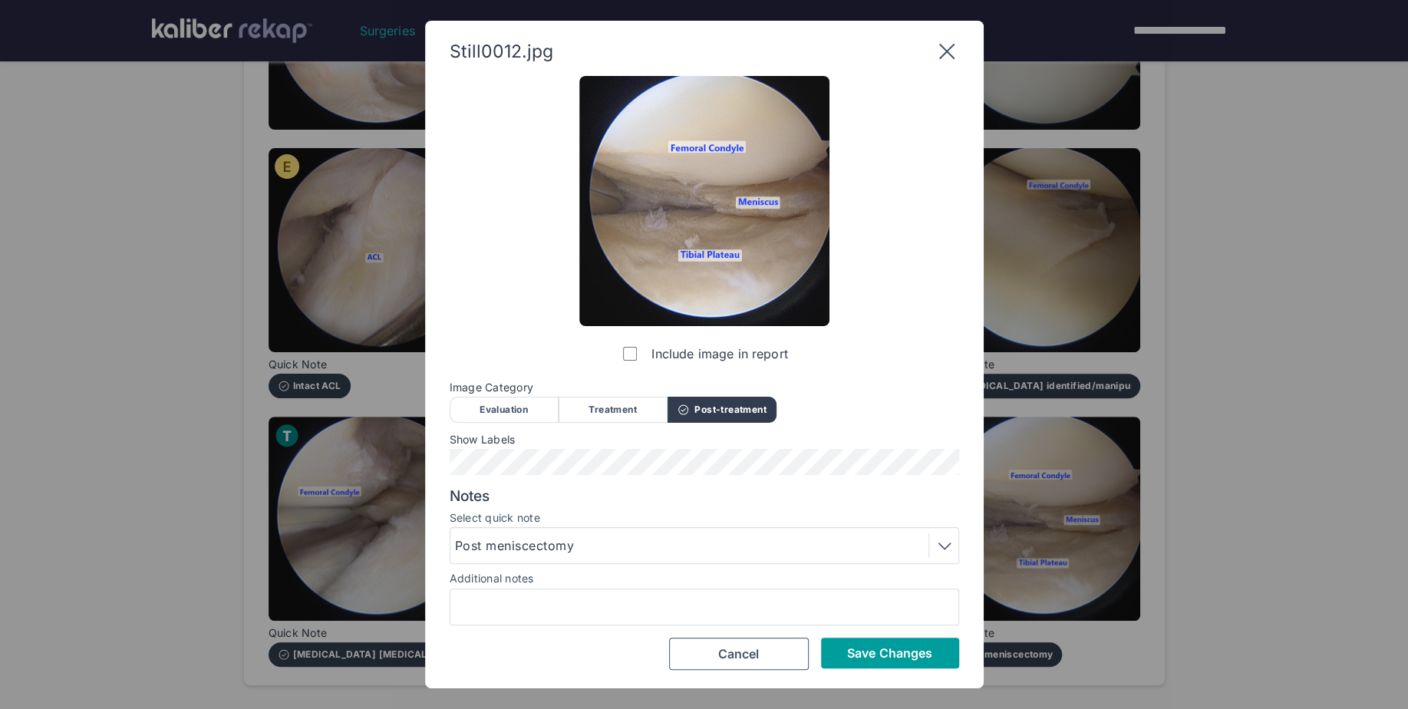
click at [927, 654] on span "Save Changes" at bounding box center [889, 652] width 85 height 15
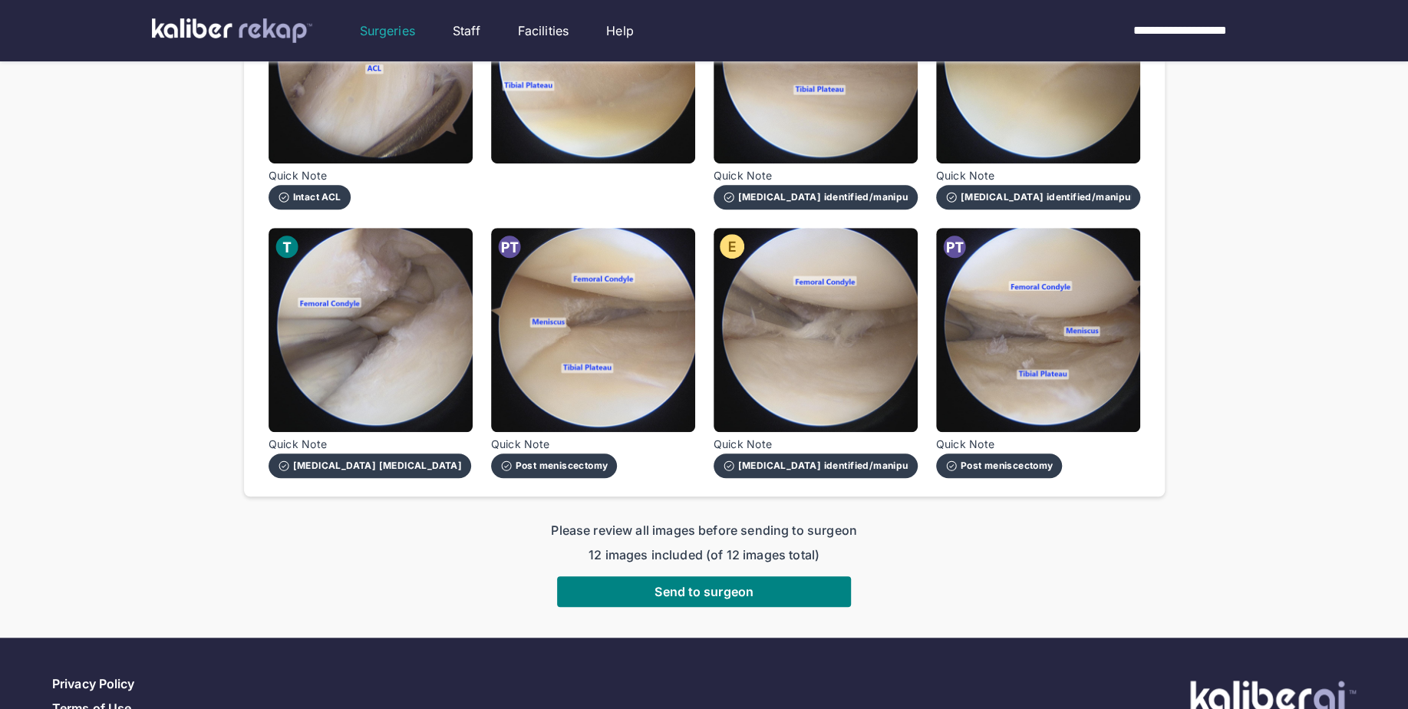
scroll to position [569, 0]
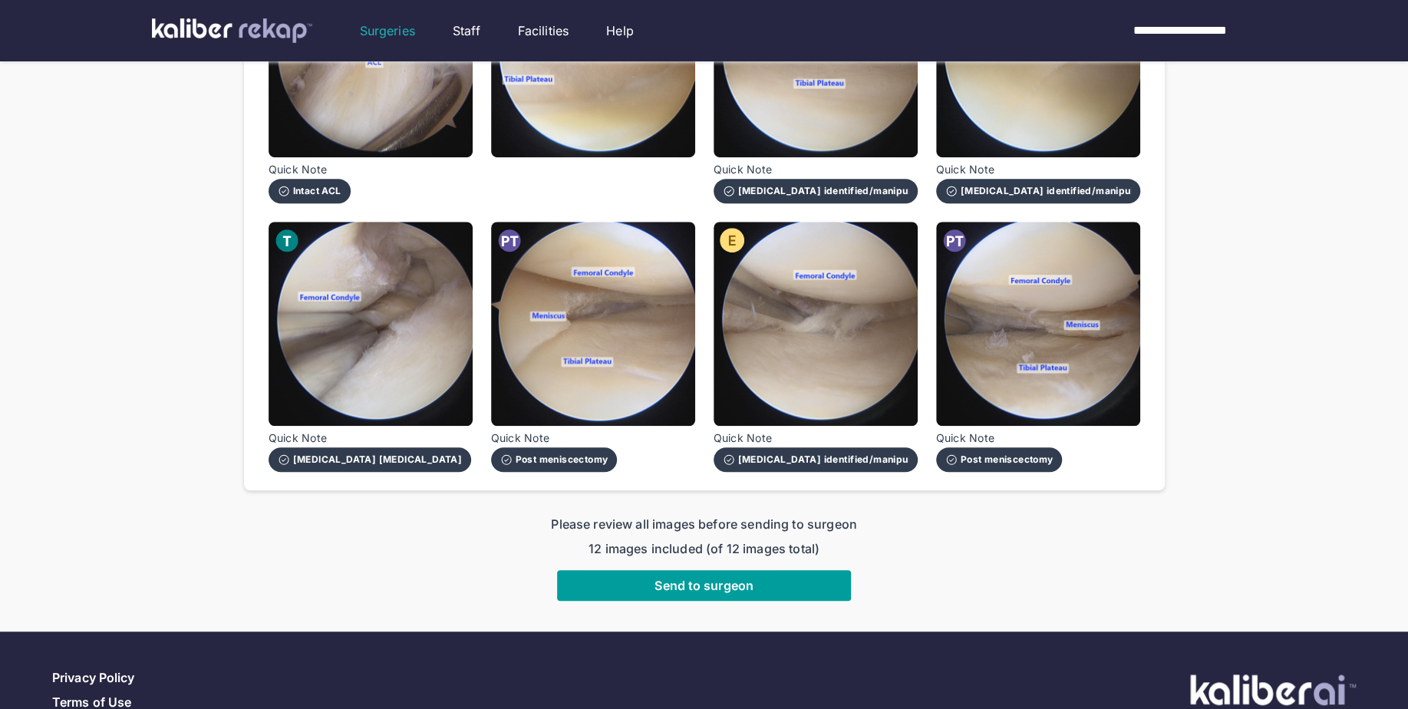
click at [704, 578] on span "Send to surgeon" at bounding box center [703, 585] width 99 height 15
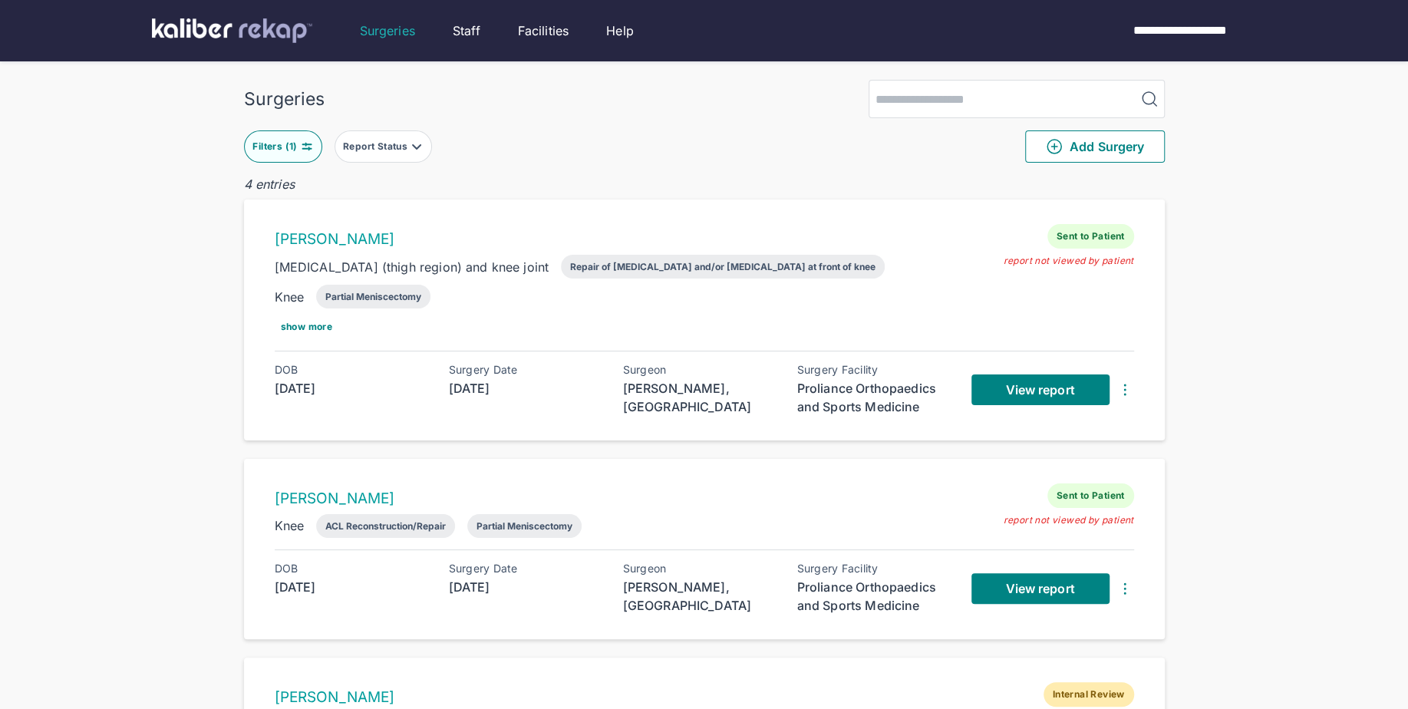
click at [255, 27] on img at bounding box center [232, 30] width 160 height 25
click at [295, 147] on div "Filters ( 1 )" at bounding box center [276, 146] width 48 height 12
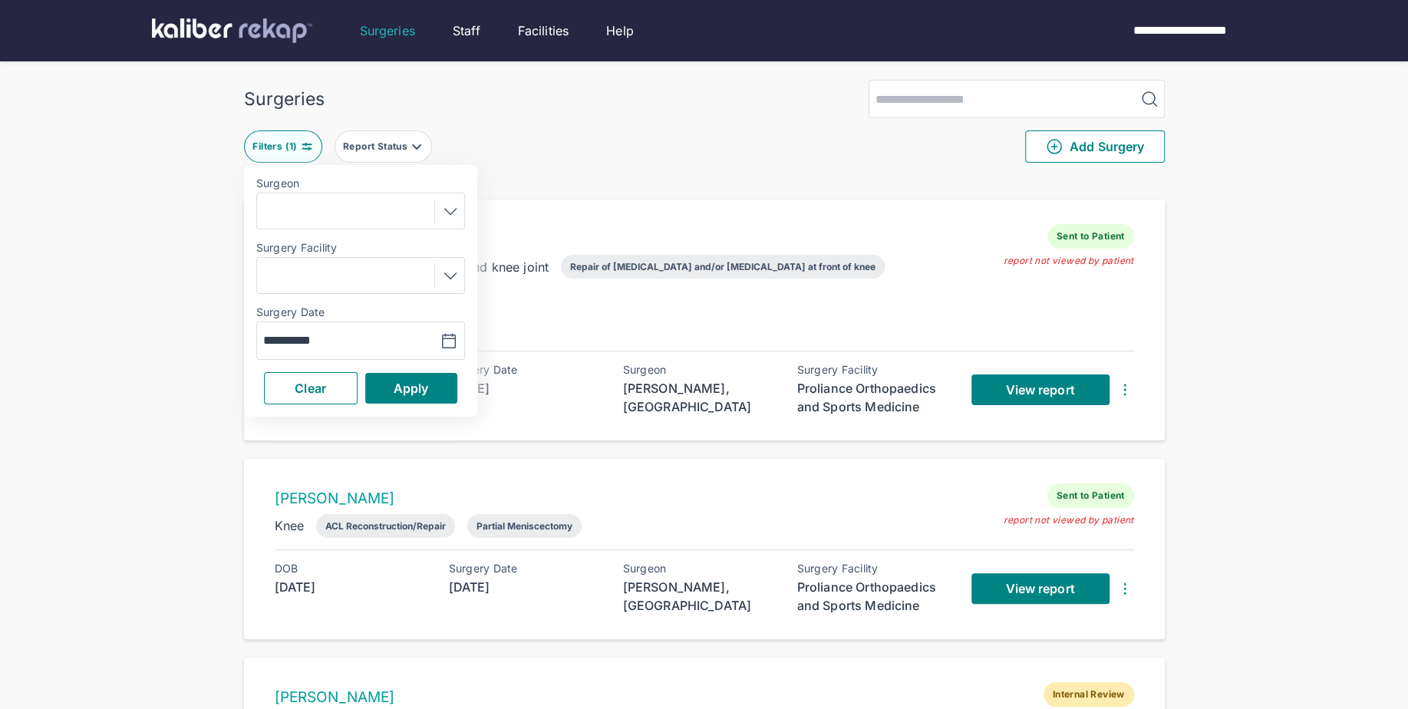
drag, startPoint x: 771, startPoint y: 129, endPoint x: 778, endPoint y: 140, distance: 12.8
click at [771, 130] on div "**********" at bounding box center [704, 146] width 921 height 57
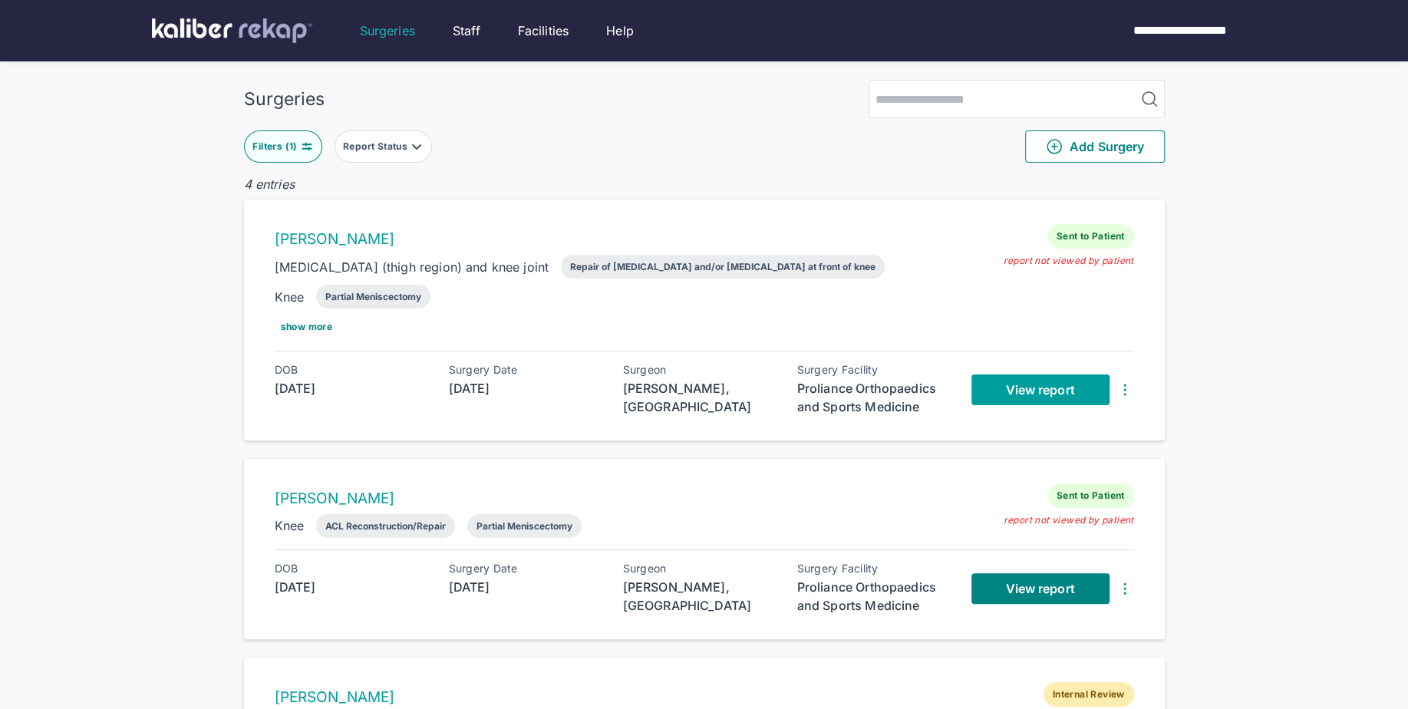
click at [1012, 384] on span "View report" at bounding box center [1039, 389] width 69 height 15
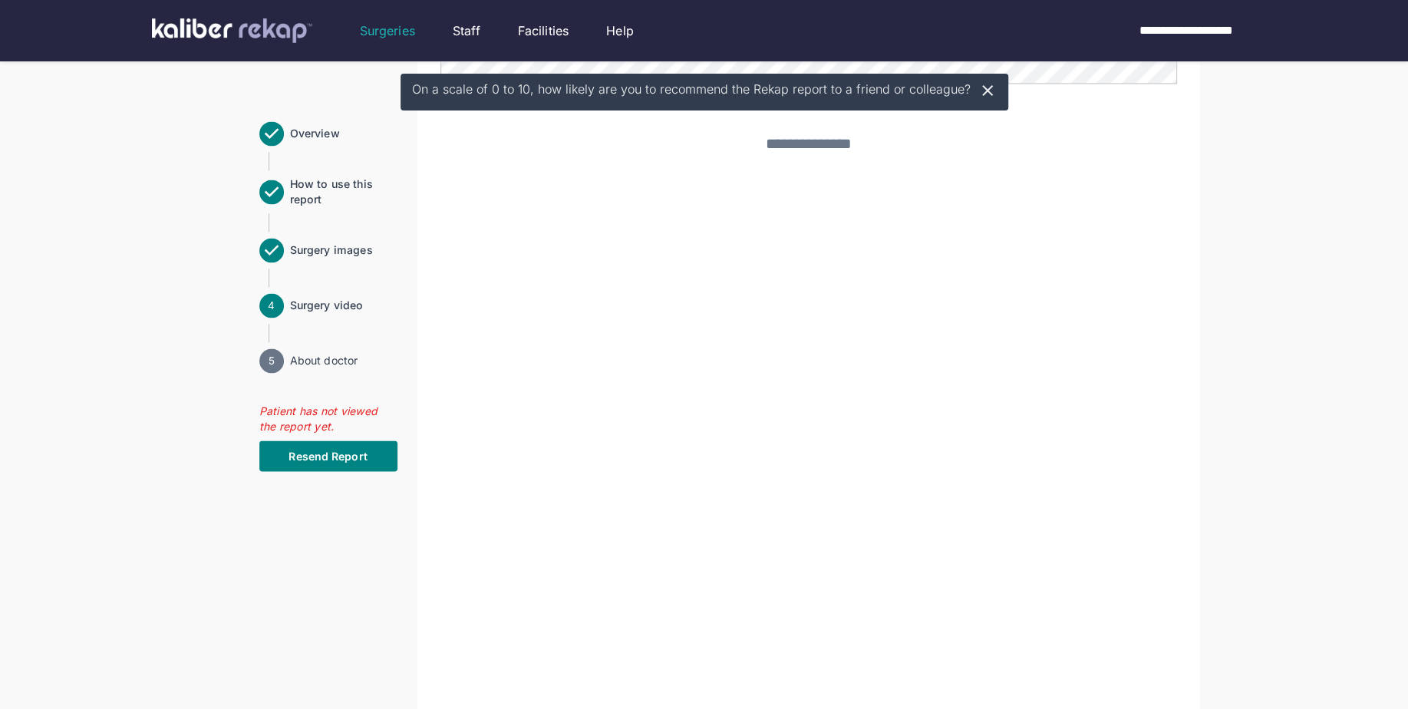
scroll to position [1656, 0]
click at [982, 87] on icon at bounding box center [987, 90] width 18 height 18
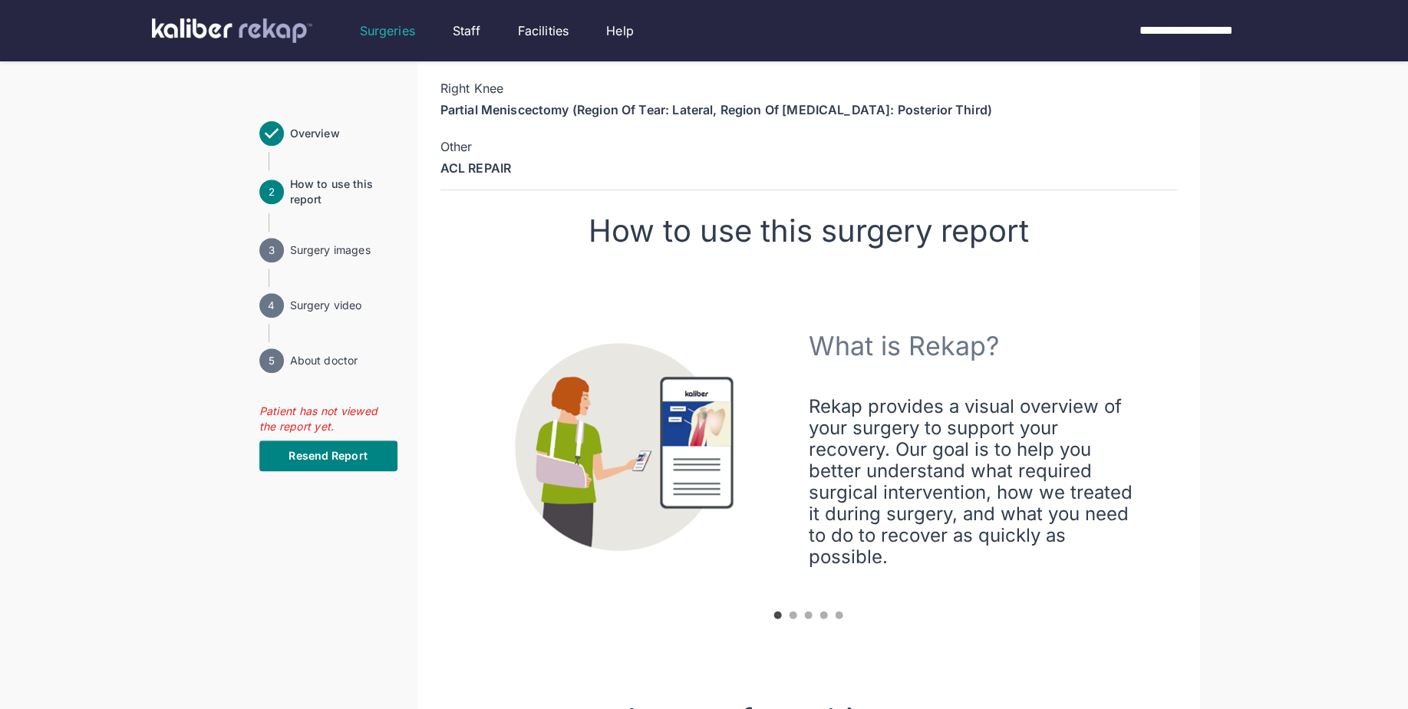
scroll to position [0, 0]
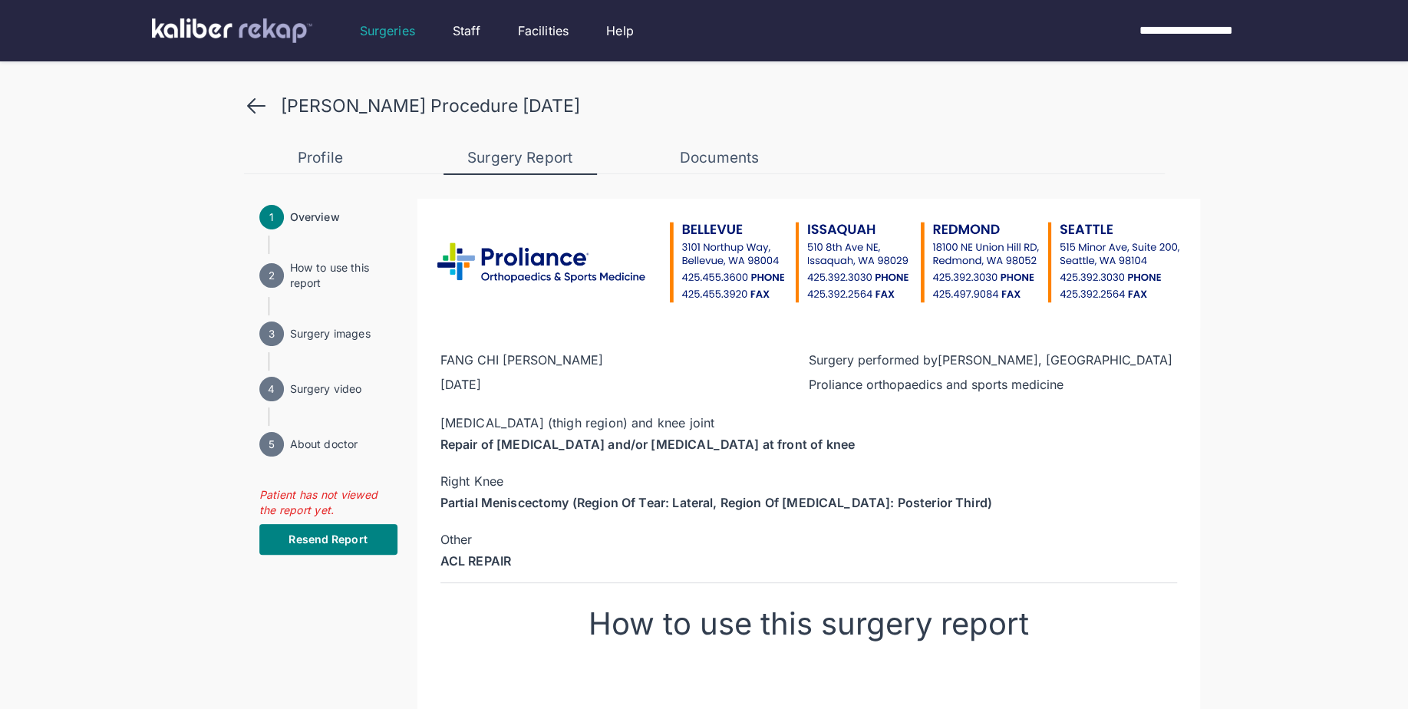
click at [254, 105] on icon at bounding box center [256, 106] width 17 height 14
click at [254, 104] on icon at bounding box center [256, 106] width 25 height 25
click at [278, 25] on img at bounding box center [232, 30] width 160 height 25
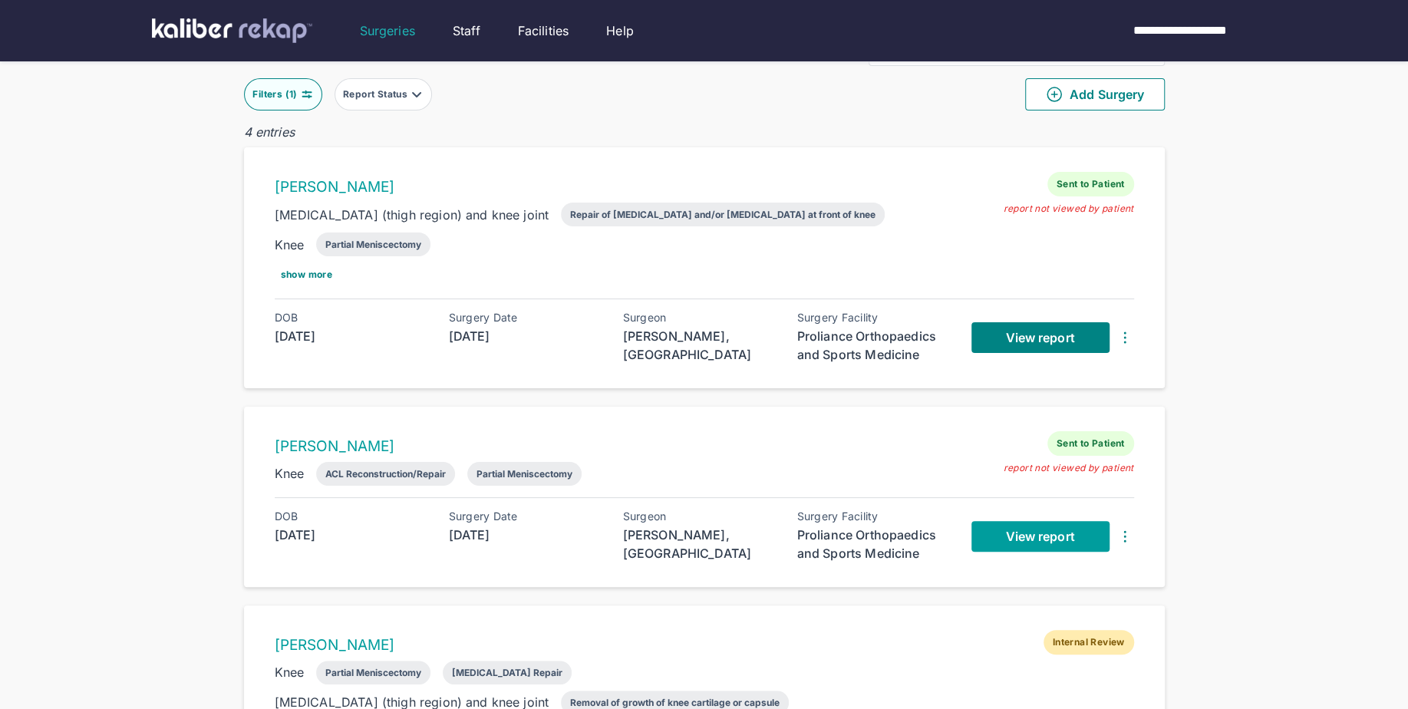
scroll to position [68, 0]
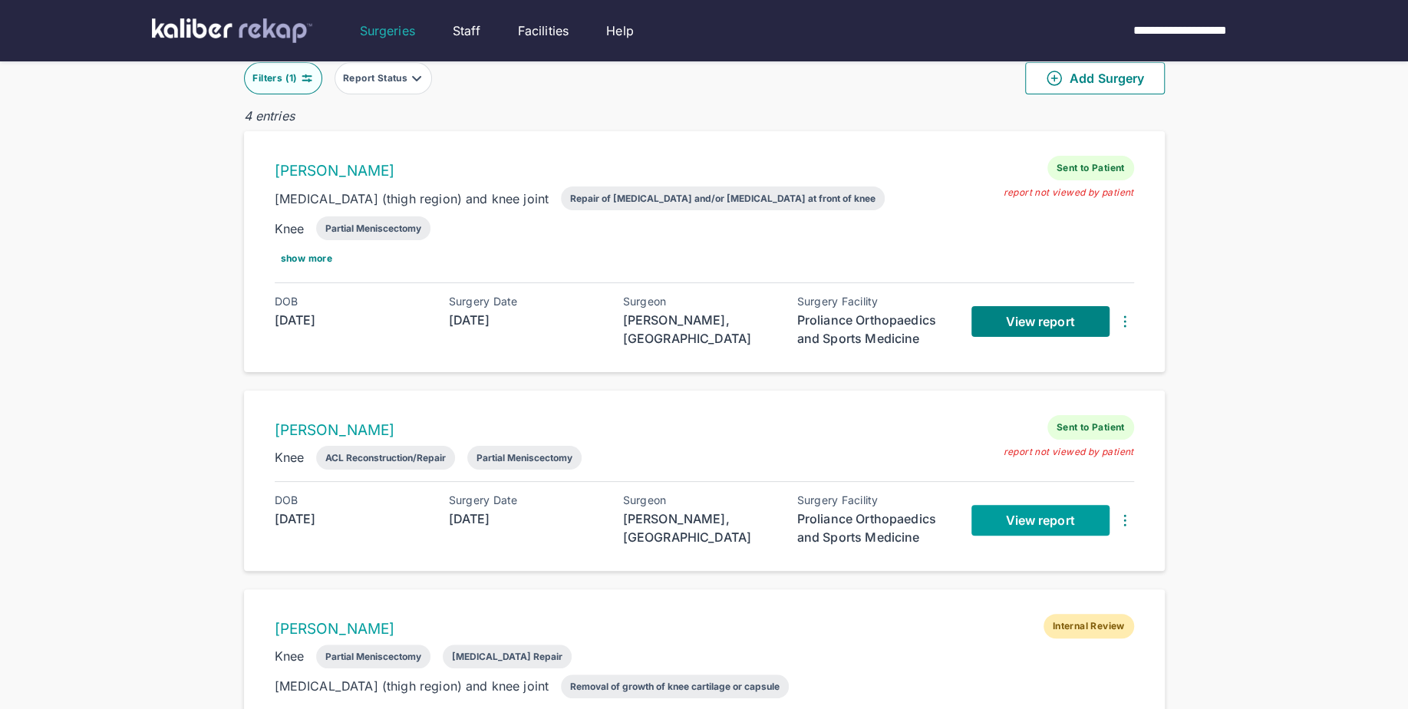
click at [1026, 525] on link "View report" at bounding box center [1040, 520] width 138 height 31
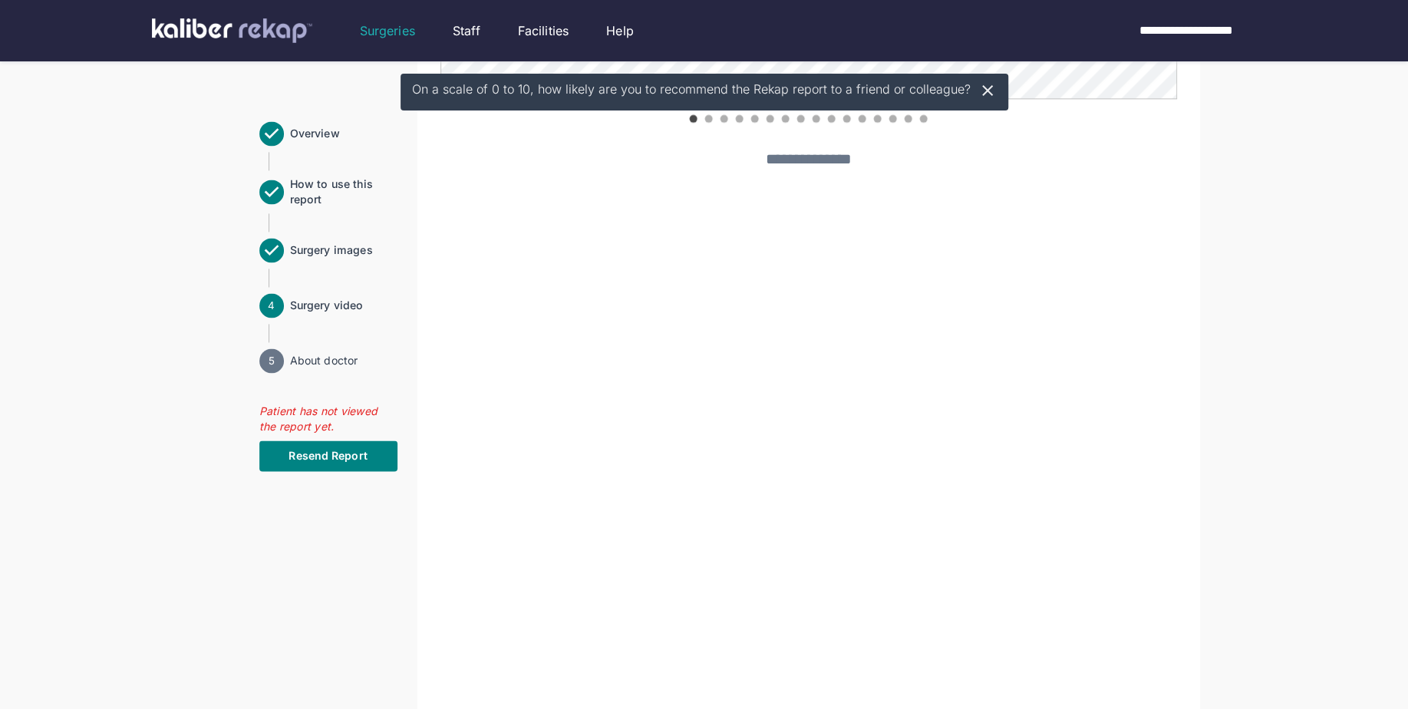
scroll to position [1560, 0]
click at [982, 89] on icon at bounding box center [987, 90] width 11 height 11
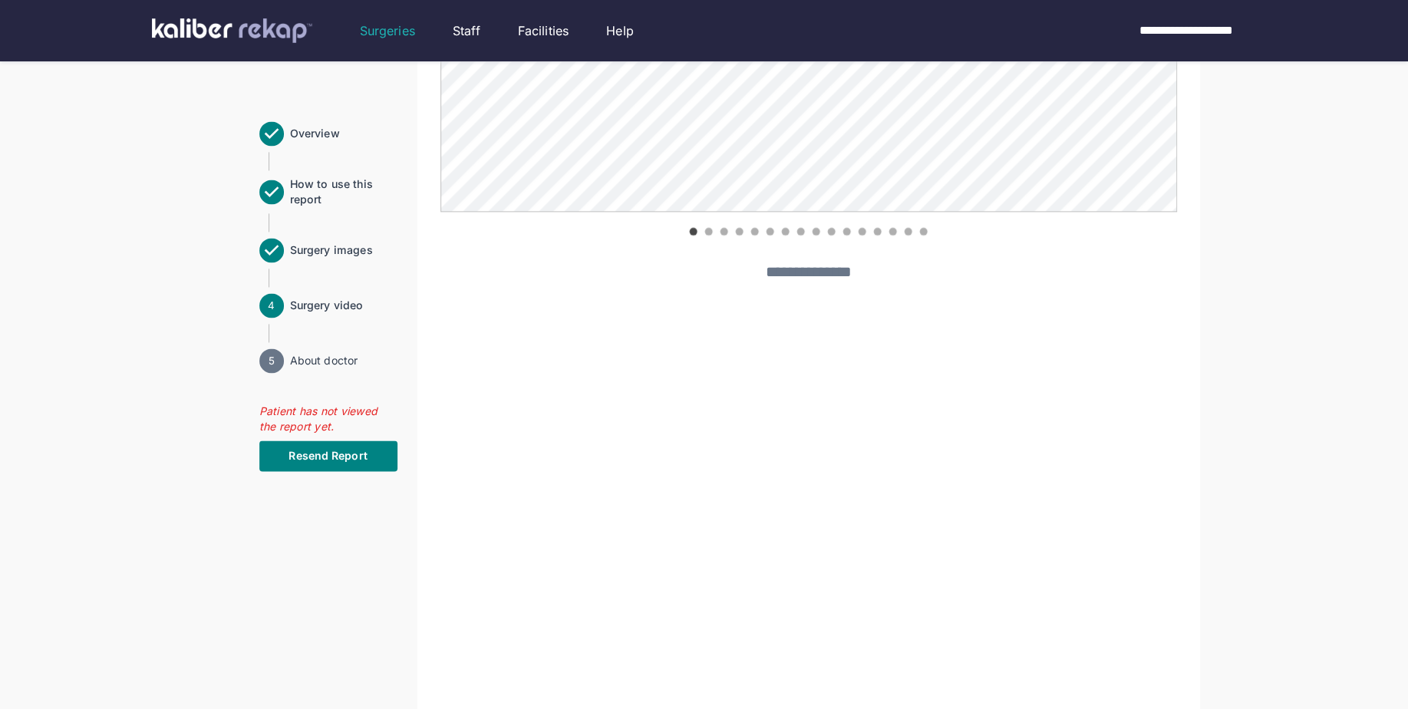
scroll to position [1465, 0]
click at [1248, 19] on button "**********" at bounding box center [1190, 30] width 140 height 61
click at [1211, 87] on li "Logout" at bounding box center [1198, 92] width 123 height 31
